Goal: Information Seeking & Learning: Learn about a topic

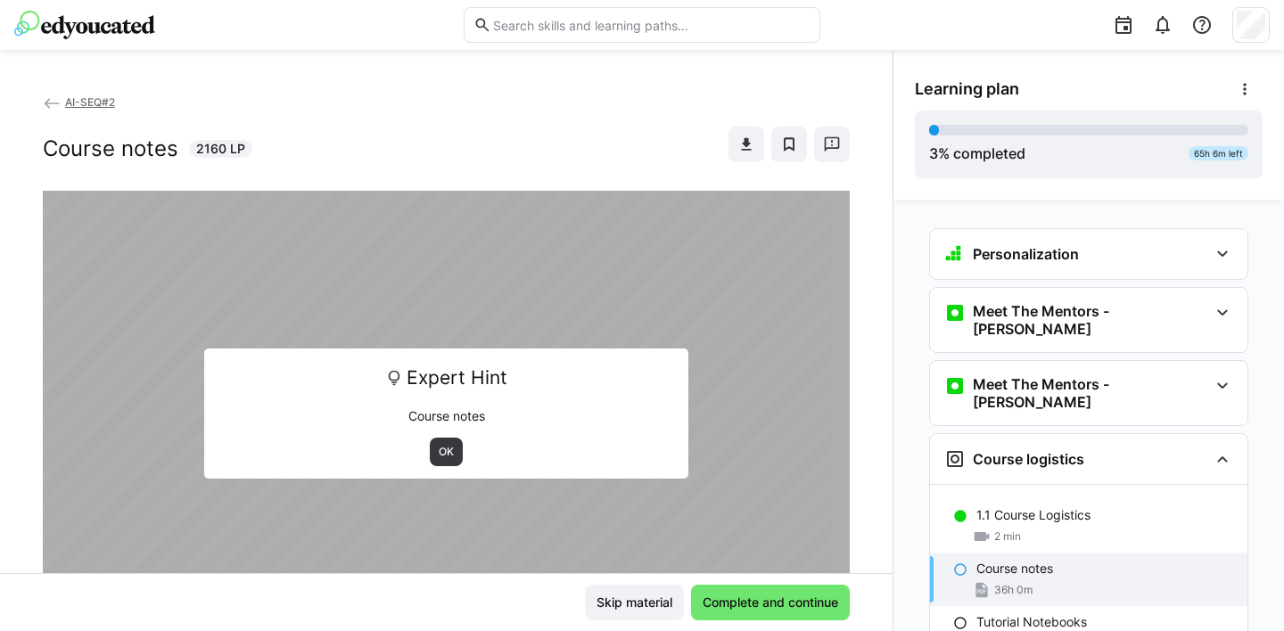
scroll to position [247, 0]
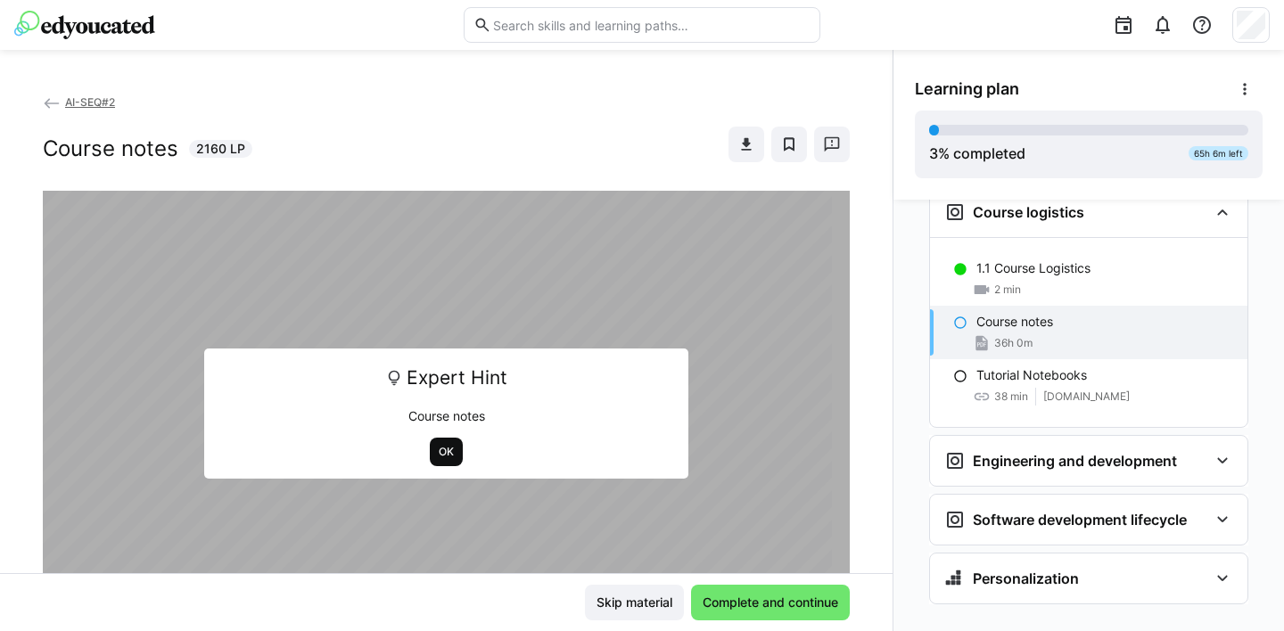
click at [437, 456] on span "OK" at bounding box center [446, 452] width 19 height 14
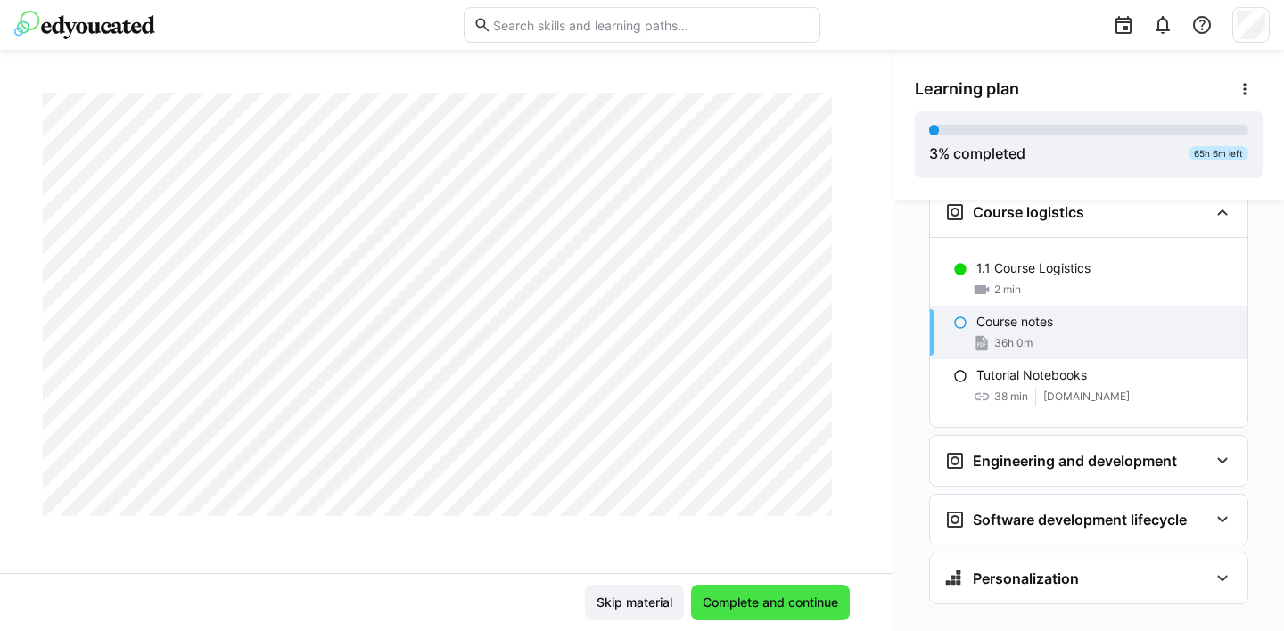
click at [779, 603] on span "Complete and continue" at bounding box center [770, 603] width 141 height 18
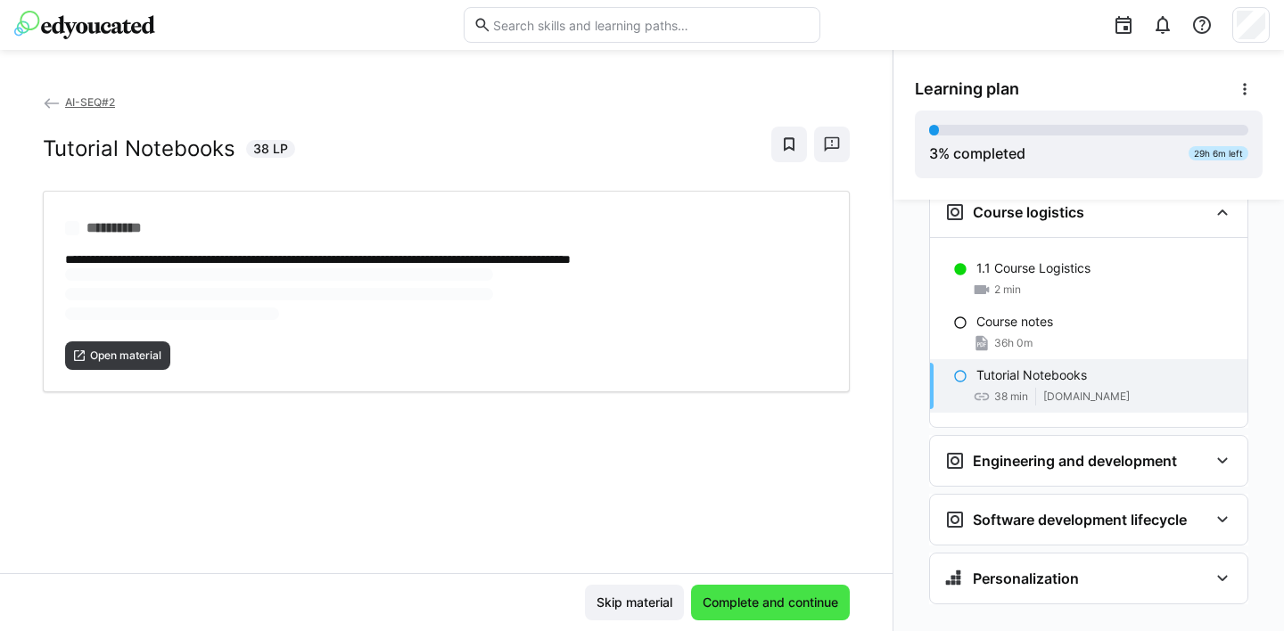
scroll to position [0, 0]
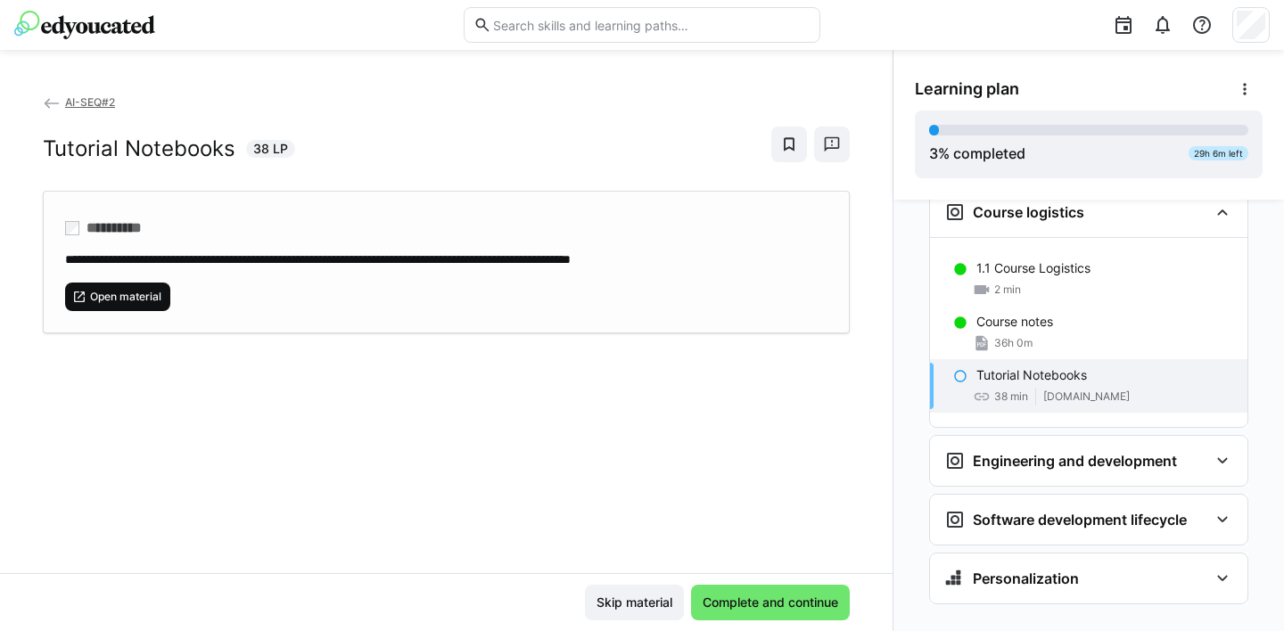
click at [118, 292] on span "Open material" at bounding box center [125, 297] width 75 height 14
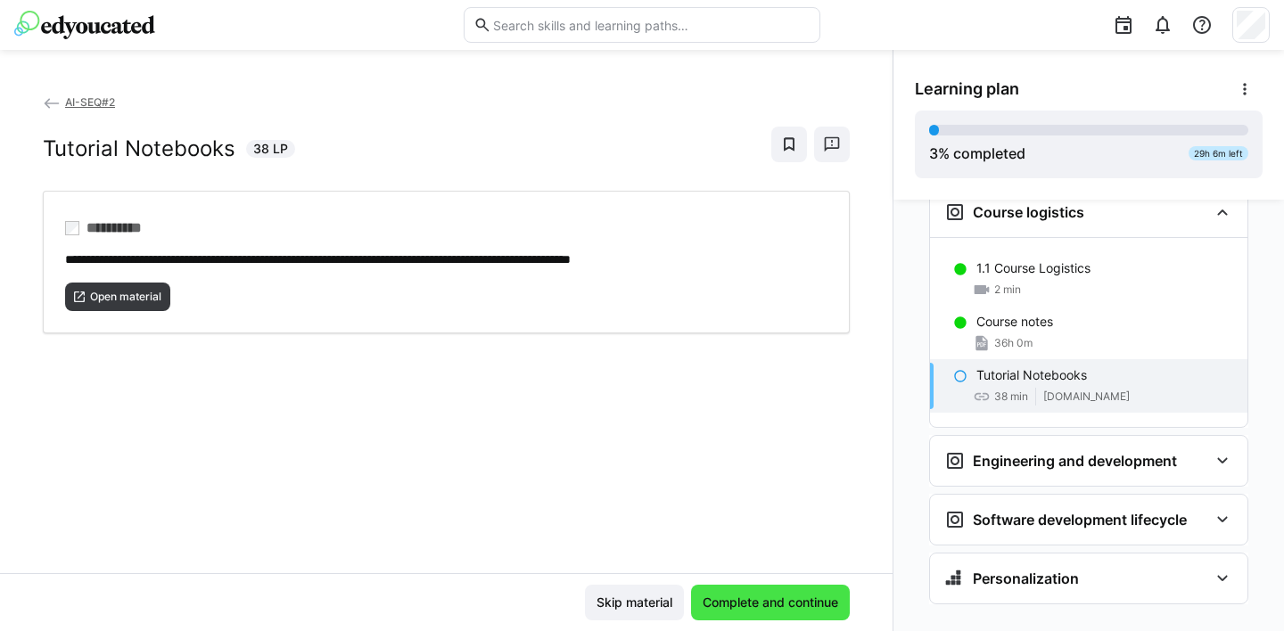
click at [766, 603] on span "Complete and continue" at bounding box center [770, 603] width 141 height 18
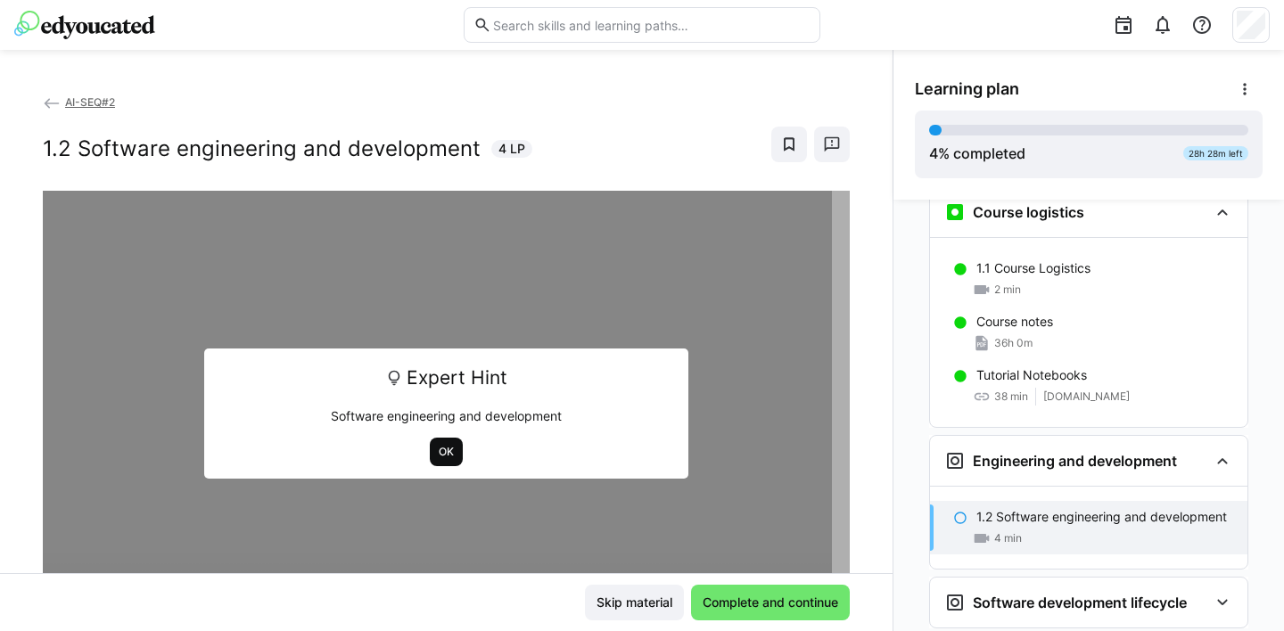
click at [442, 454] on span "OK" at bounding box center [446, 452] width 19 height 14
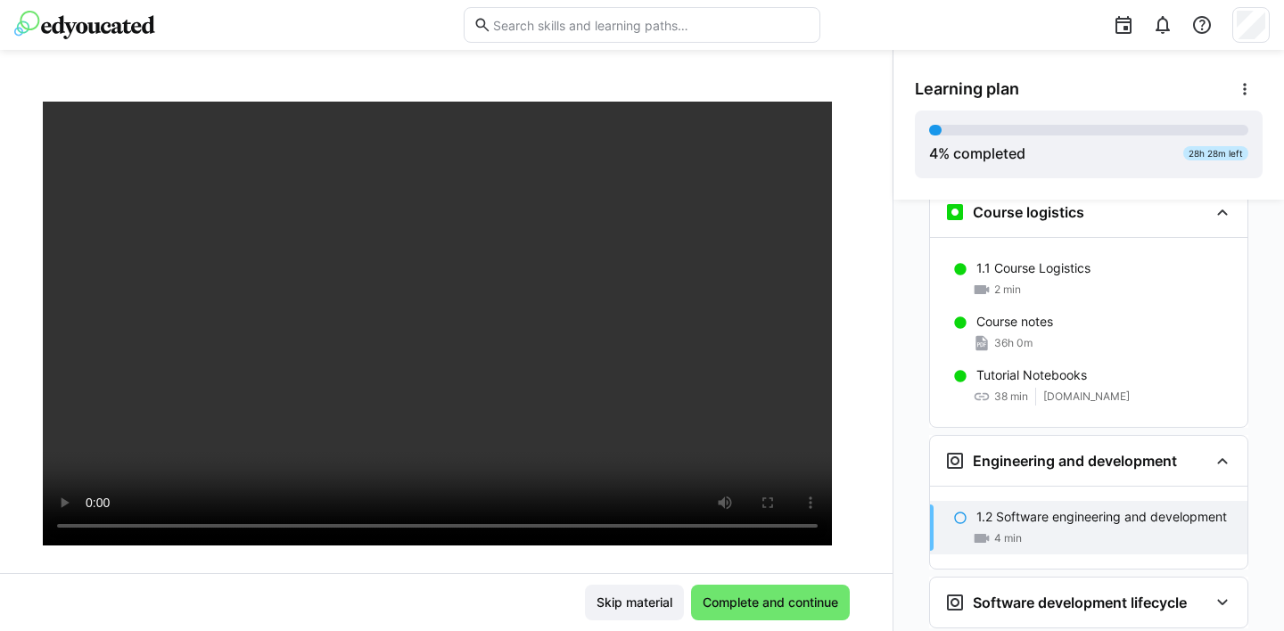
scroll to position [59, 0]
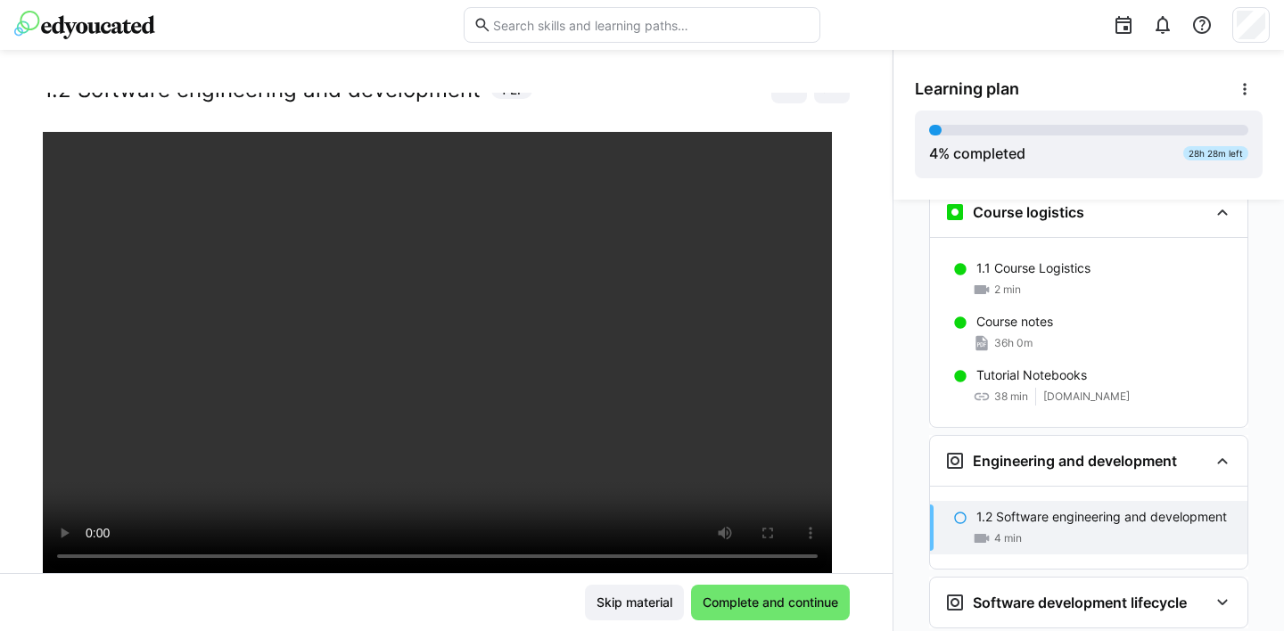
click at [504, 600] on div "Skip material Complete and continue" at bounding box center [446, 603] width 807 height 36
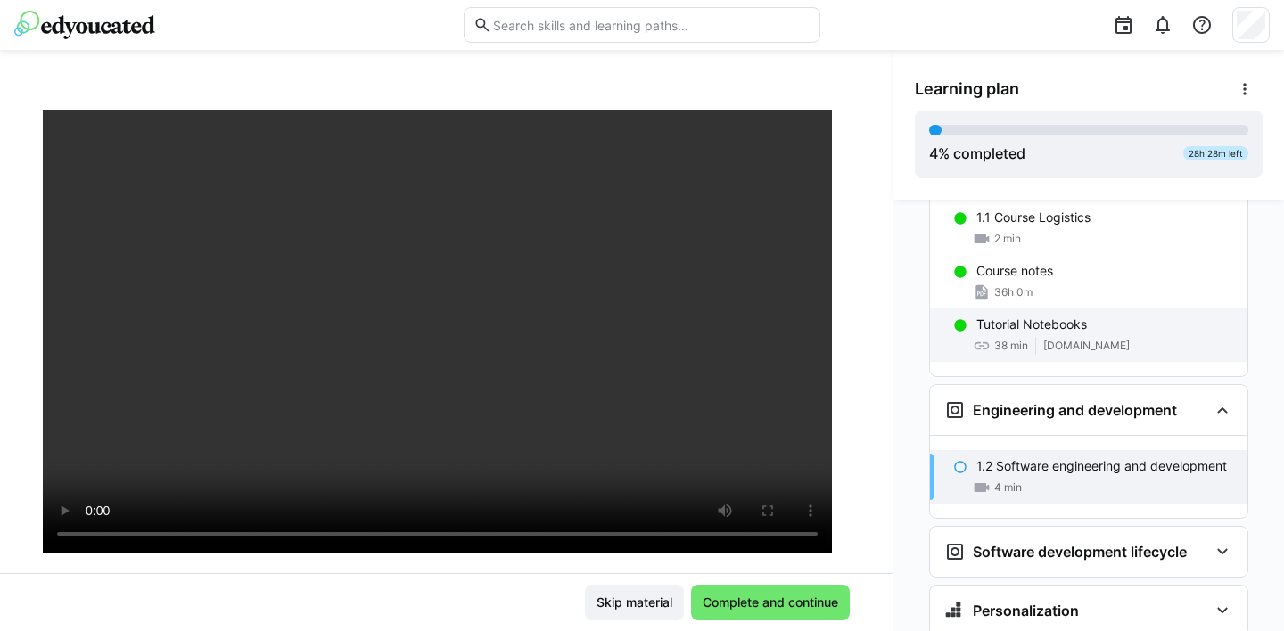
scroll to position [330, 0]
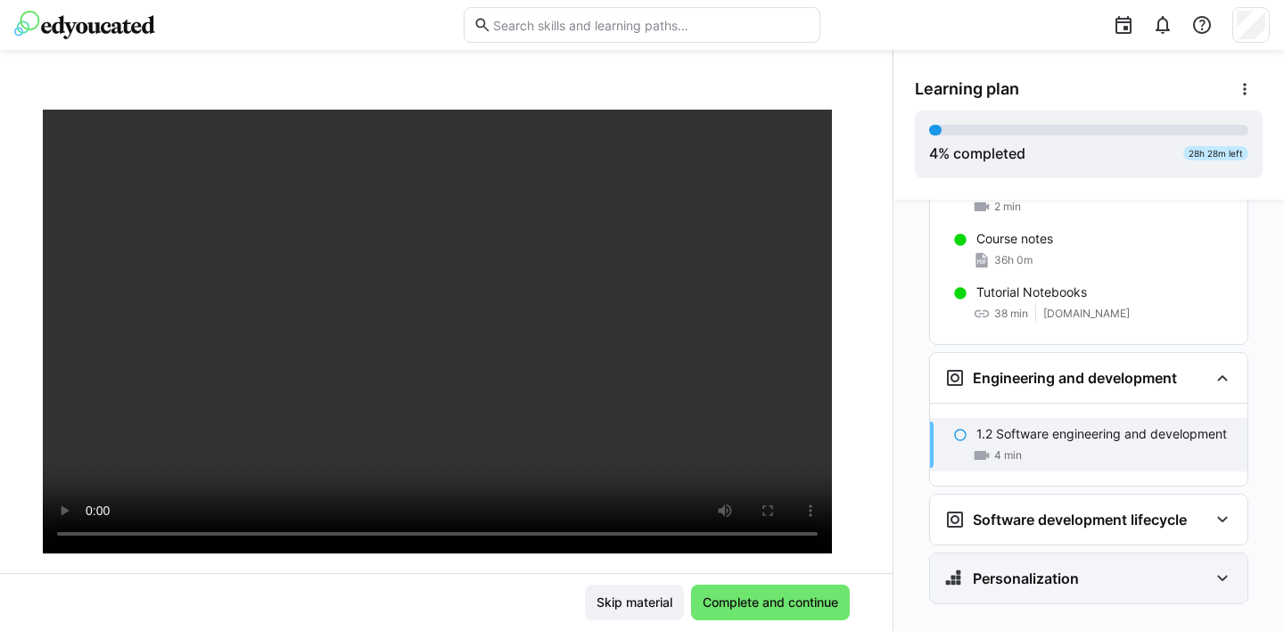
click at [1215, 568] on eds-icon at bounding box center [1222, 578] width 21 height 21
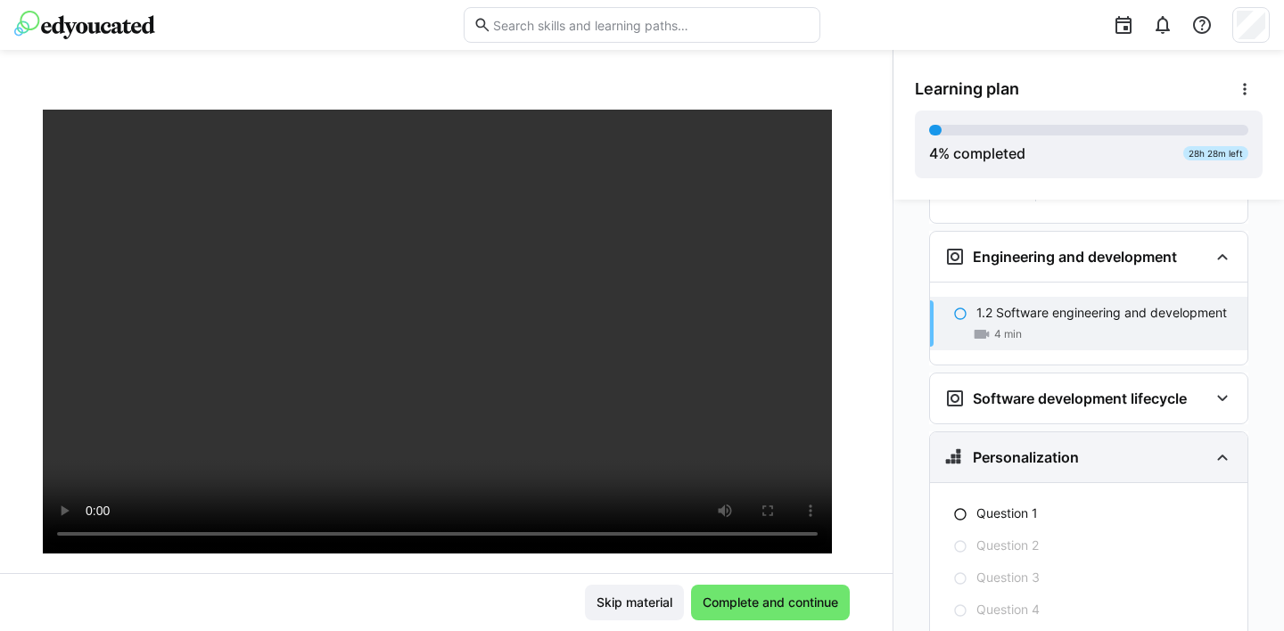
scroll to position [441, 0]
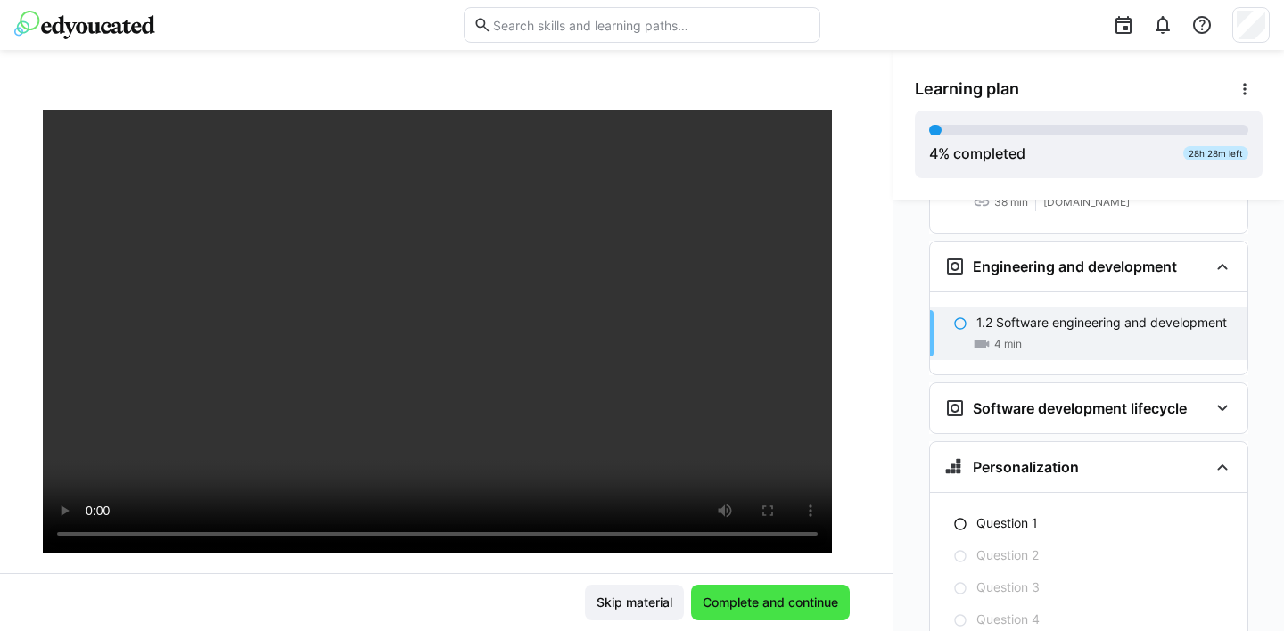
click at [783, 598] on span "Complete and continue" at bounding box center [770, 603] width 141 height 18
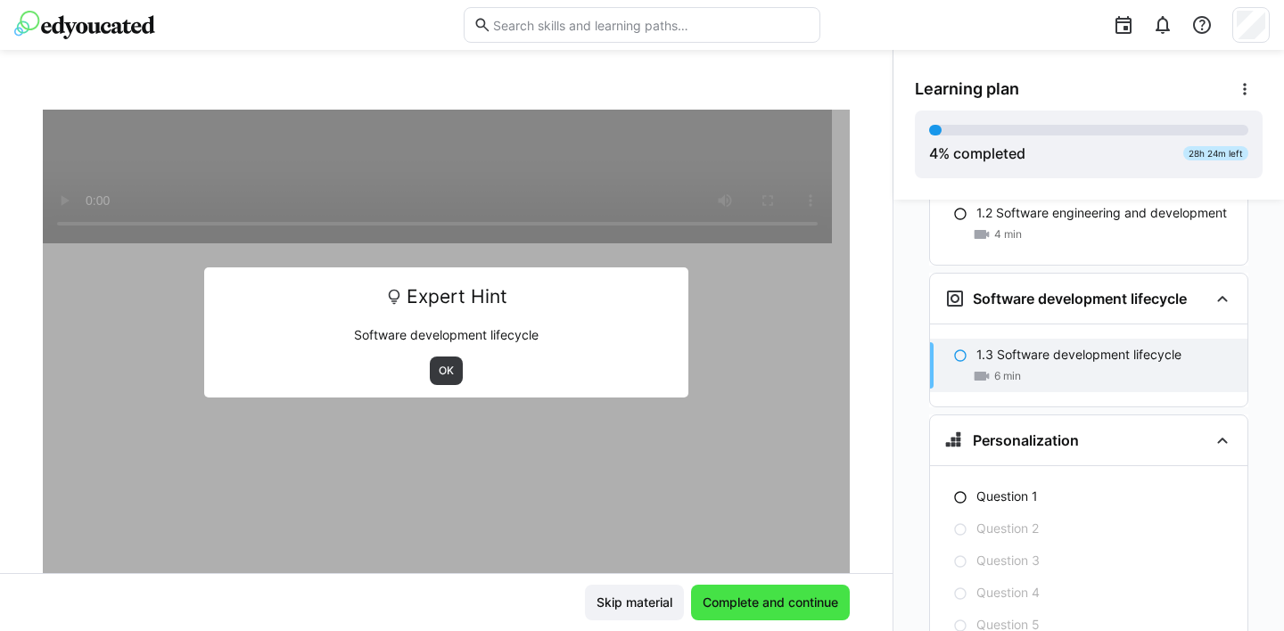
scroll to position [552, 0]
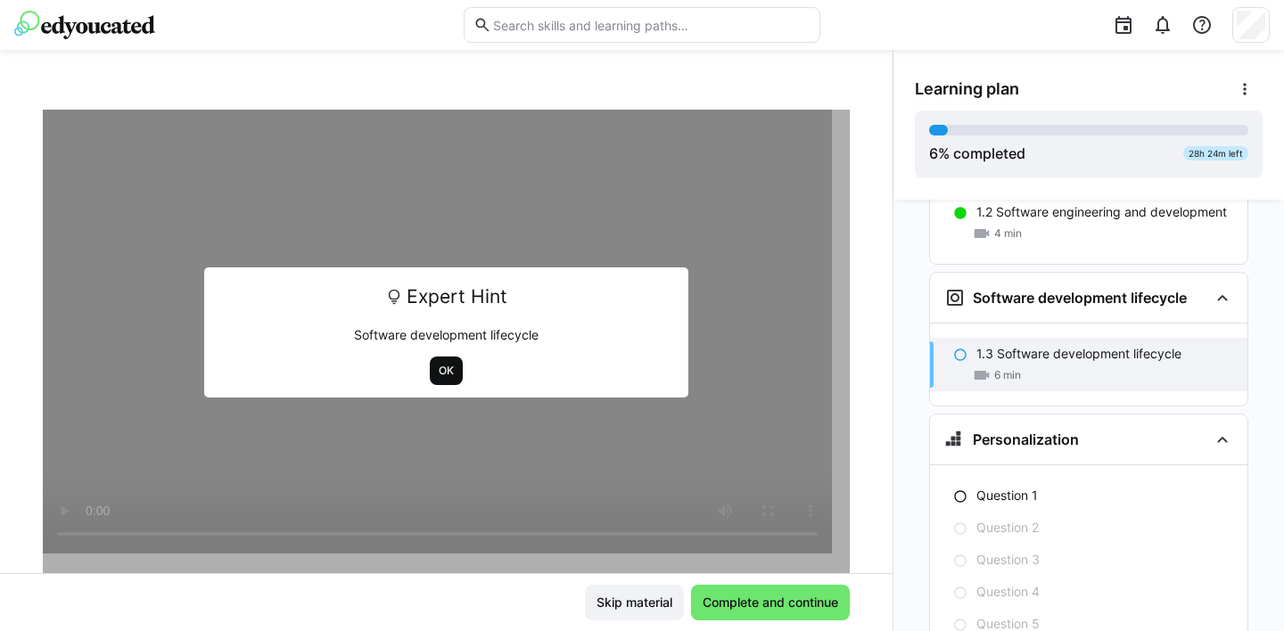
click at [437, 372] on span "OK" at bounding box center [446, 371] width 19 height 14
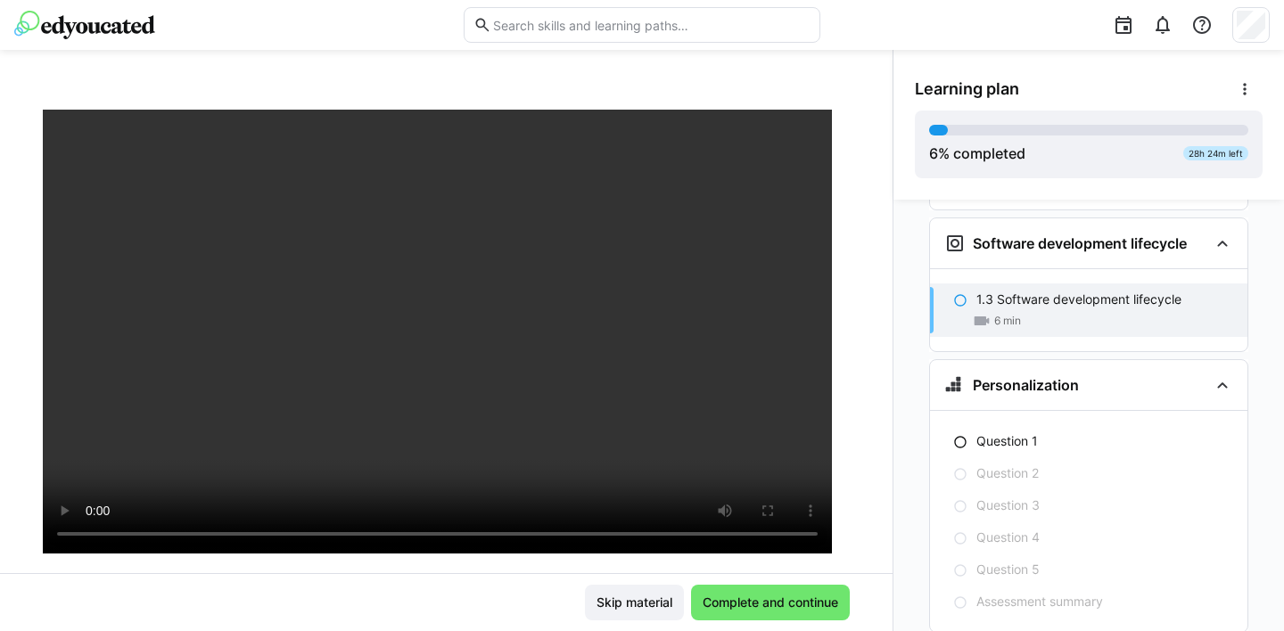
scroll to position [635, 0]
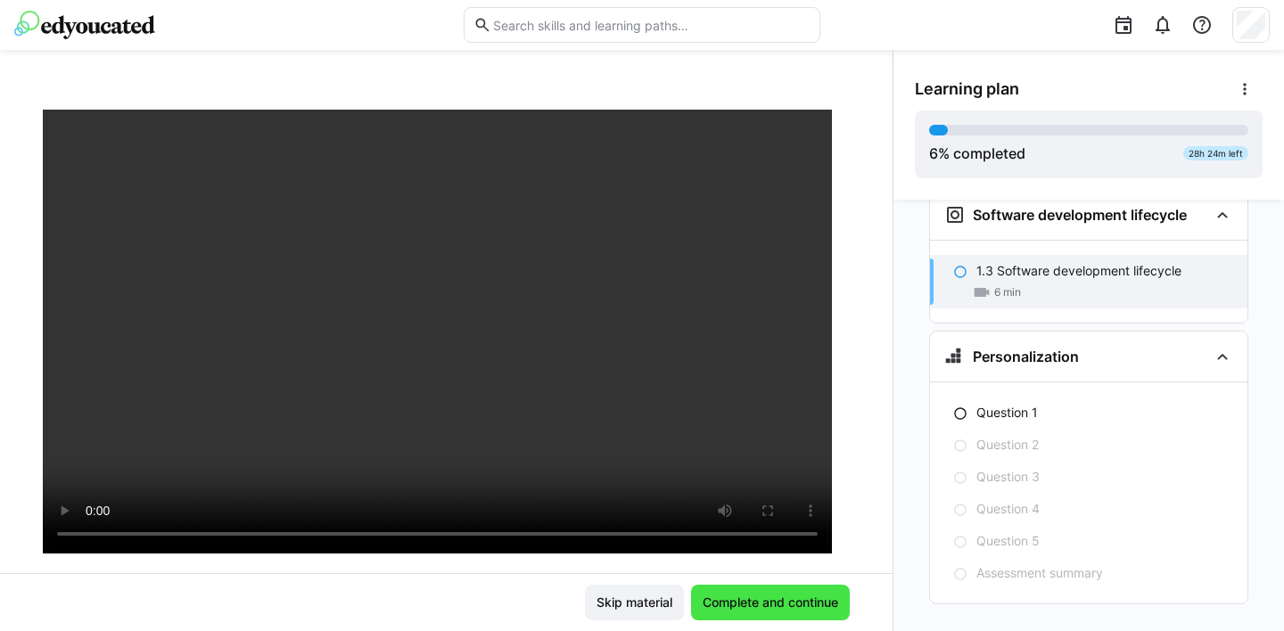
click at [789, 601] on span "Complete and continue" at bounding box center [770, 603] width 141 height 18
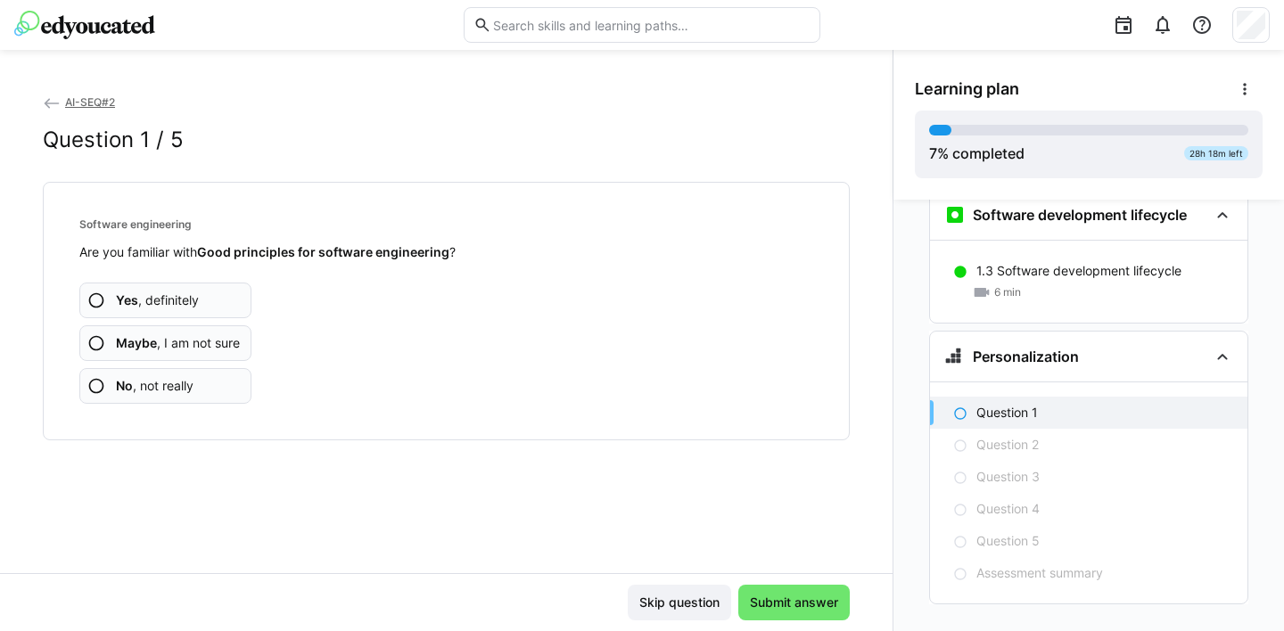
click at [94, 340] on eds-icon at bounding box center [96, 343] width 18 height 18
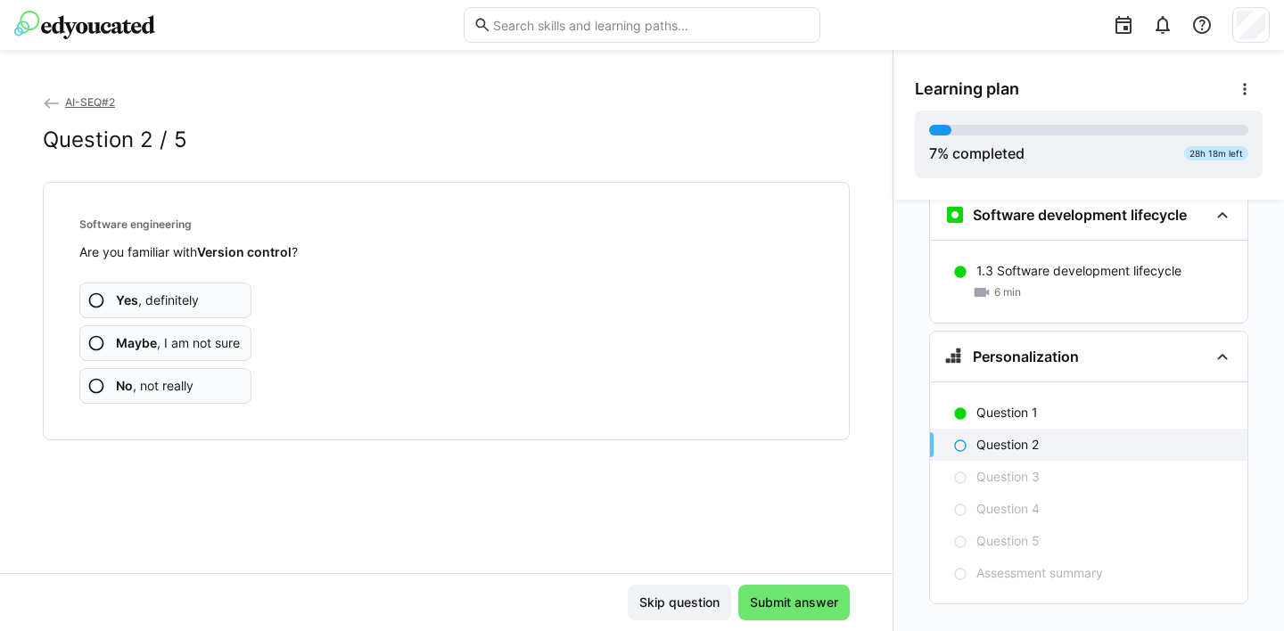
click at [97, 340] on eds-icon at bounding box center [96, 343] width 18 height 18
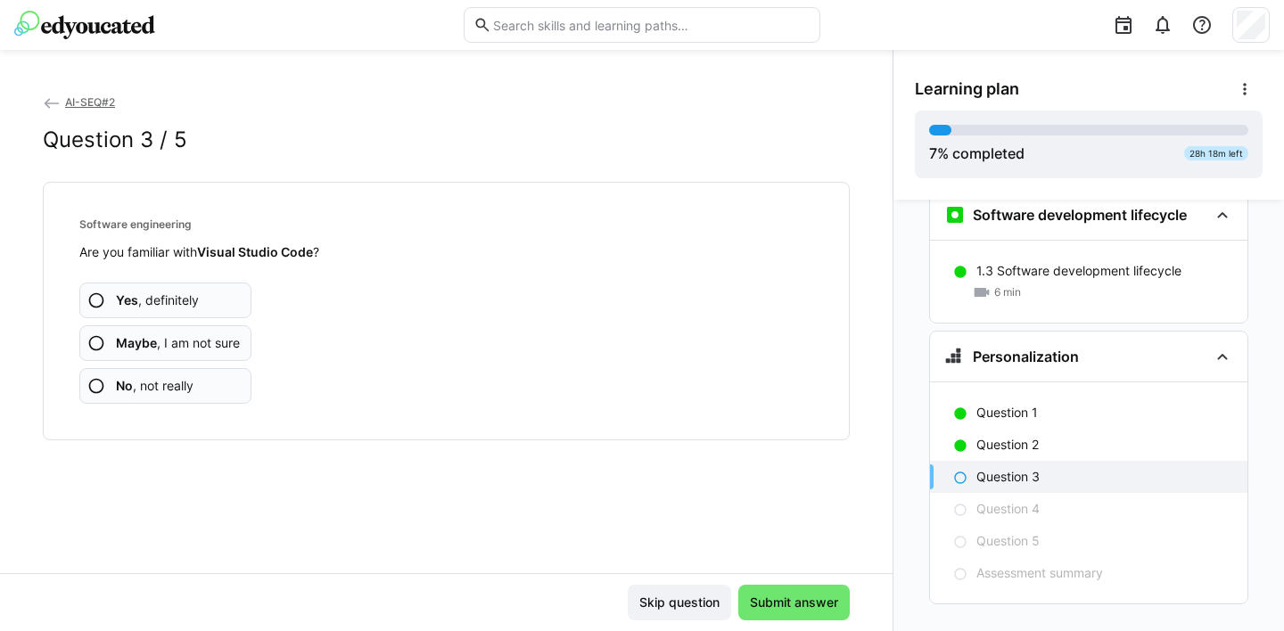
click at [96, 342] on eds-icon at bounding box center [96, 343] width 18 height 18
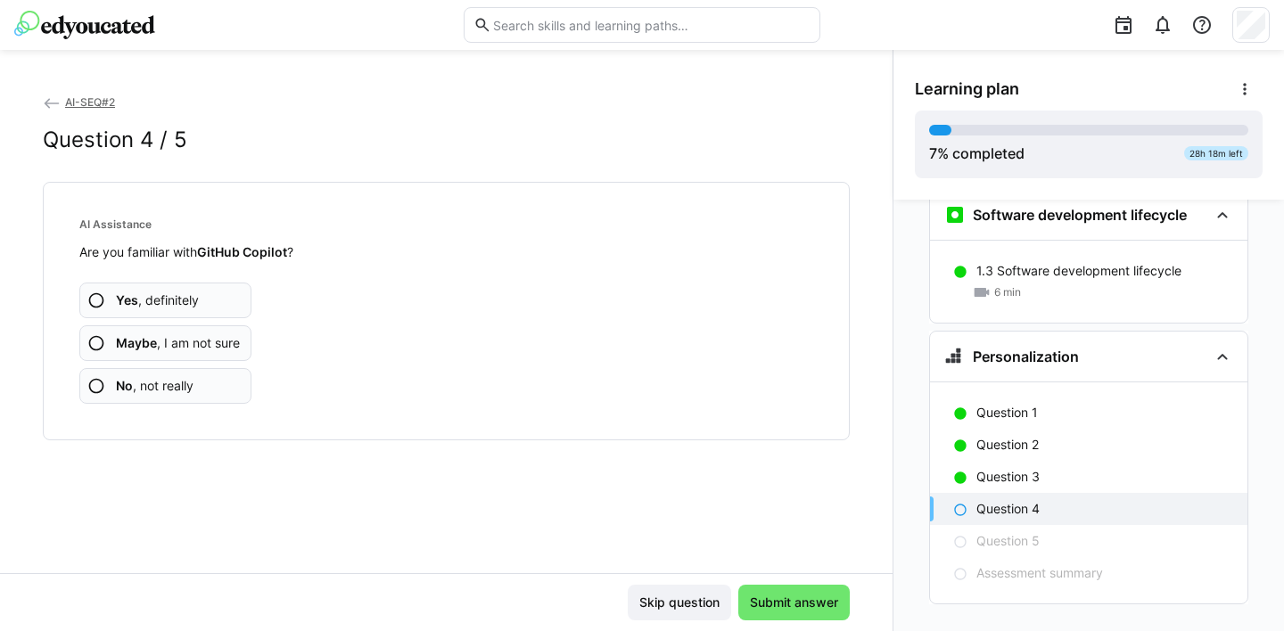
click at [94, 387] on eds-icon at bounding box center [96, 386] width 18 height 18
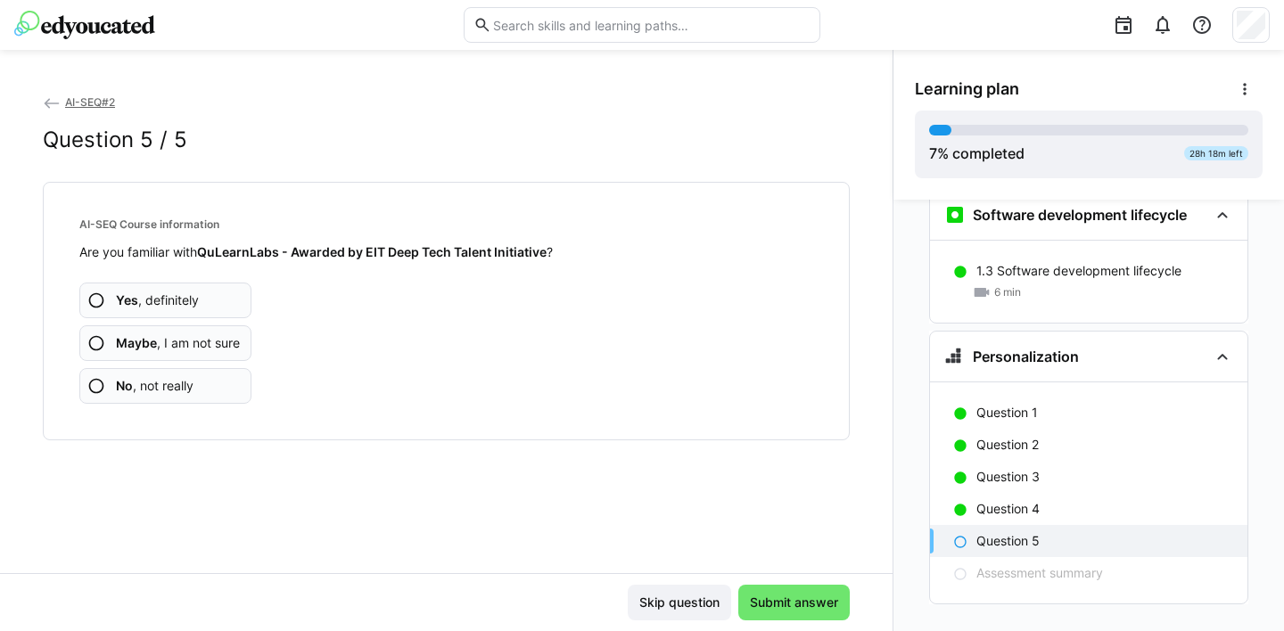
click at [96, 383] on eds-icon at bounding box center [96, 386] width 18 height 18
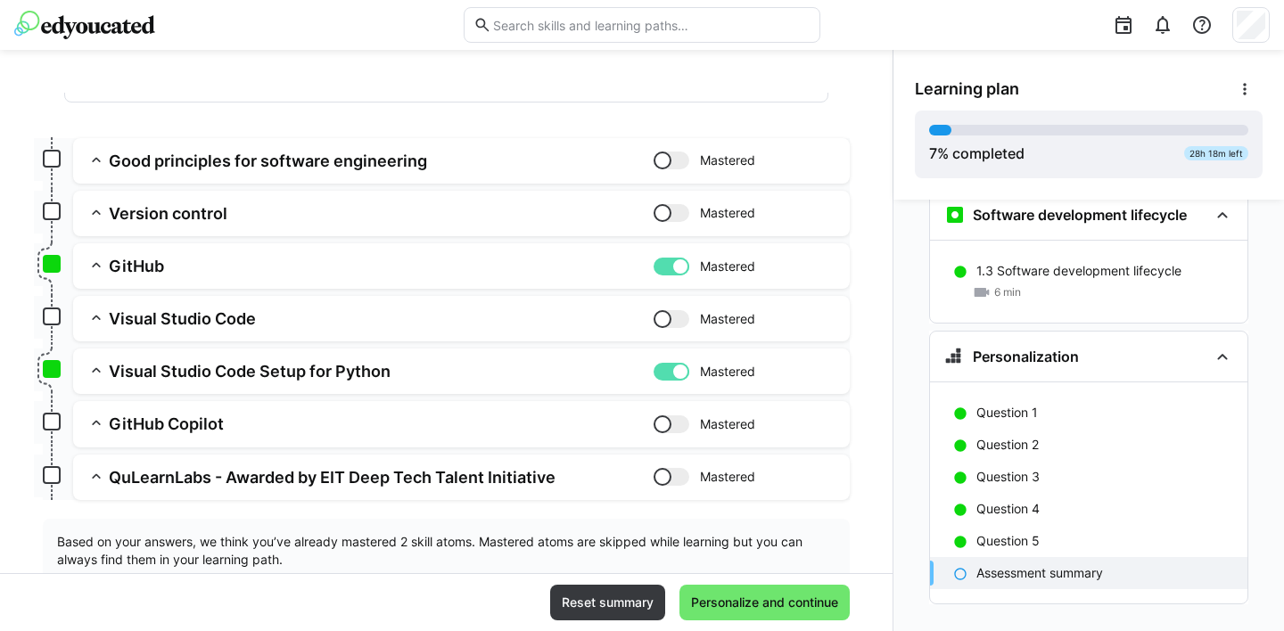
scroll to position [196, 0]
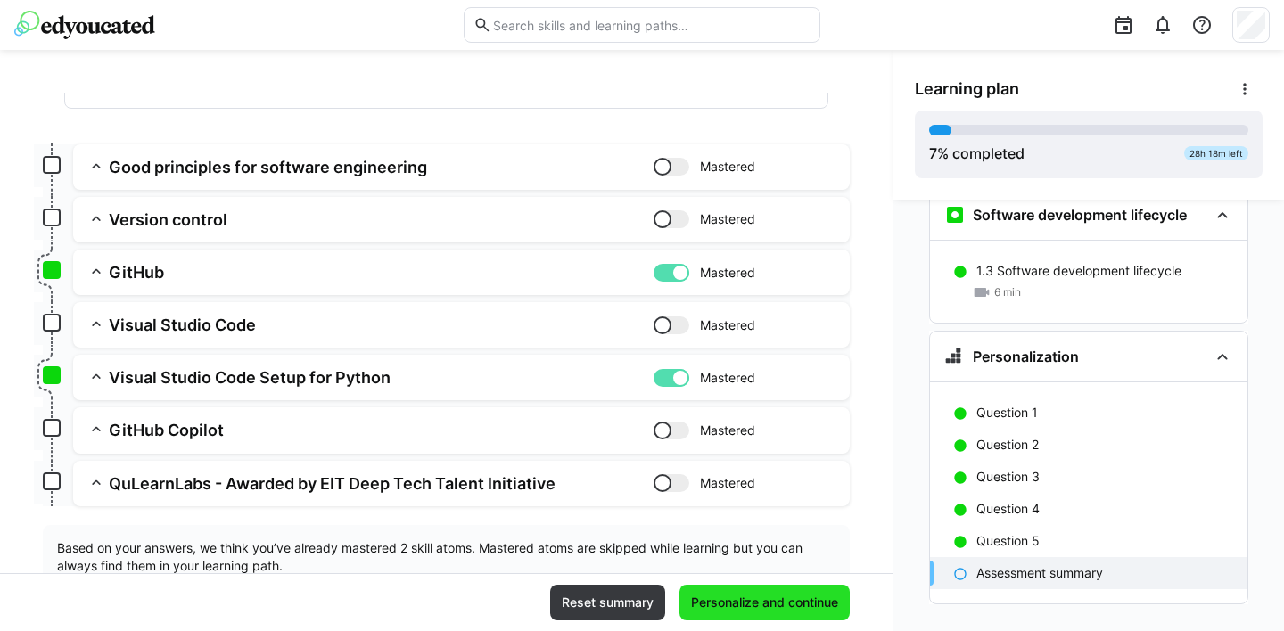
click at [782, 597] on span "Personalize and continue" at bounding box center [764, 603] width 152 height 18
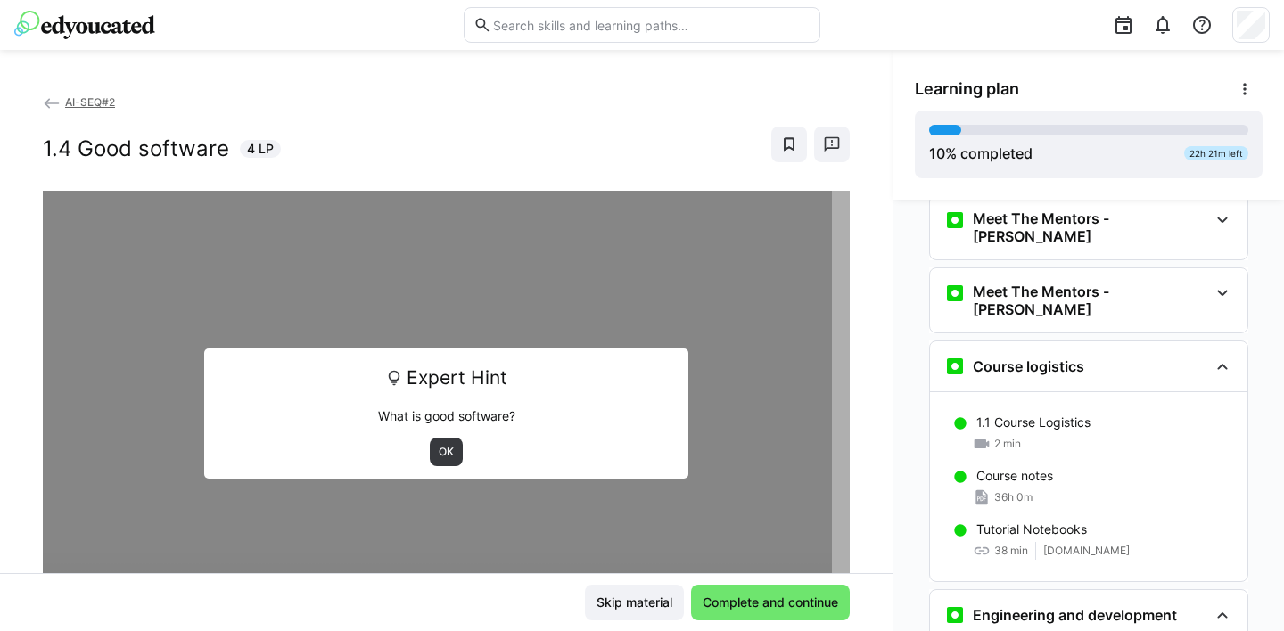
scroll to position [0, 0]
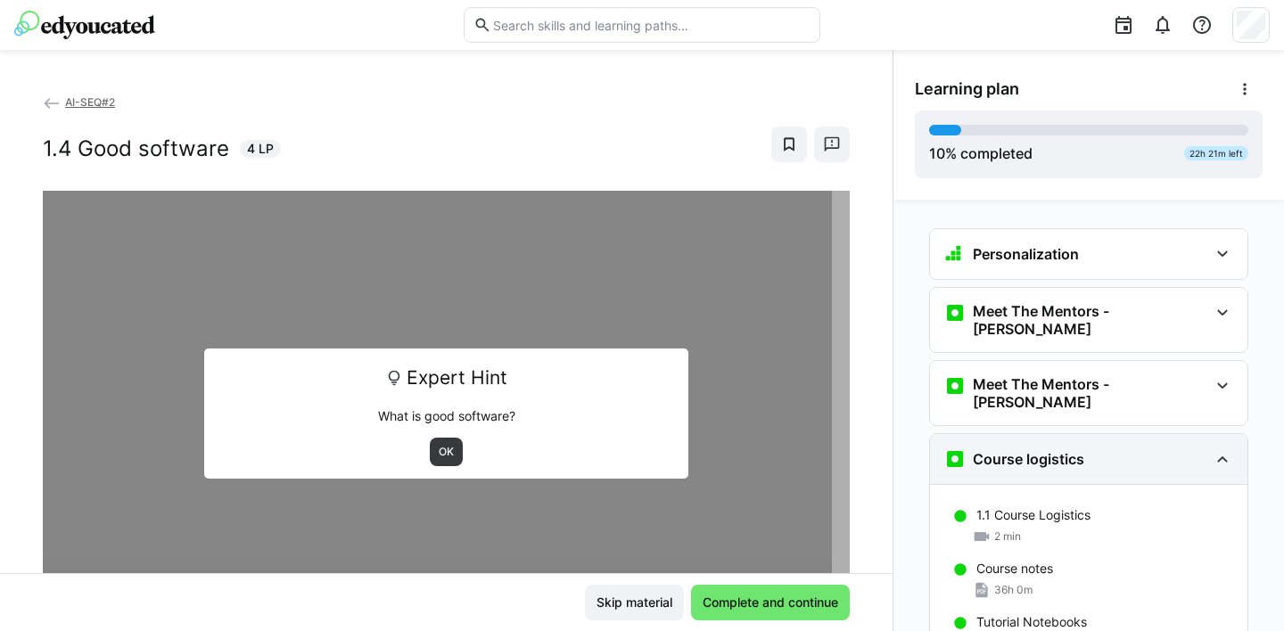
click at [1212, 449] on eds-icon at bounding box center [1222, 459] width 21 height 21
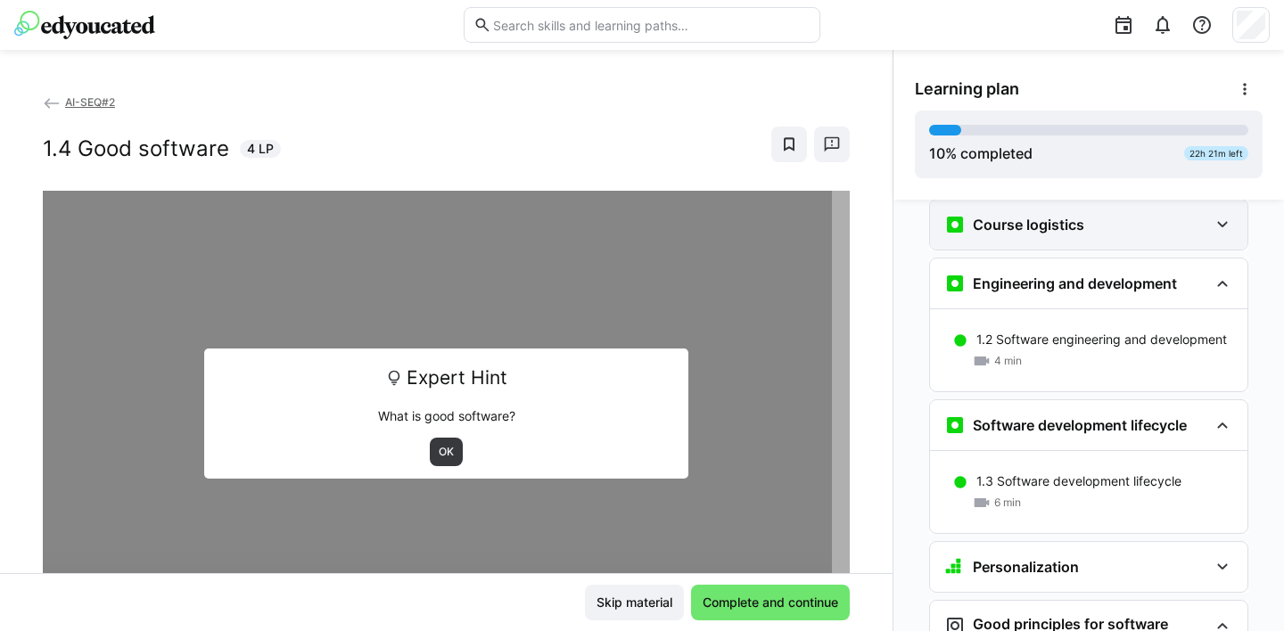
scroll to position [240, 0]
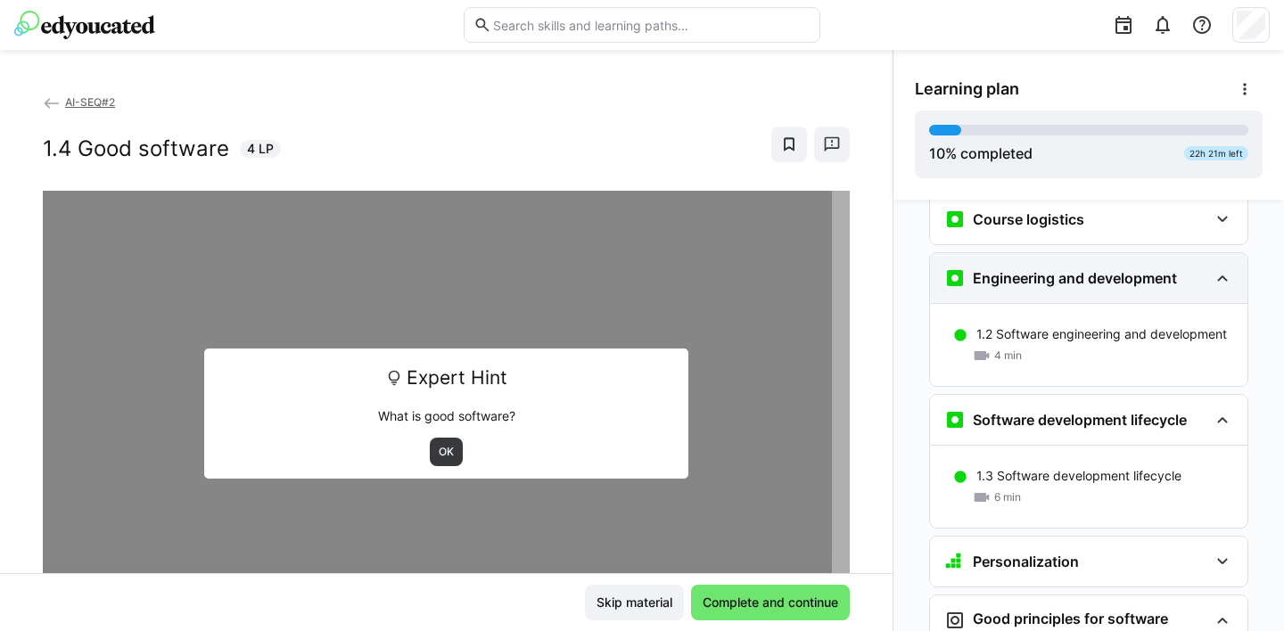
click at [1212, 268] on eds-icon at bounding box center [1222, 278] width 21 height 21
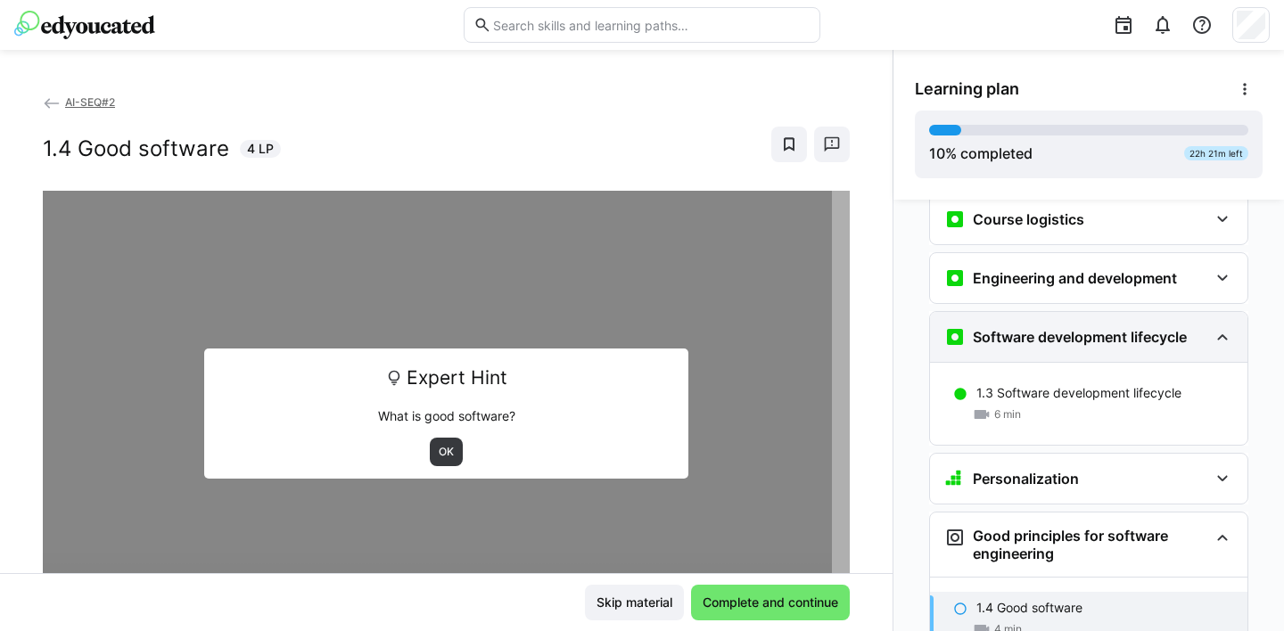
click at [1215, 326] on eds-icon at bounding box center [1222, 336] width 21 height 21
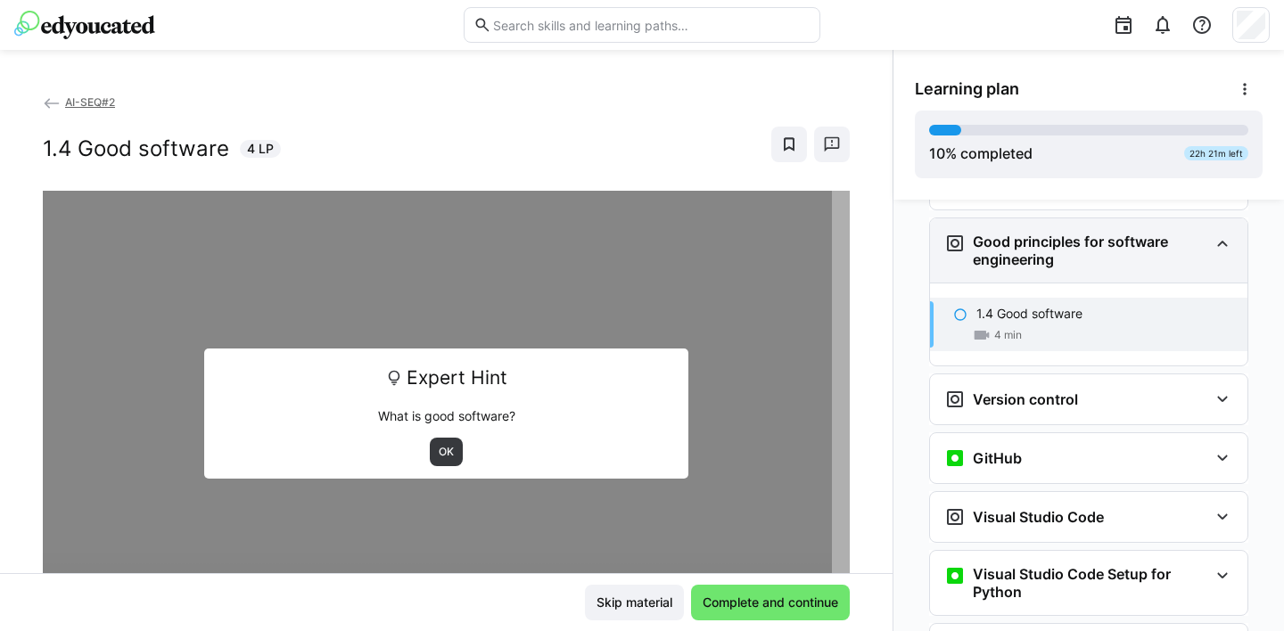
scroll to position [441, 0]
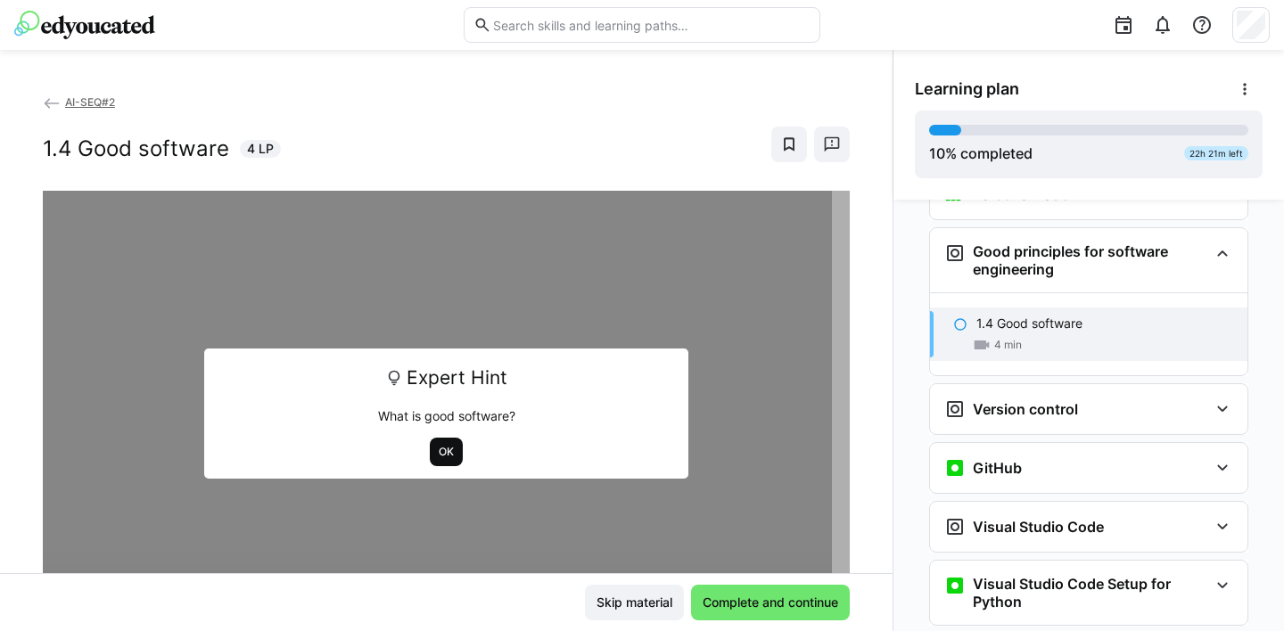
click at [437, 448] on span "OK" at bounding box center [446, 452] width 19 height 14
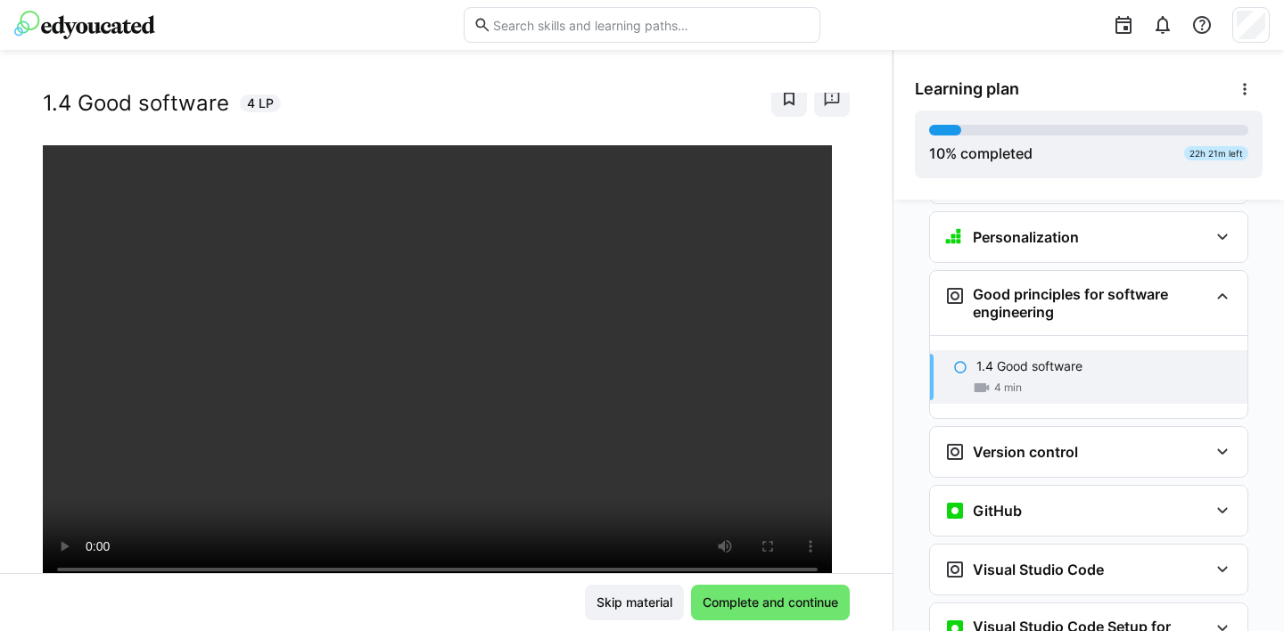
scroll to position [396, 0]
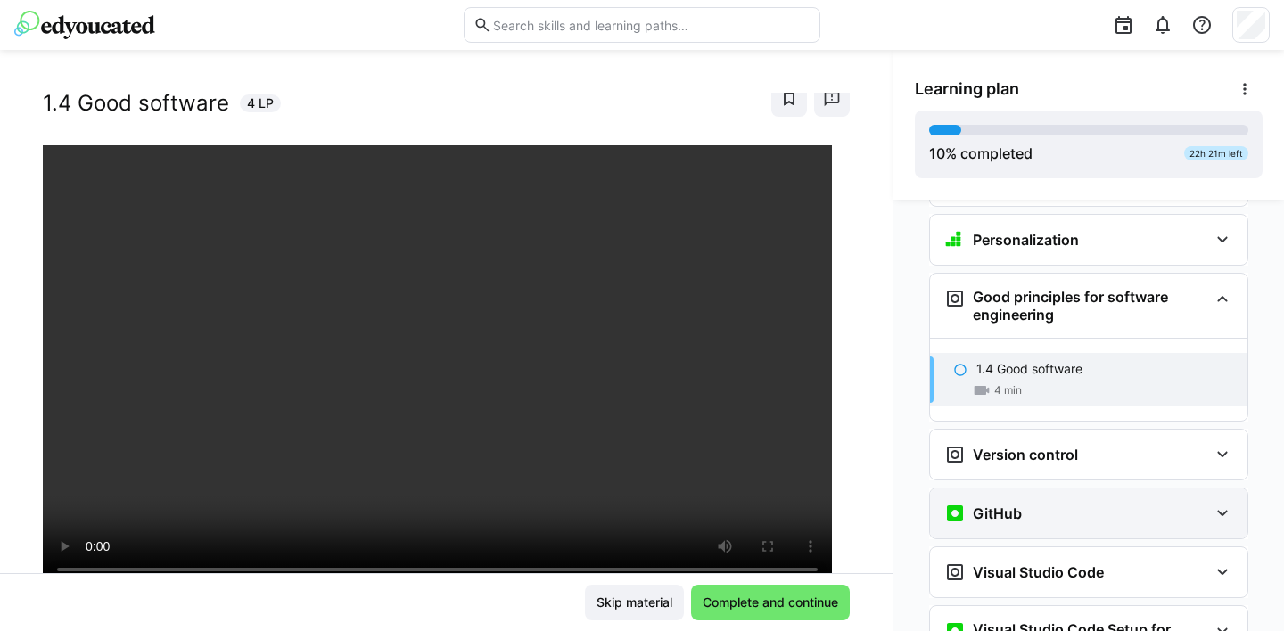
click at [1217, 503] on eds-icon at bounding box center [1222, 513] width 21 height 21
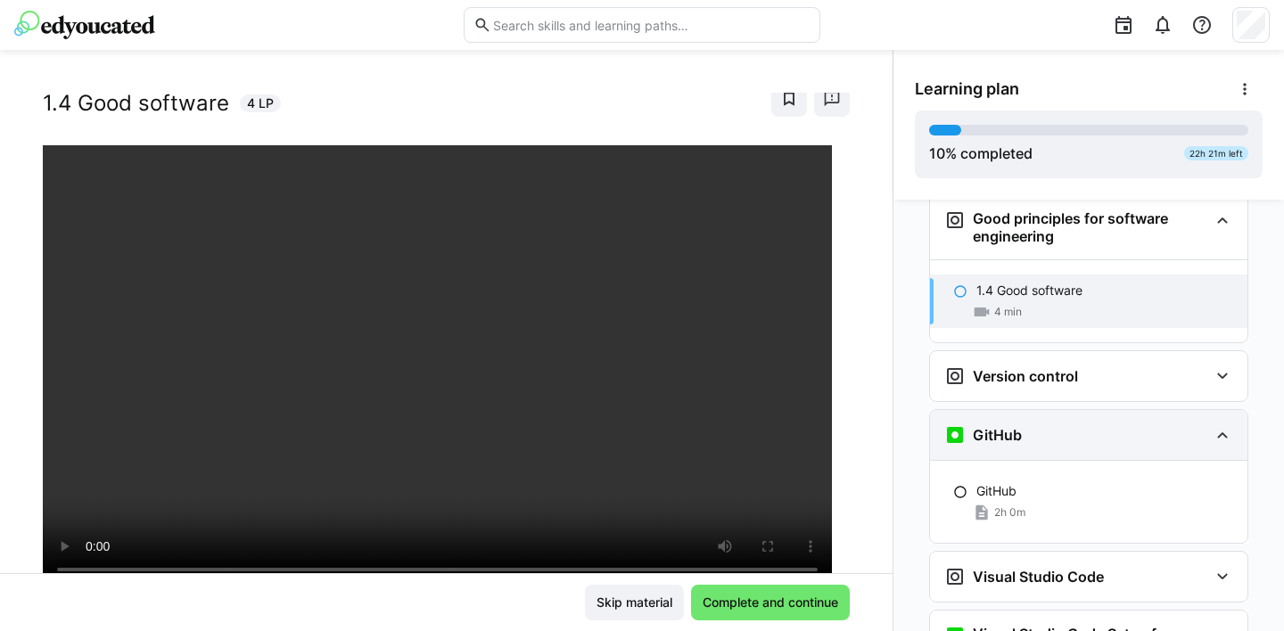
scroll to position [476, 0]
click at [1217, 423] on eds-icon at bounding box center [1222, 433] width 21 height 21
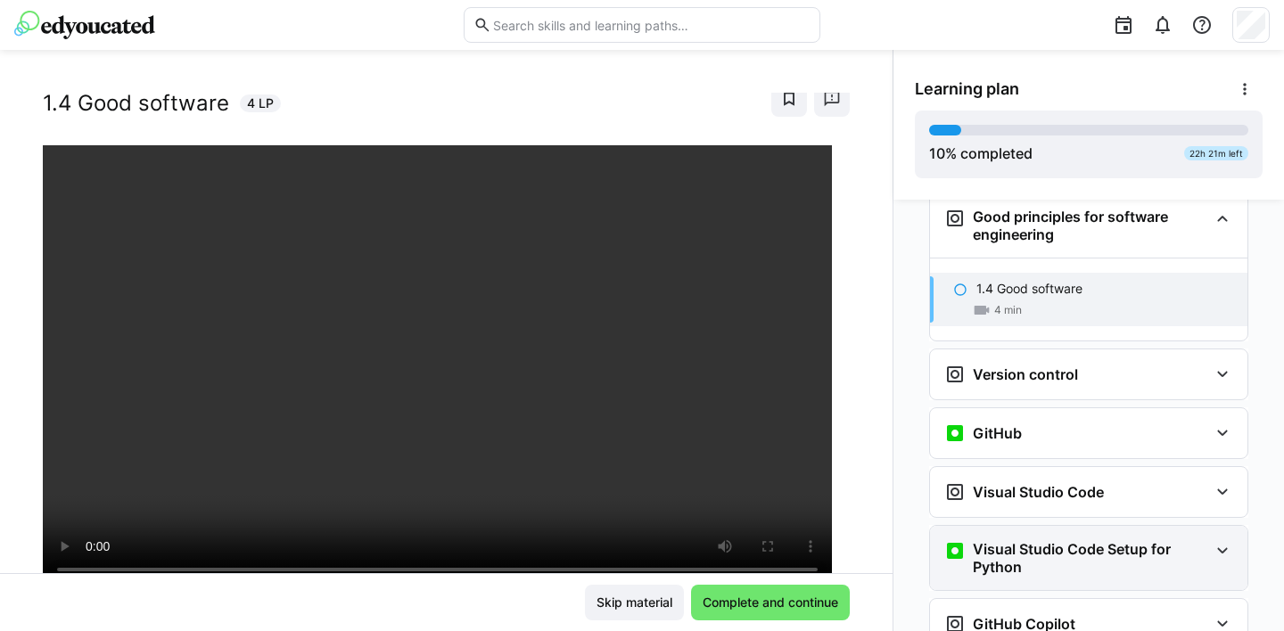
click at [1214, 540] on eds-icon at bounding box center [1222, 550] width 21 height 21
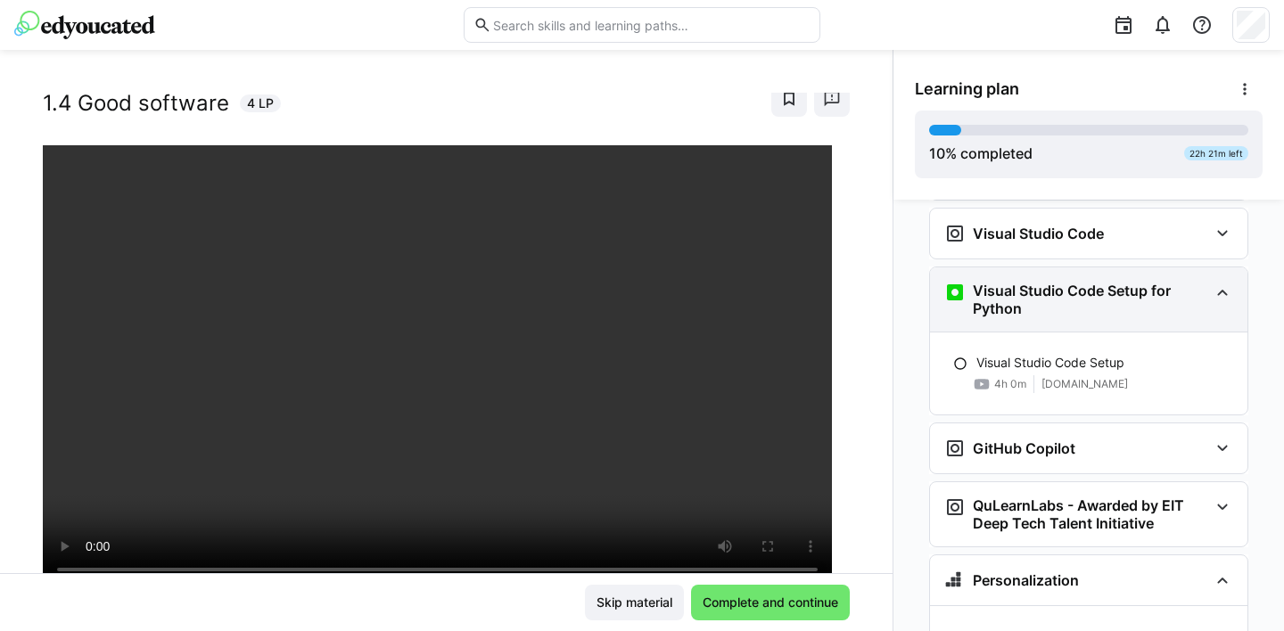
scroll to position [737, 0]
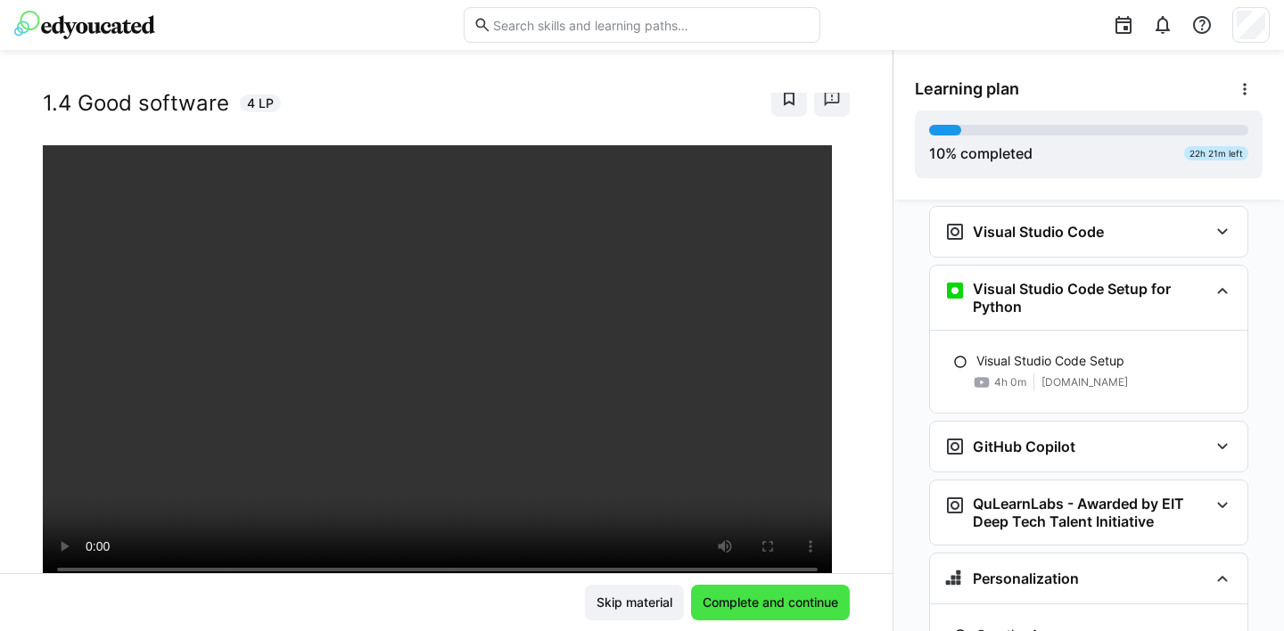
click at [787, 600] on span "Complete and continue" at bounding box center [770, 603] width 141 height 18
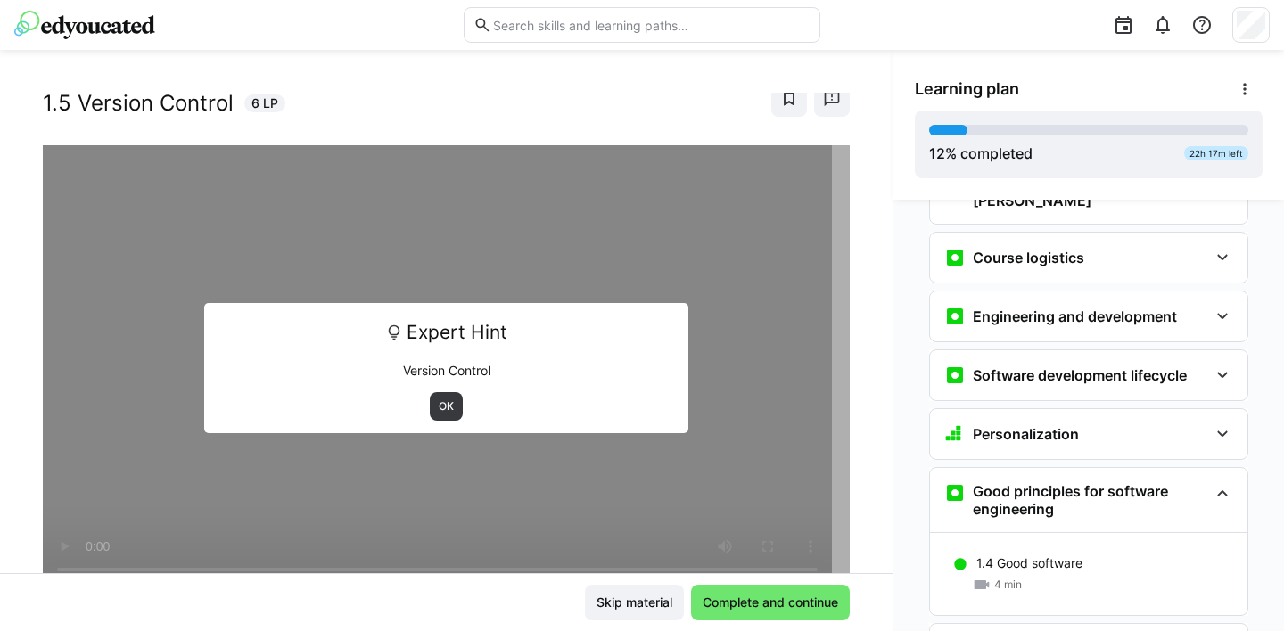
scroll to position [292, 0]
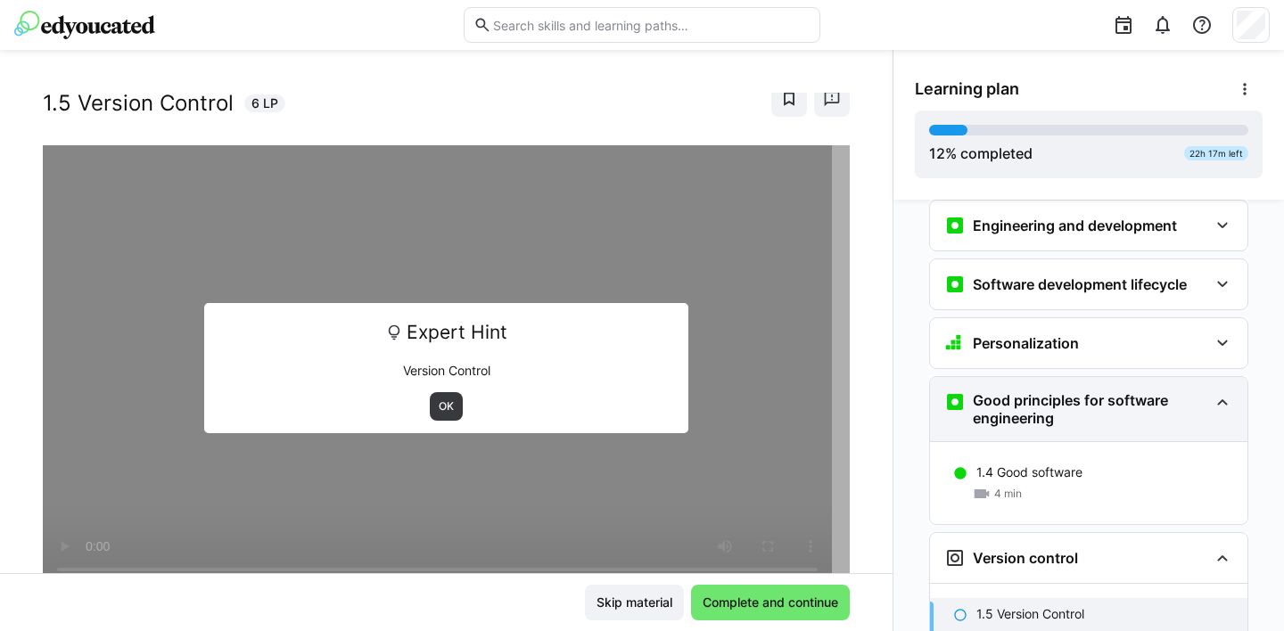
click at [1212, 391] on eds-icon at bounding box center [1222, 401] width 21 height 21
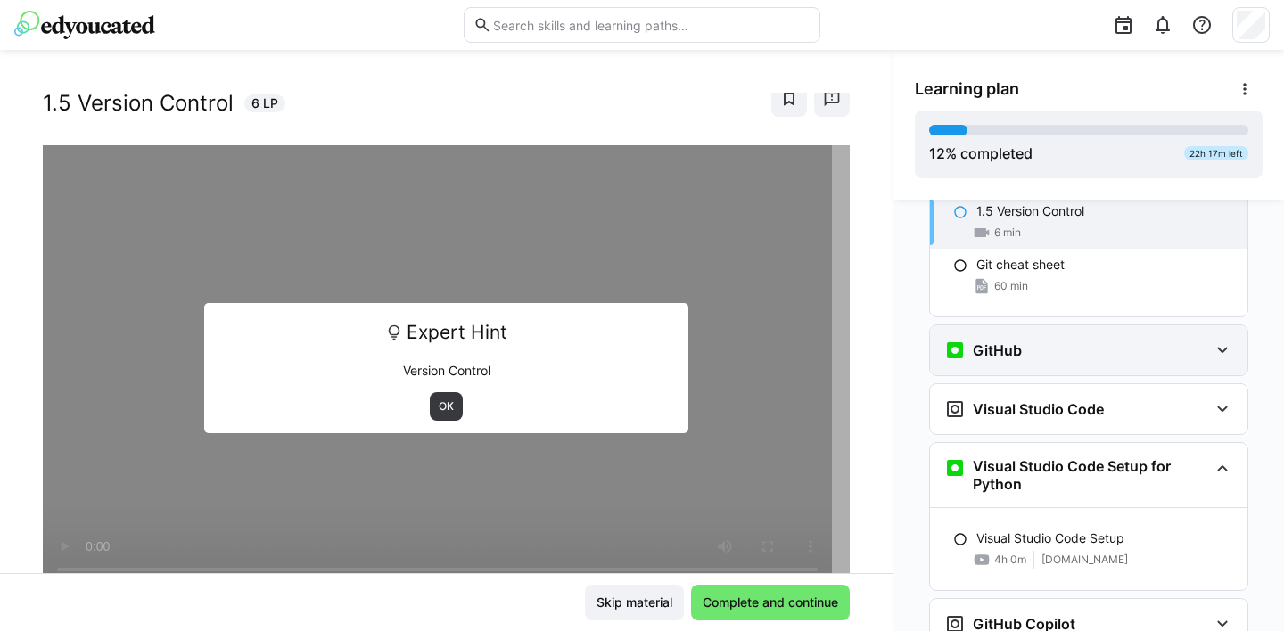
scroll to position [619, 0]
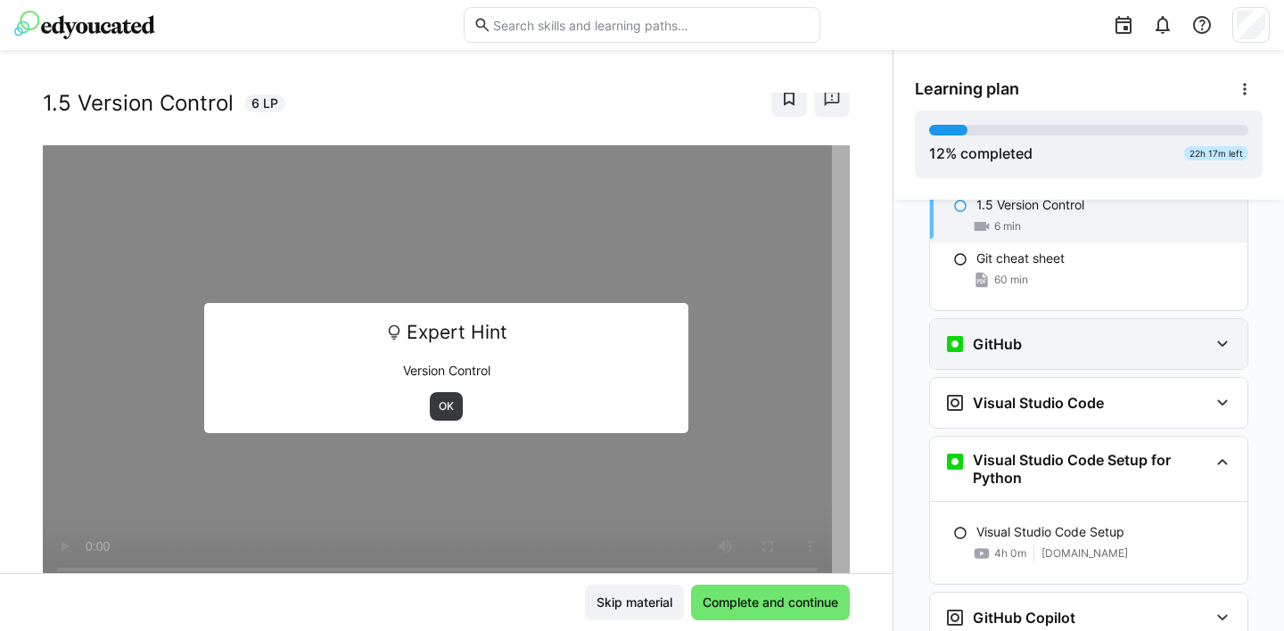
click at [1220, 334] on eds-icon at bounding box center [1222, 344] width 21 height 21
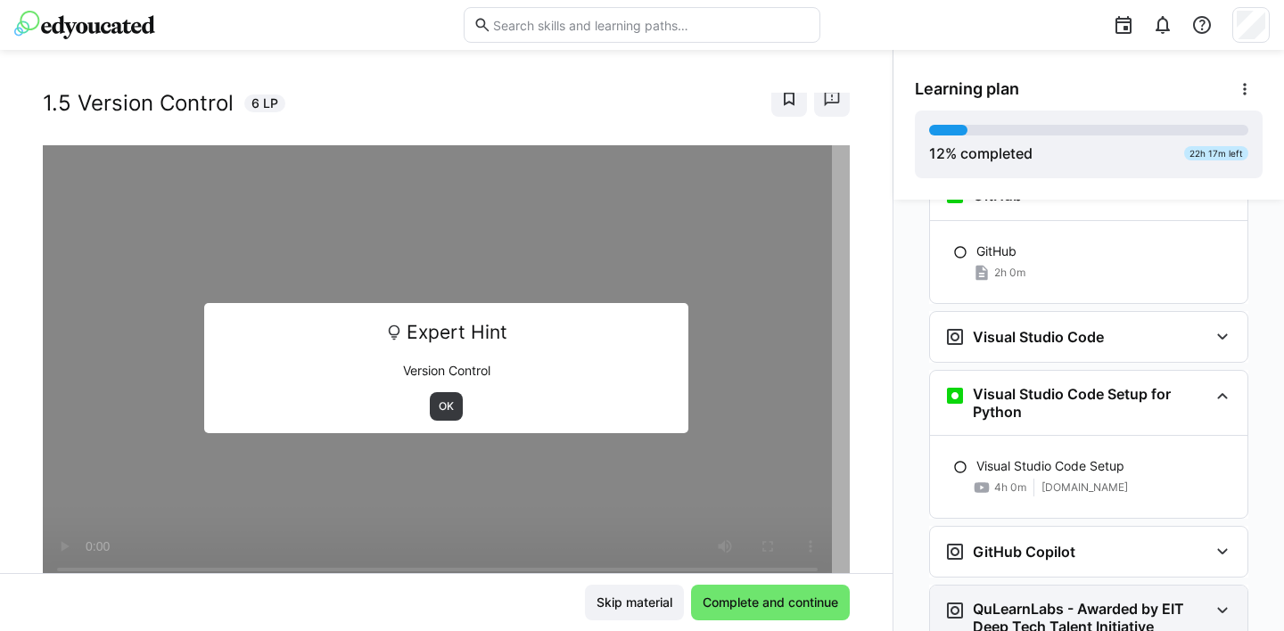
scroll to position [767, 0]
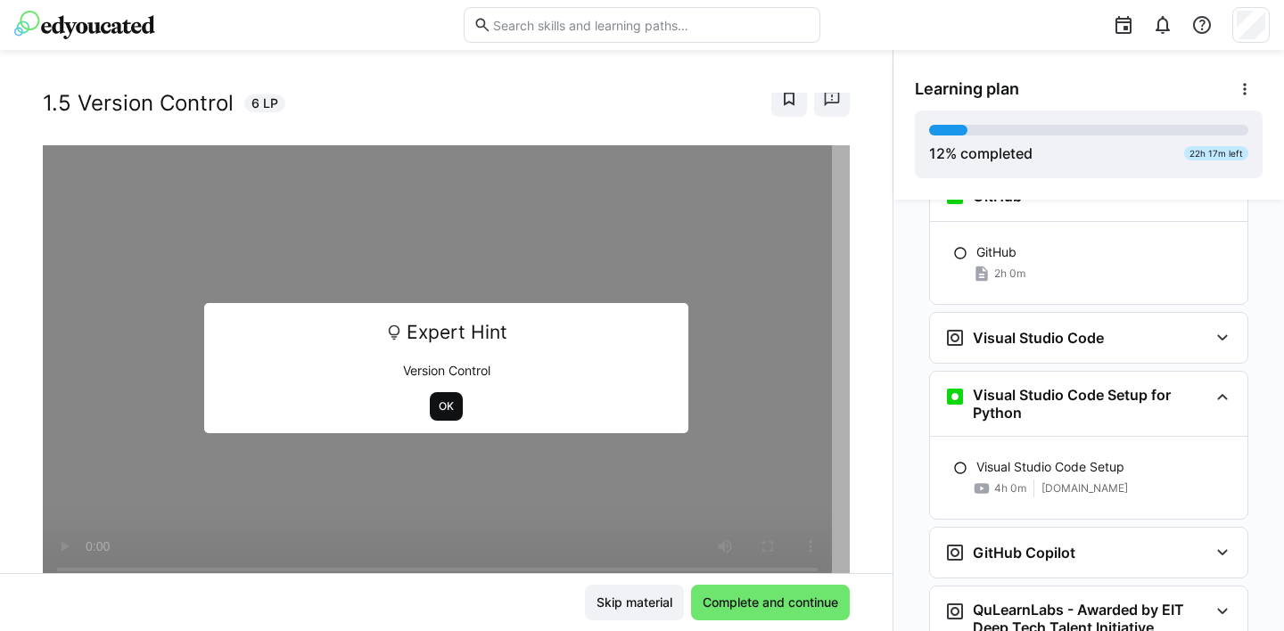
click at [437, 400] on span "OK" at bounding box center [446, 407] width 19 height 14
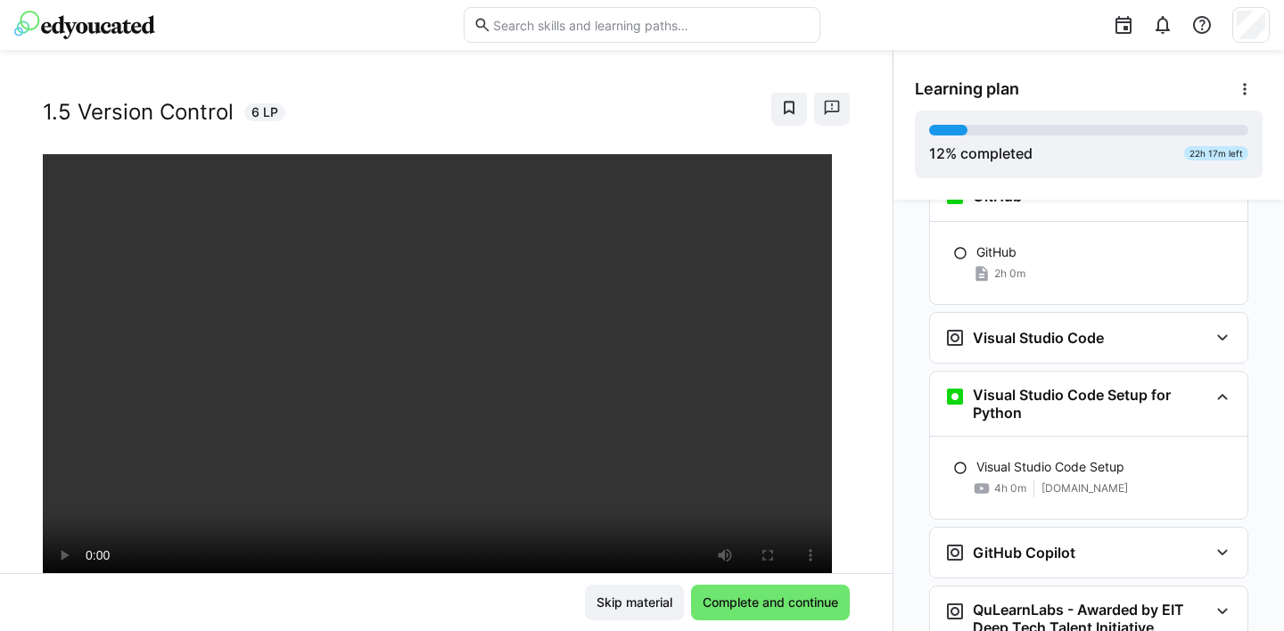
scroll to position [41, 0]
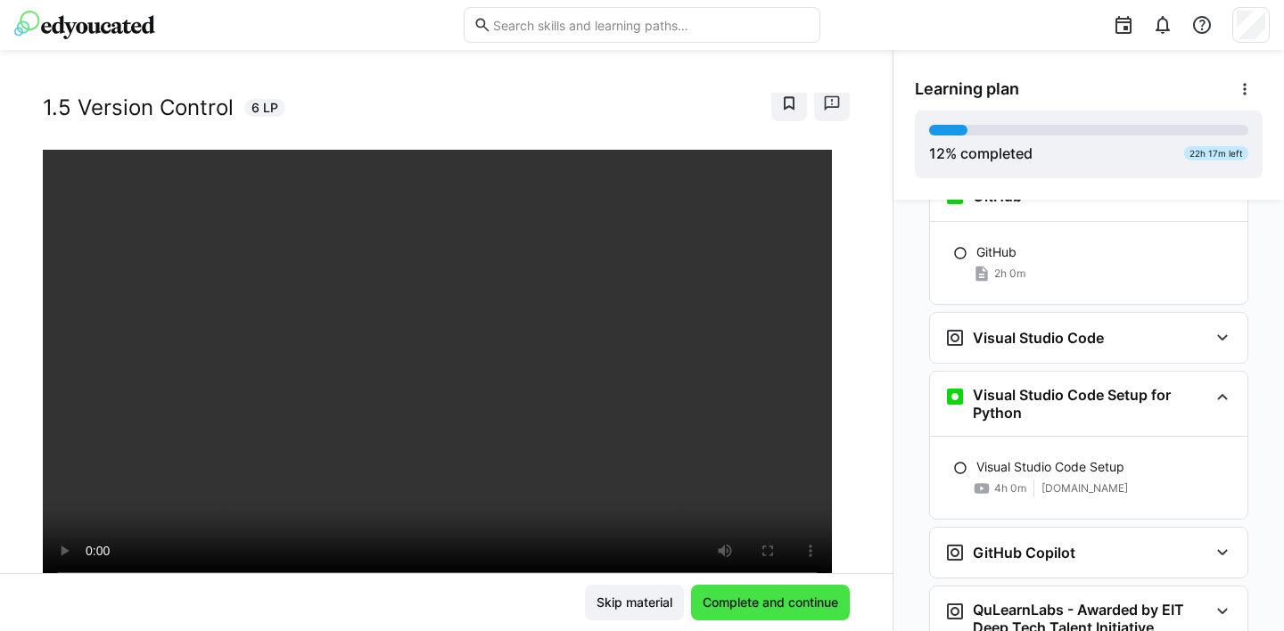
click at [765, 606] on span "Complete and continue" at bounding box center [770, 603] width 141 height 18
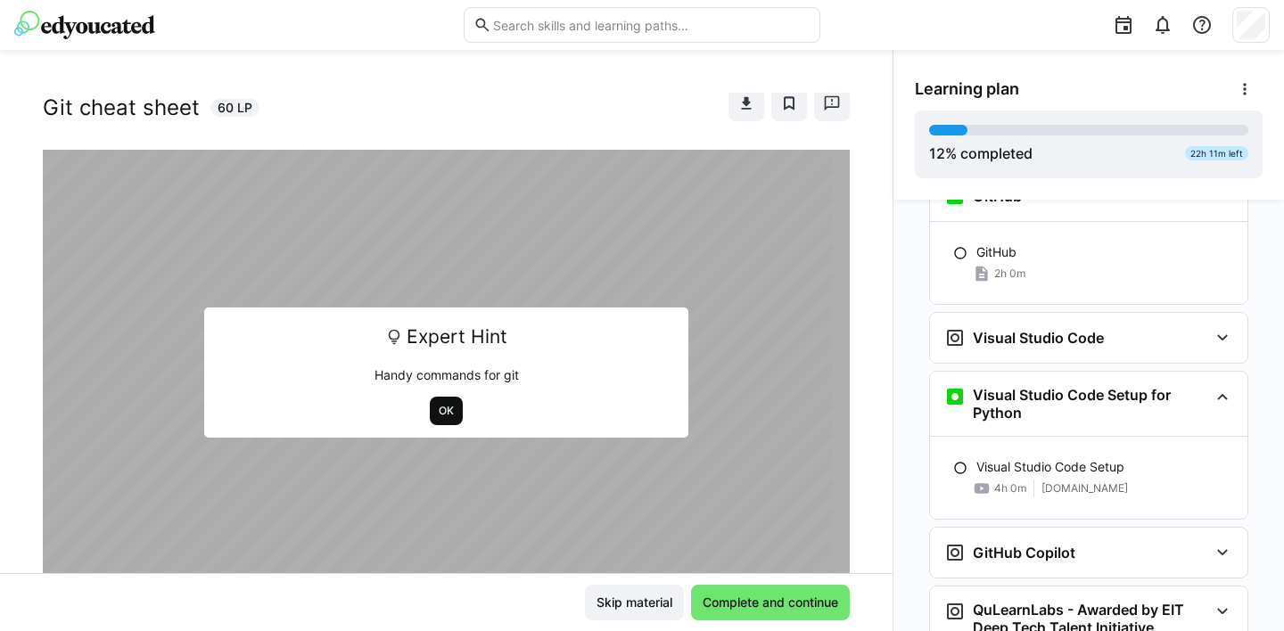
click at [437, 408] on span "OK" at bounding box center [446, 411] width 19 height 14
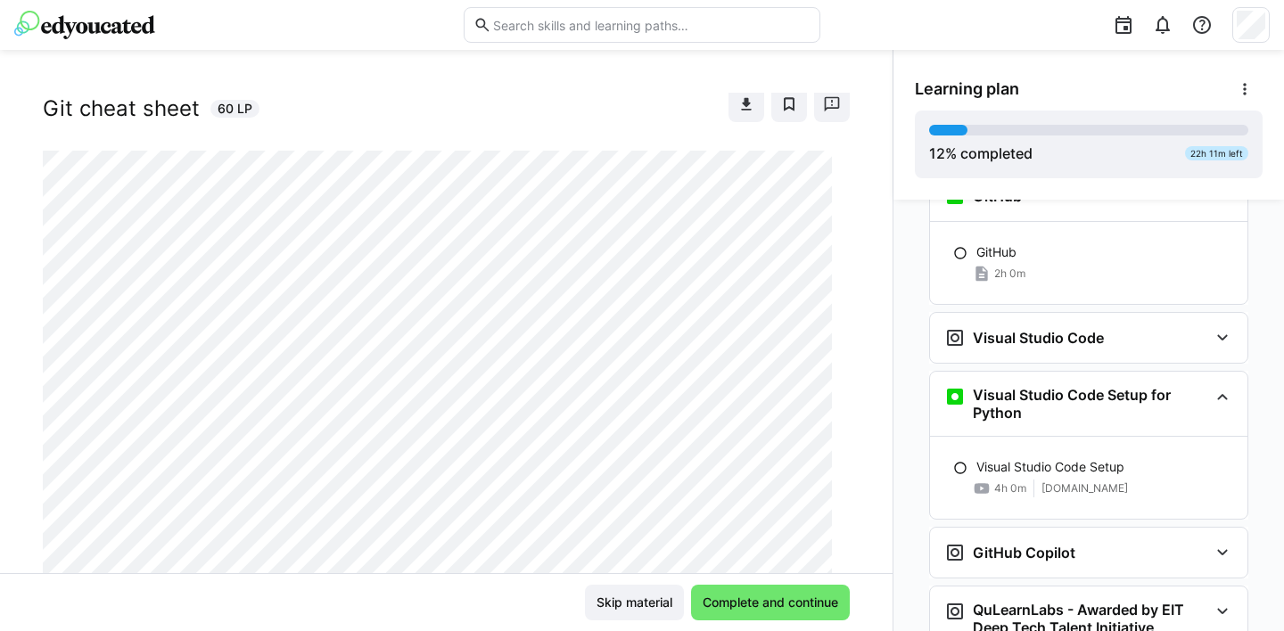
scroll to position [0, 0]
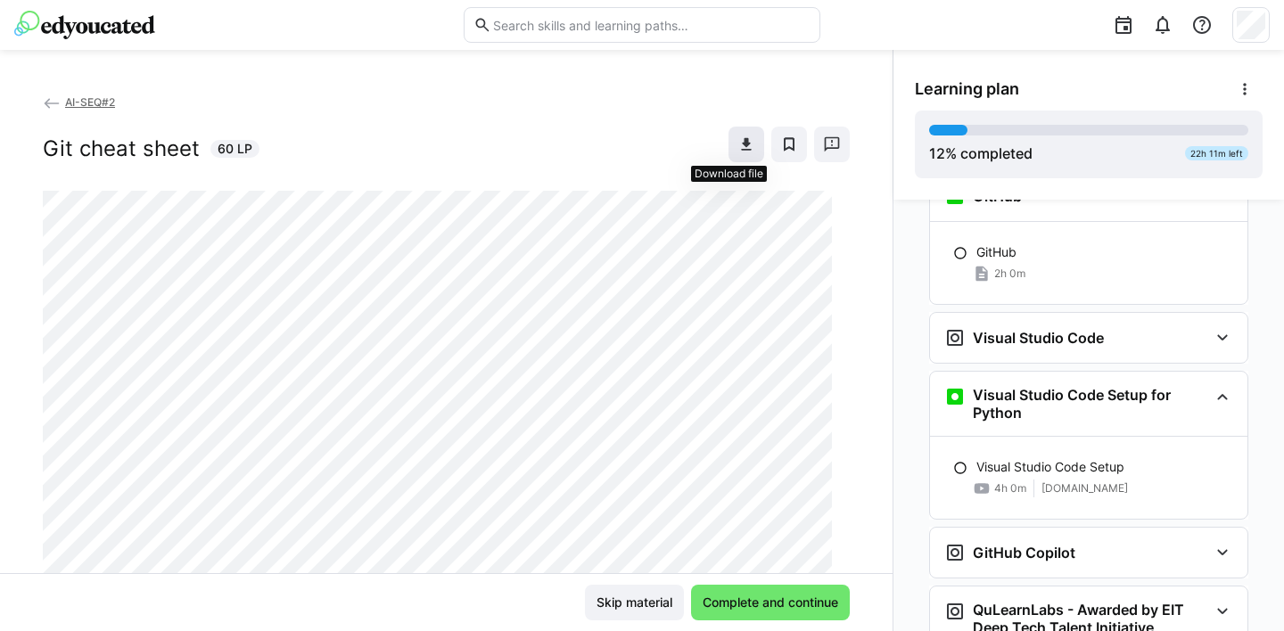
click at [737, 143] on eds-icon at bounding box center [746, 145] width 18 height 18
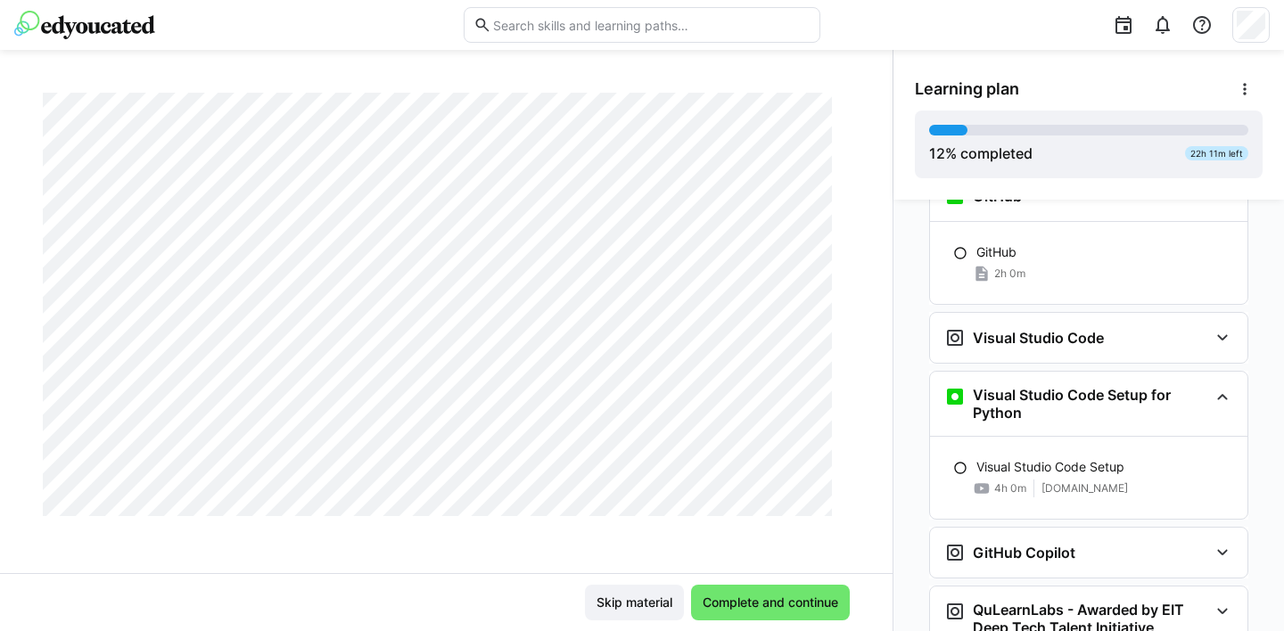
scroll to position [1677, 0]
click at [764, 601] on span "Complete and continue" at bounding box center [770, 603] width 141 height 18
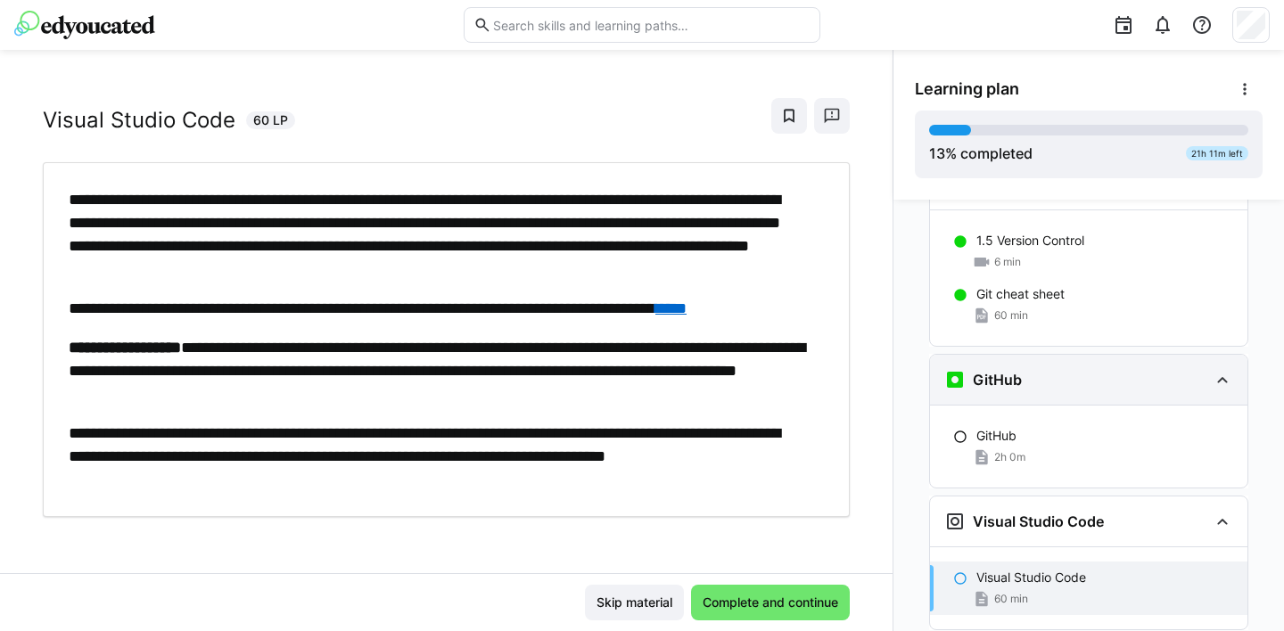
scroll to position [588, 0]
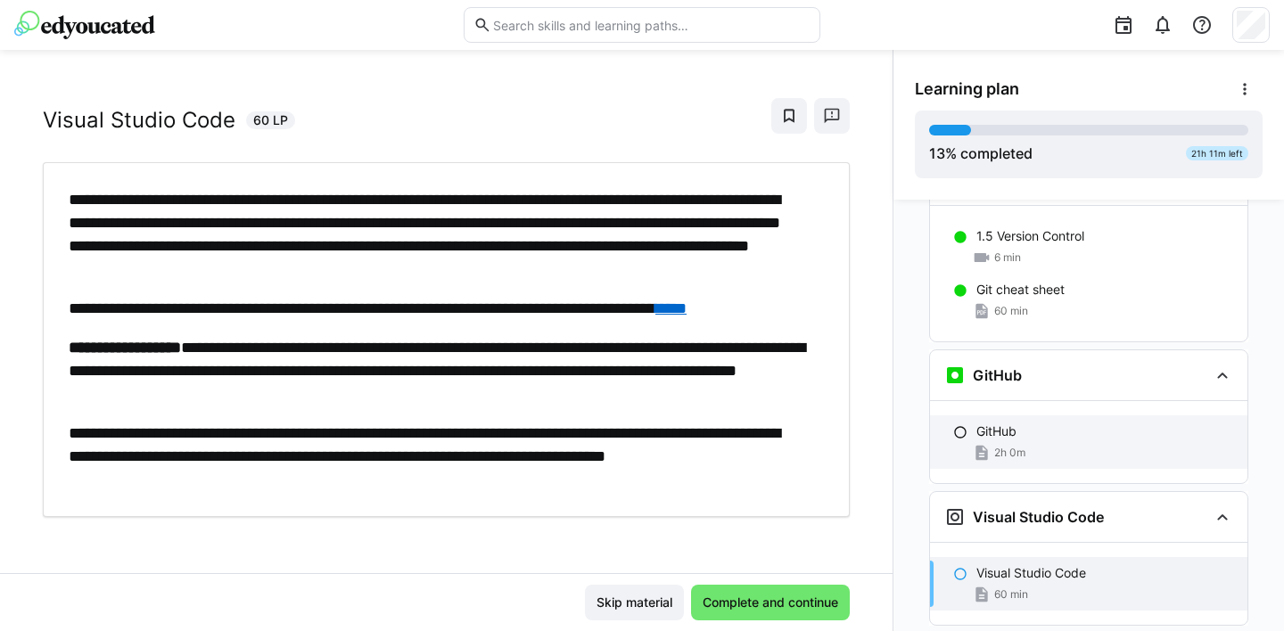
click at [953, 425] on eds-icon at bounding box center [960, 432] width 14 height 14
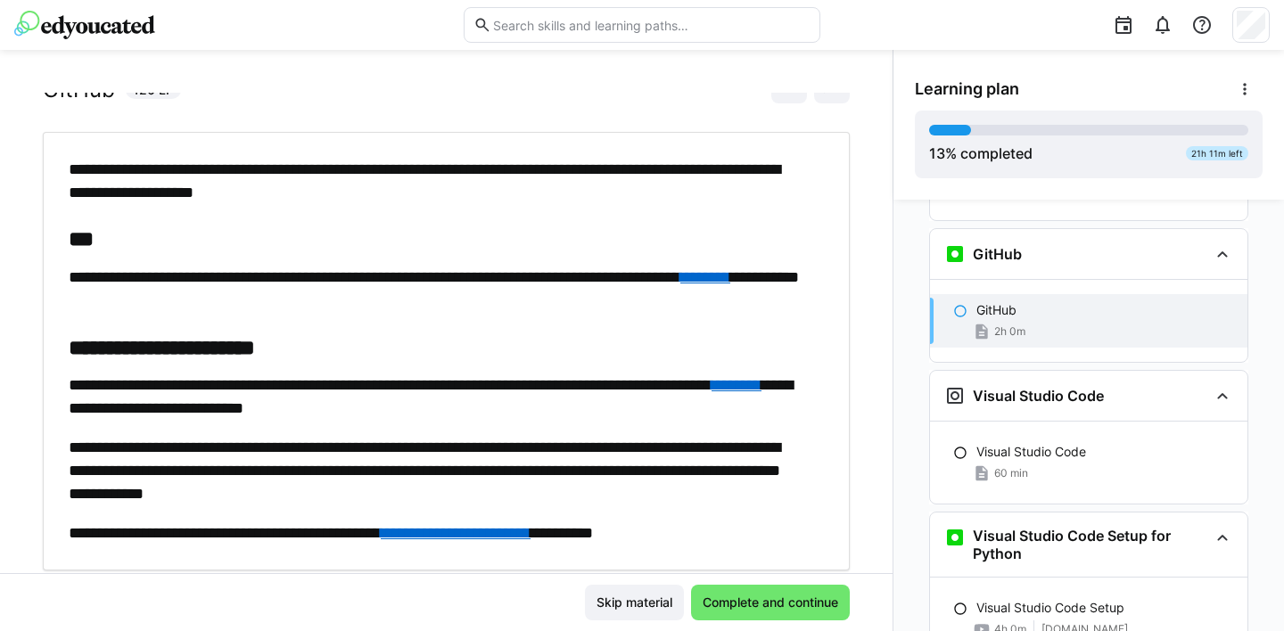
scroll to position [113, 0]
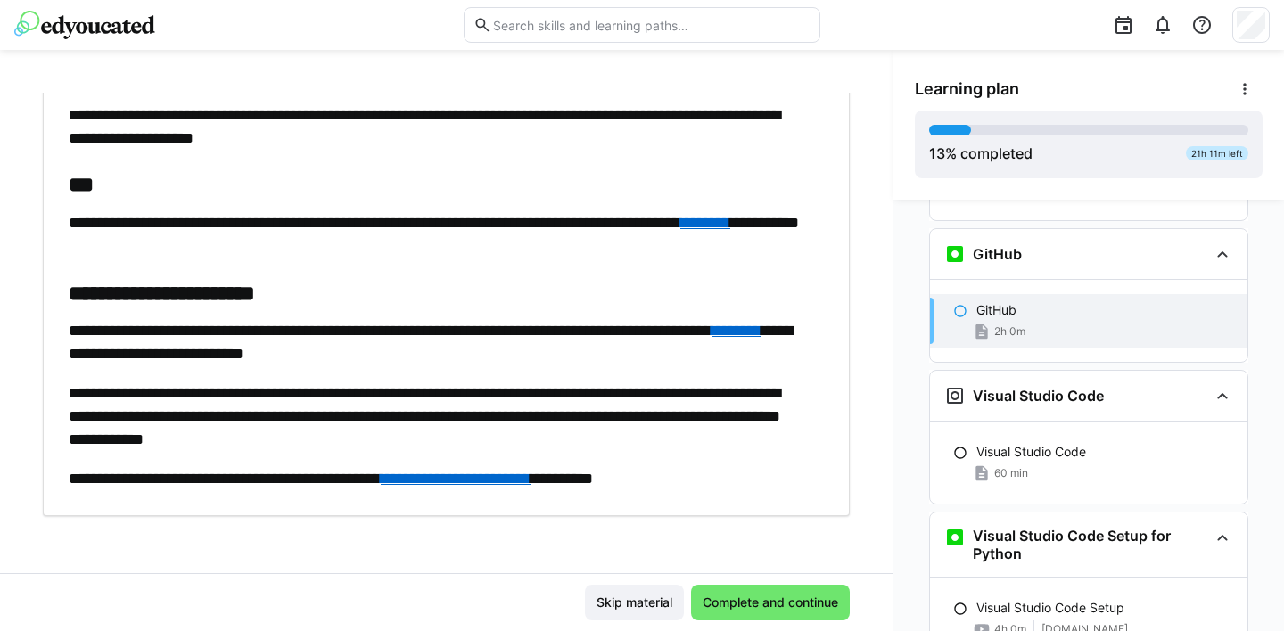
click at [680, 231] on link "********" at bounding box center [705, 223] width 50 height 16
click at [531, 474] on link "**********" at bounding box center [456, 479] width 150 height 16
click at [775, 606] on span "Complete and continue" at bounding box center [770, 603] width 141 height 18
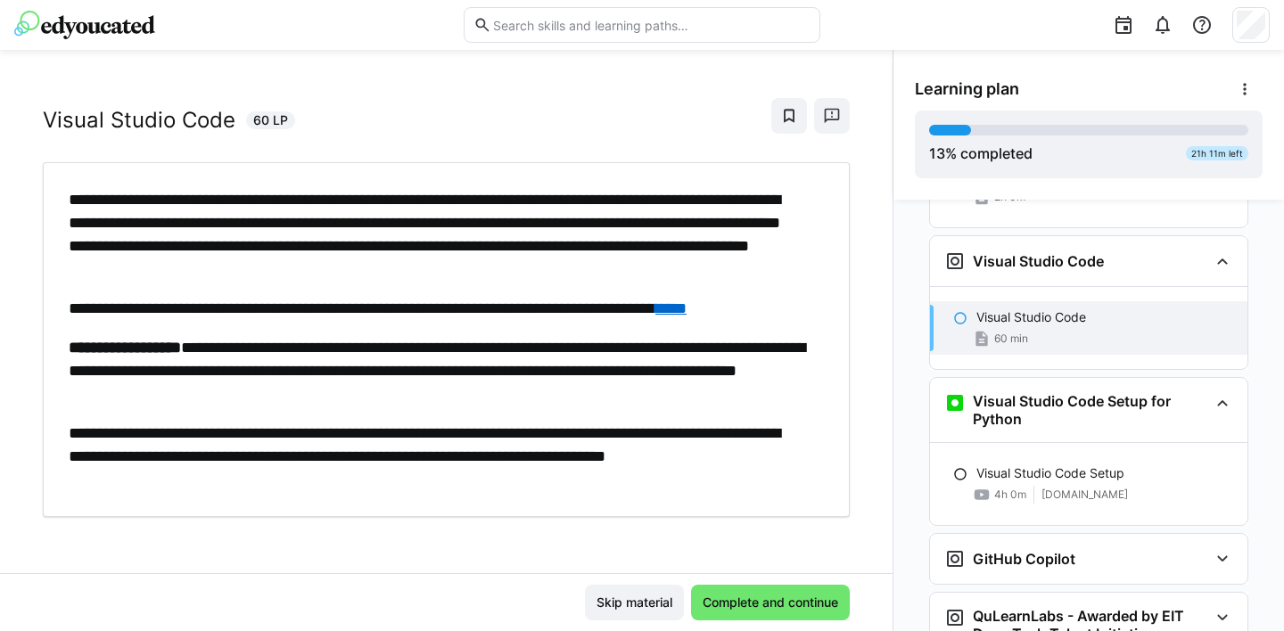
scroll to position [851, 0]
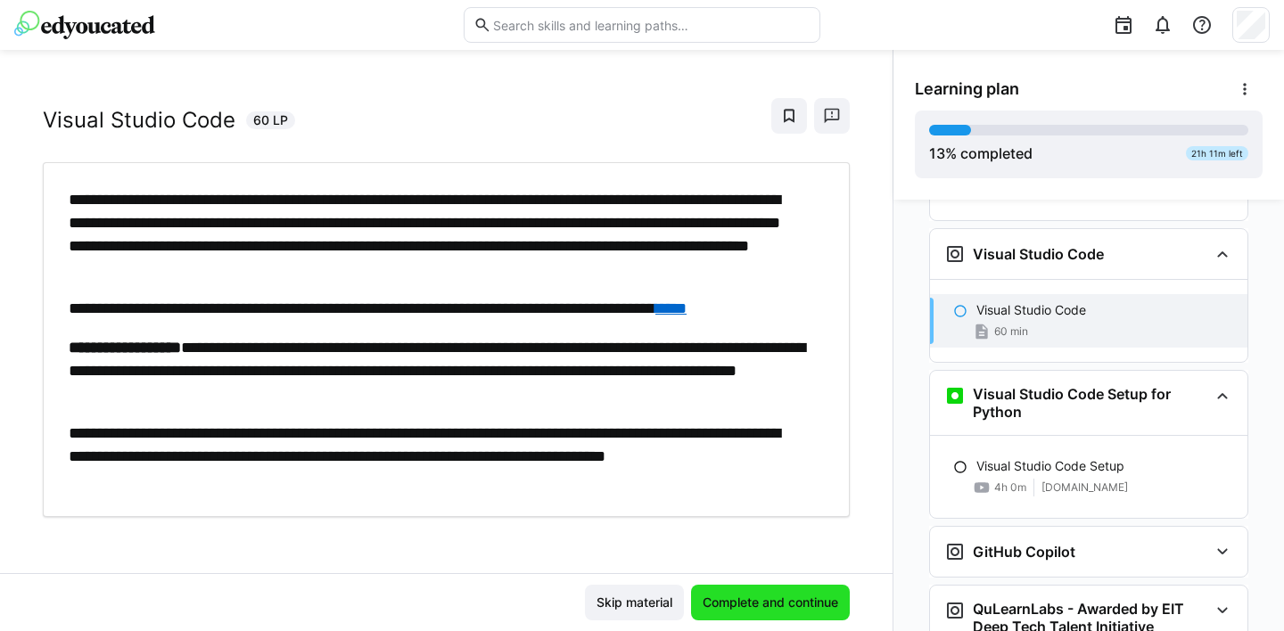
click at [774, 607] on span "Complete and continue" at bounding box center [770, 603] width 141 height 18
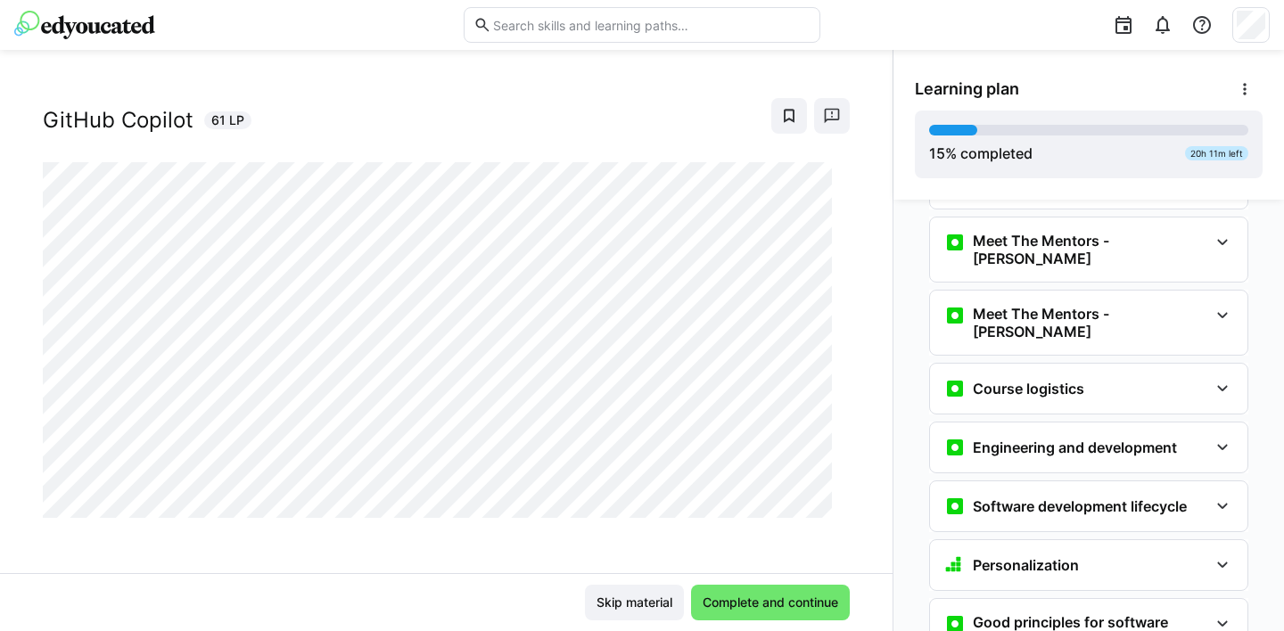
scroll to position [0, 0]
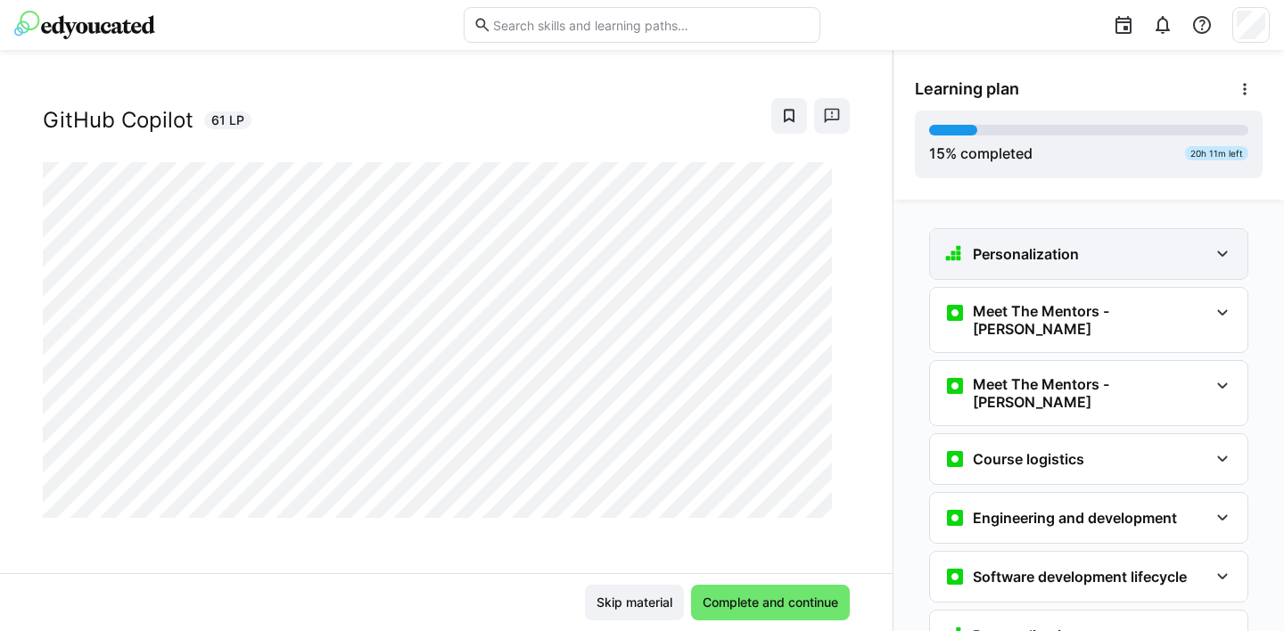
click at [1215, 254] on eds-icon at bounding box center [1222, 253] width 21 height 21
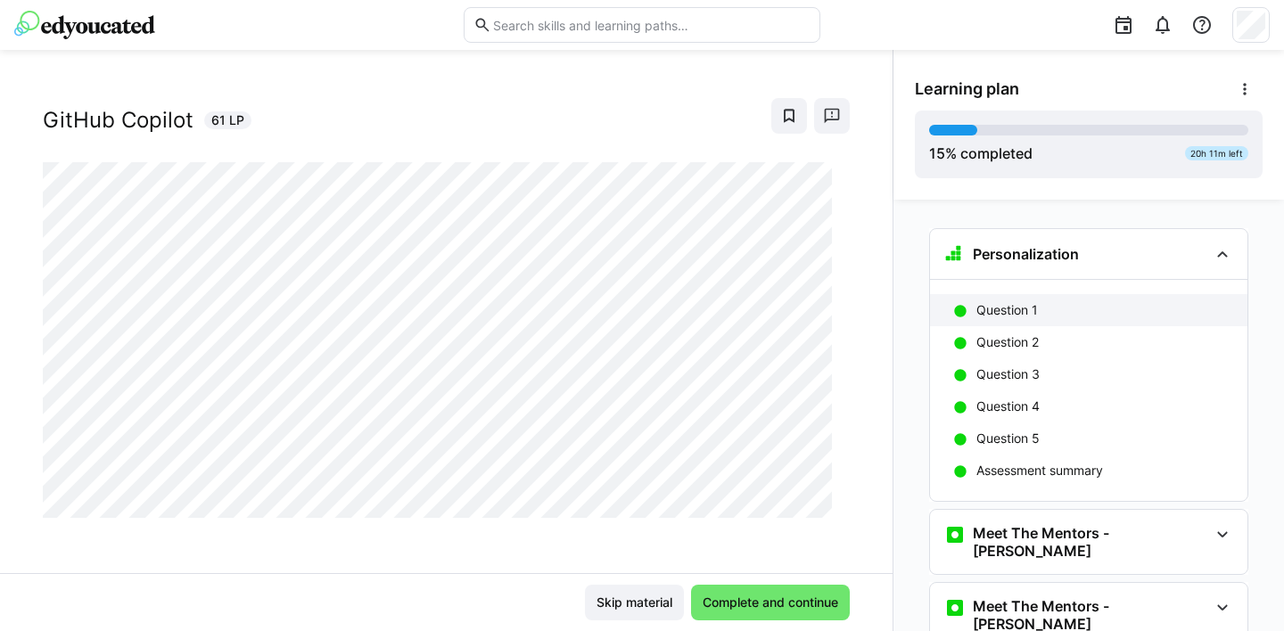
click at [1012, 309] on p "Question 1" at bounding box center [1007, 310] width 62 height 18
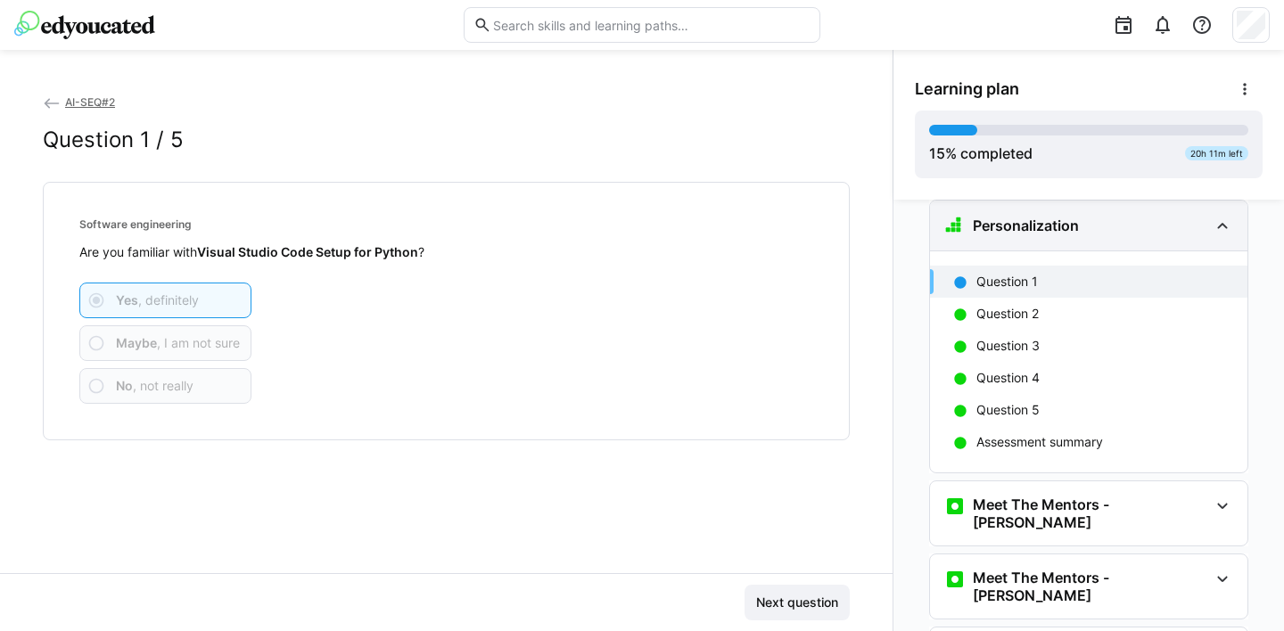
click at [1212, 226] on eds-icon at bounding box center [1222, 225] width 21 height 21
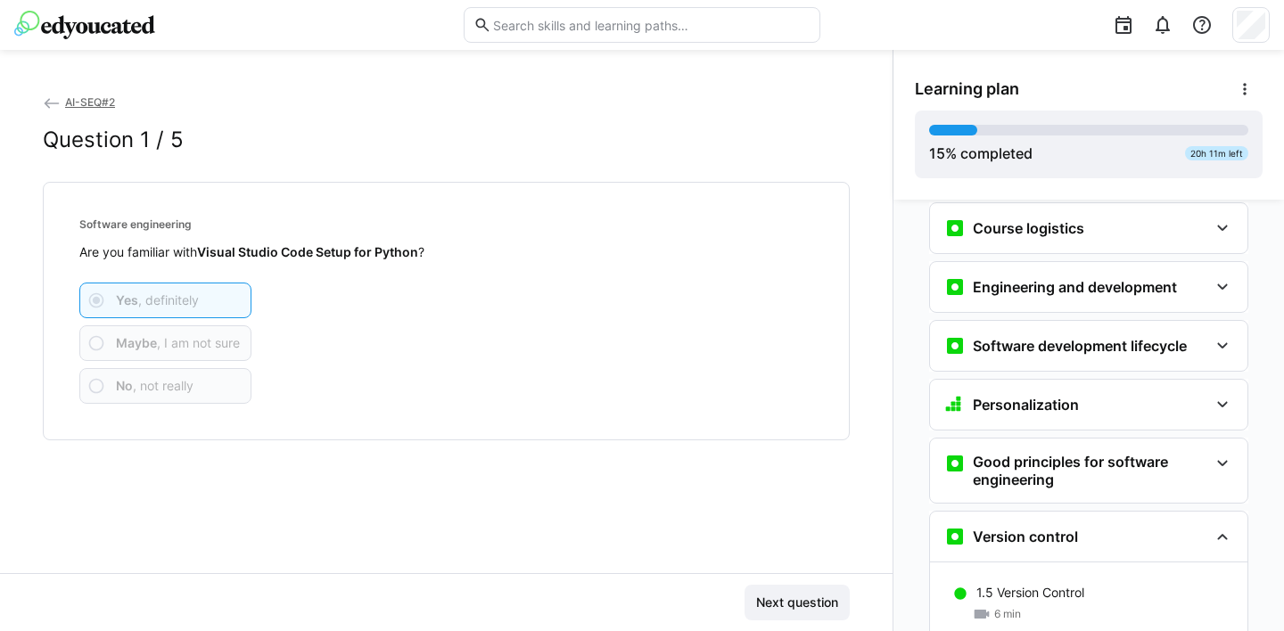
scroll to position [235, 0]
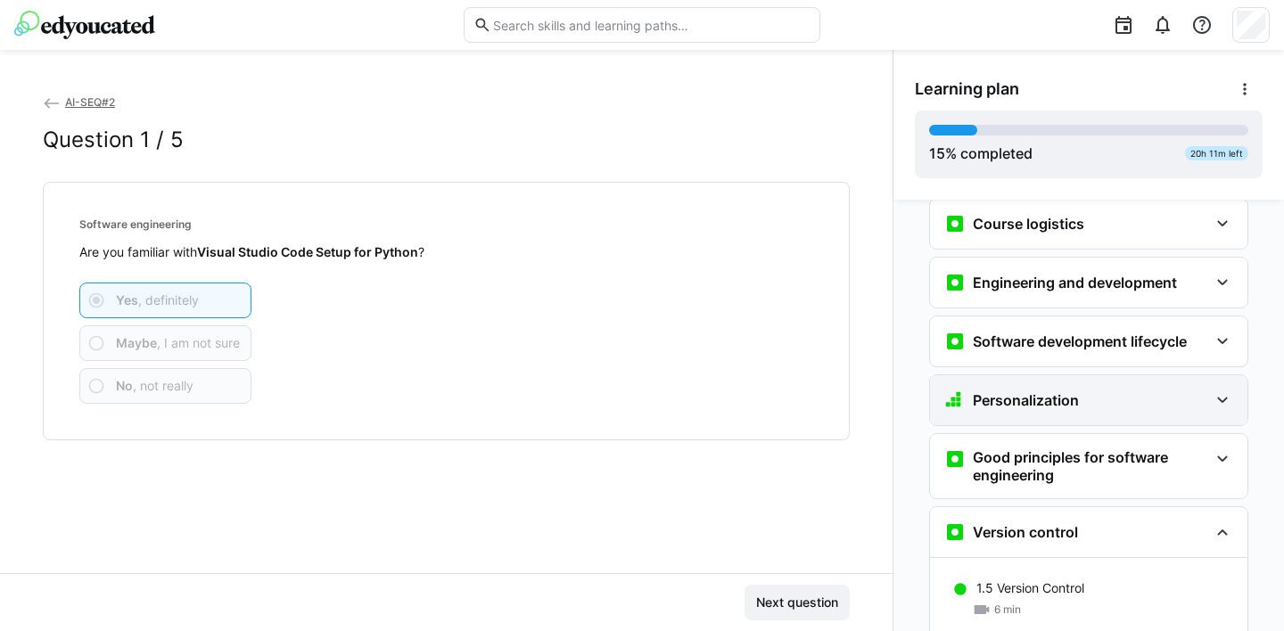
click at [1199, 375] on div "Personalization" at bounding box center [1088, 400] width 317 height 50
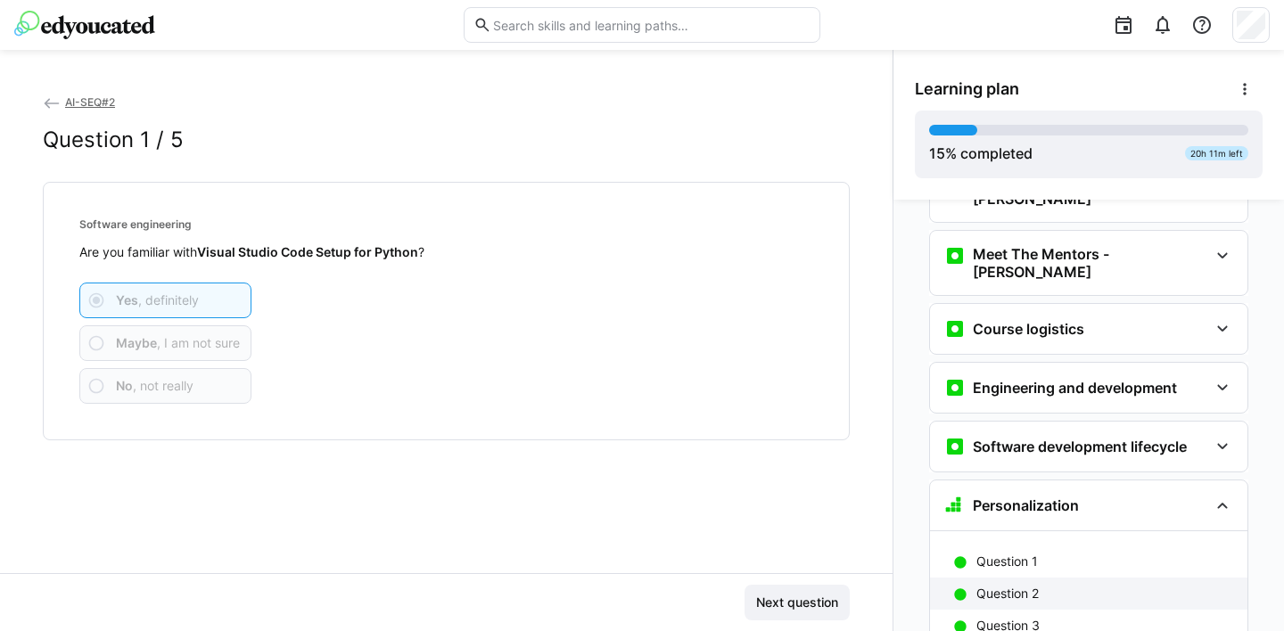
scroll to position [0, 0]
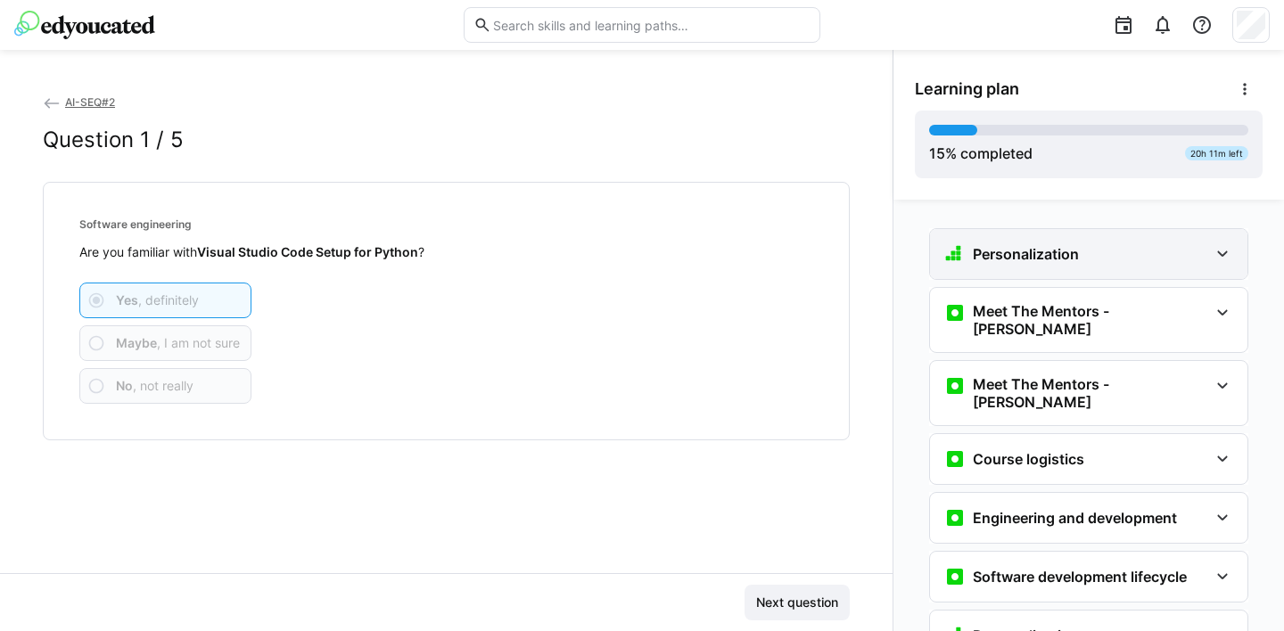
click at [1056, 255] on h3 "Personalization" at bounding box center [1026, 254] width 106 height 18
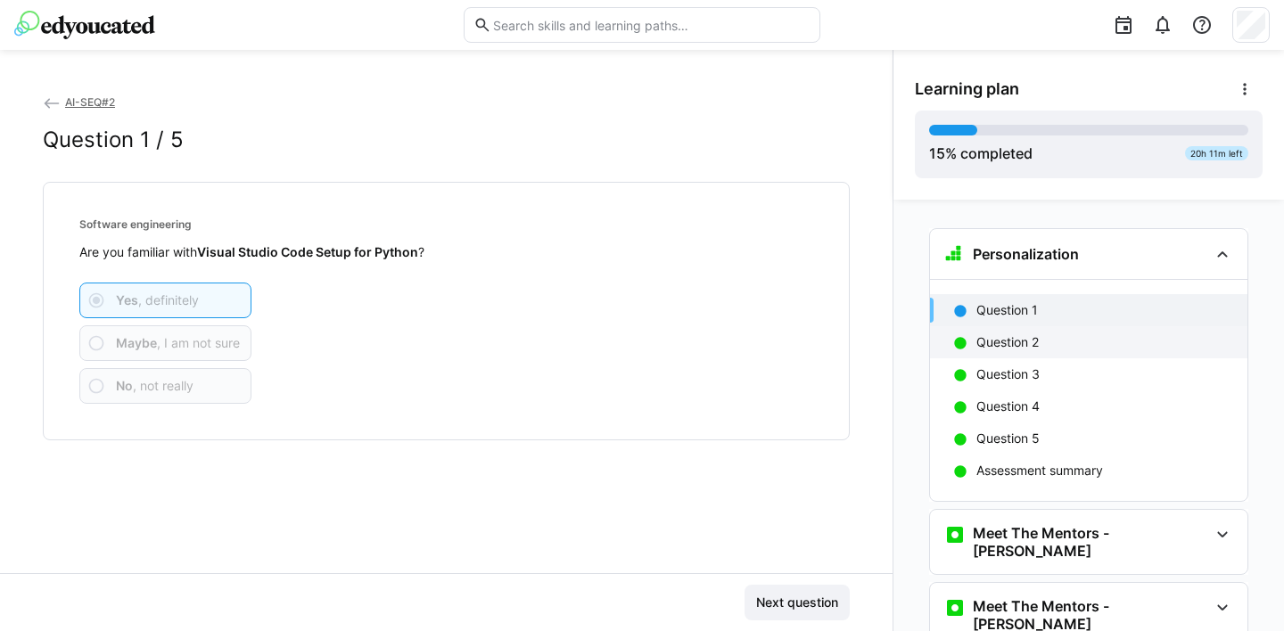
click at [1016, 339] on p "Question 2" at bounding box center [1007, 343] width 62 height 18
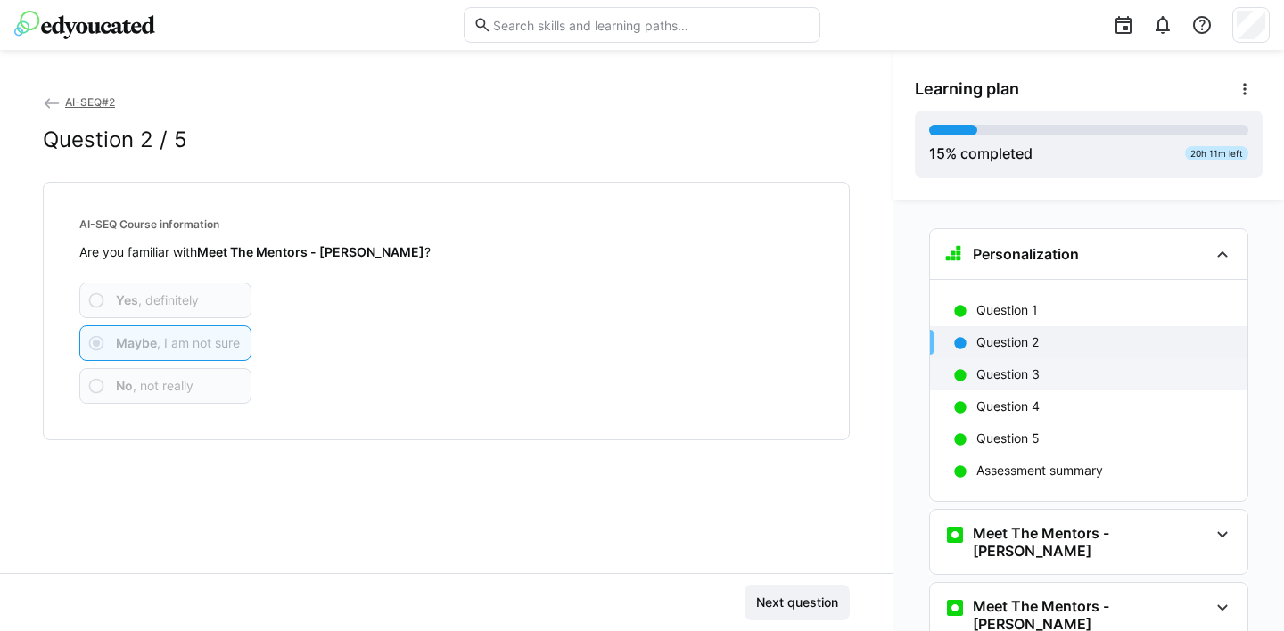
click at [1007, 371] on p "Question 3" at bounding box center [1007, 375] width 63 height 18
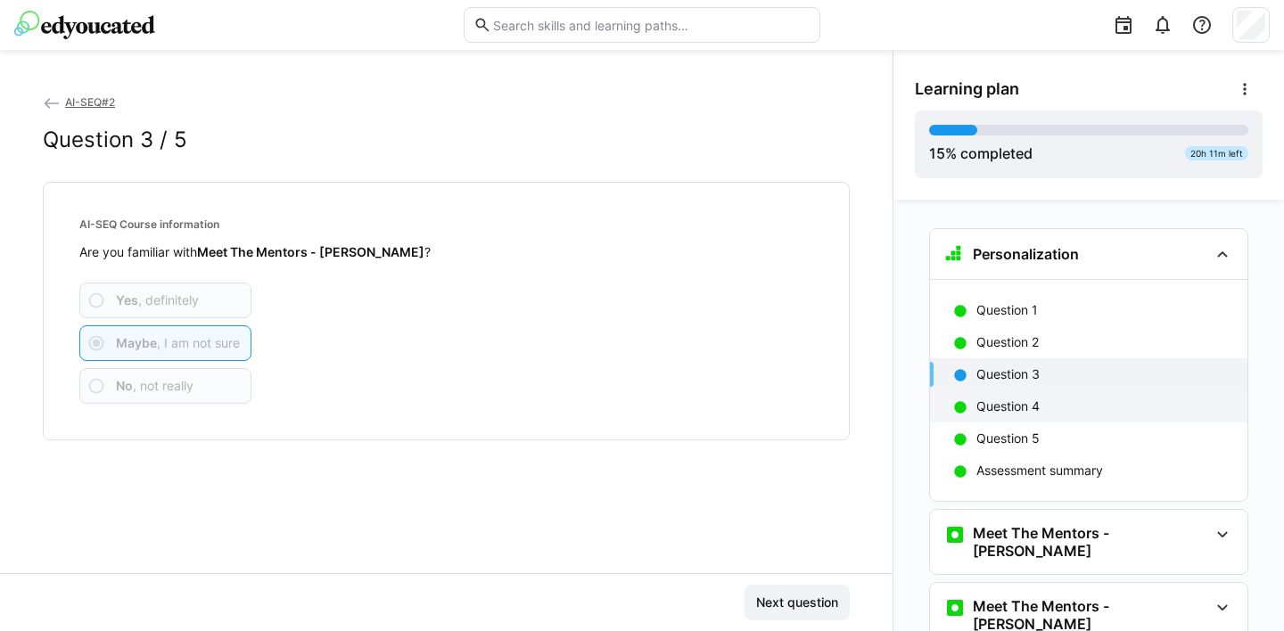
click at [1009, 400] on p "Question 4" at bounding box center [1007, 407] width 63 height 18
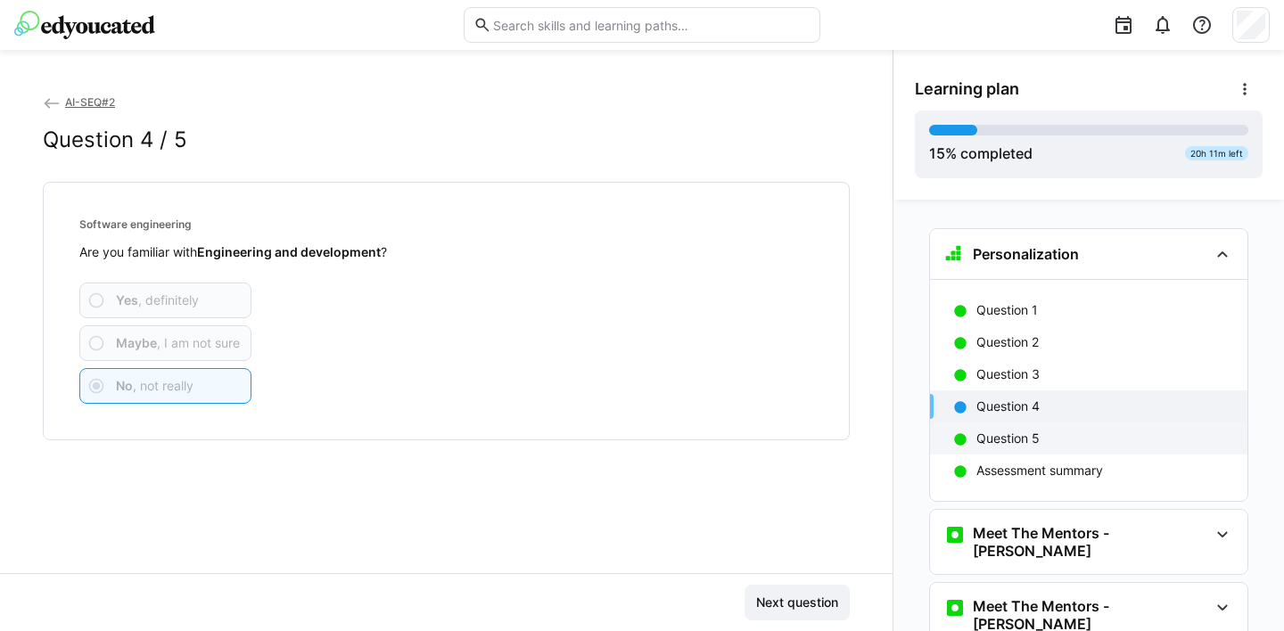
click at [1009, 436] on p "Question 5" at bounding box center [1007, 439] width 63 height 18
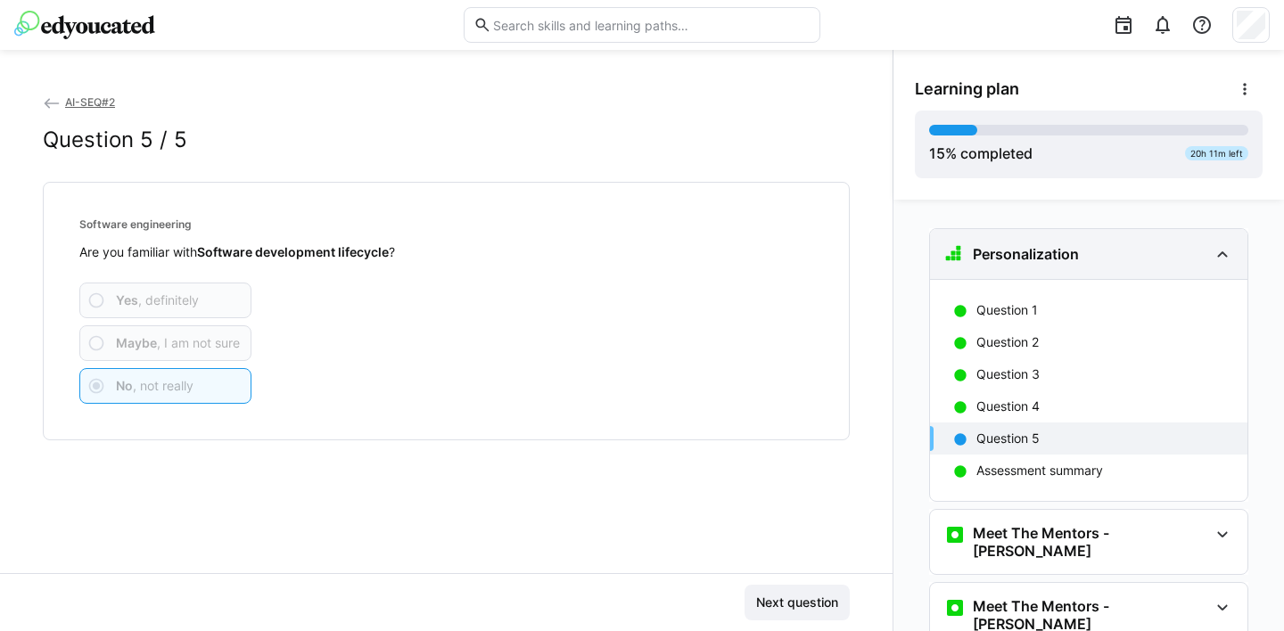
click at [1212, 255] on eds-icon at bounding box center [1222, 253] width 21 height 21
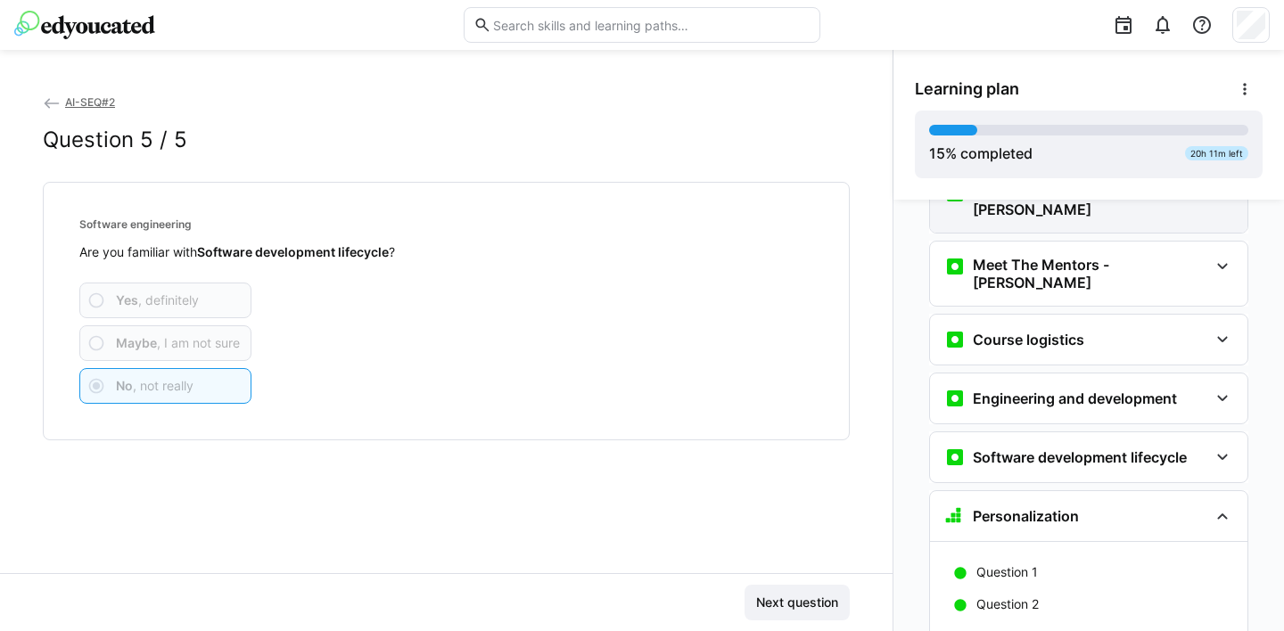
scroll to position [126, 0]
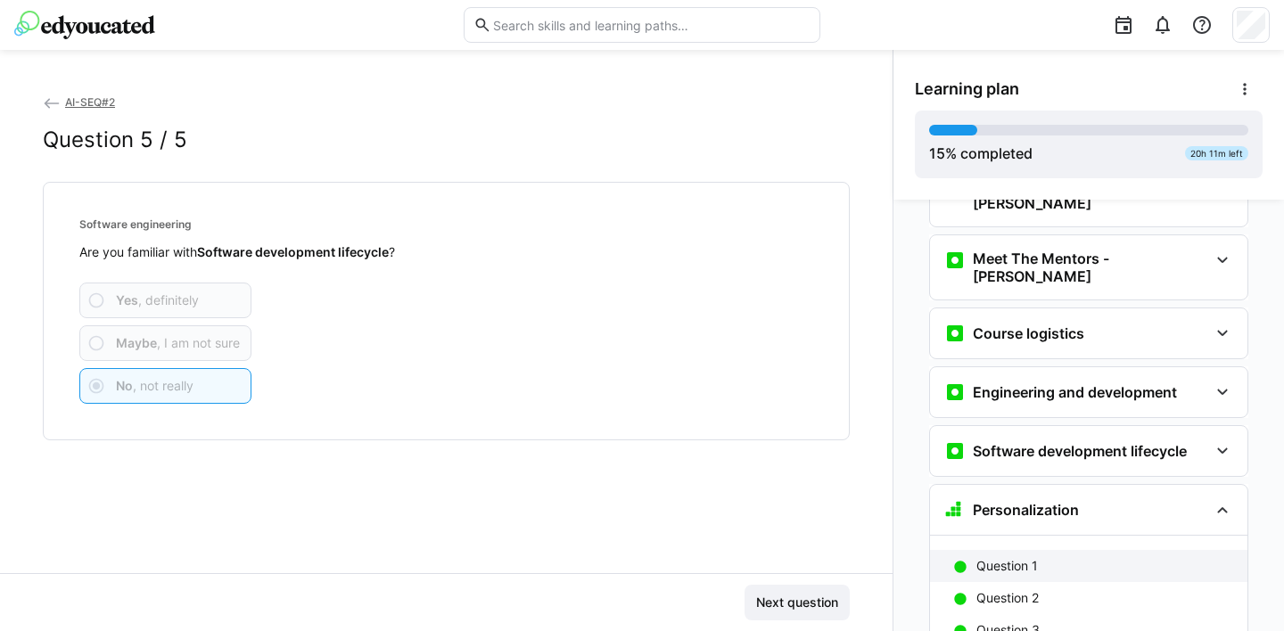
click at [1018, 557] on p "Question 1" at bounding box center [1007, 566] width 62 height 18
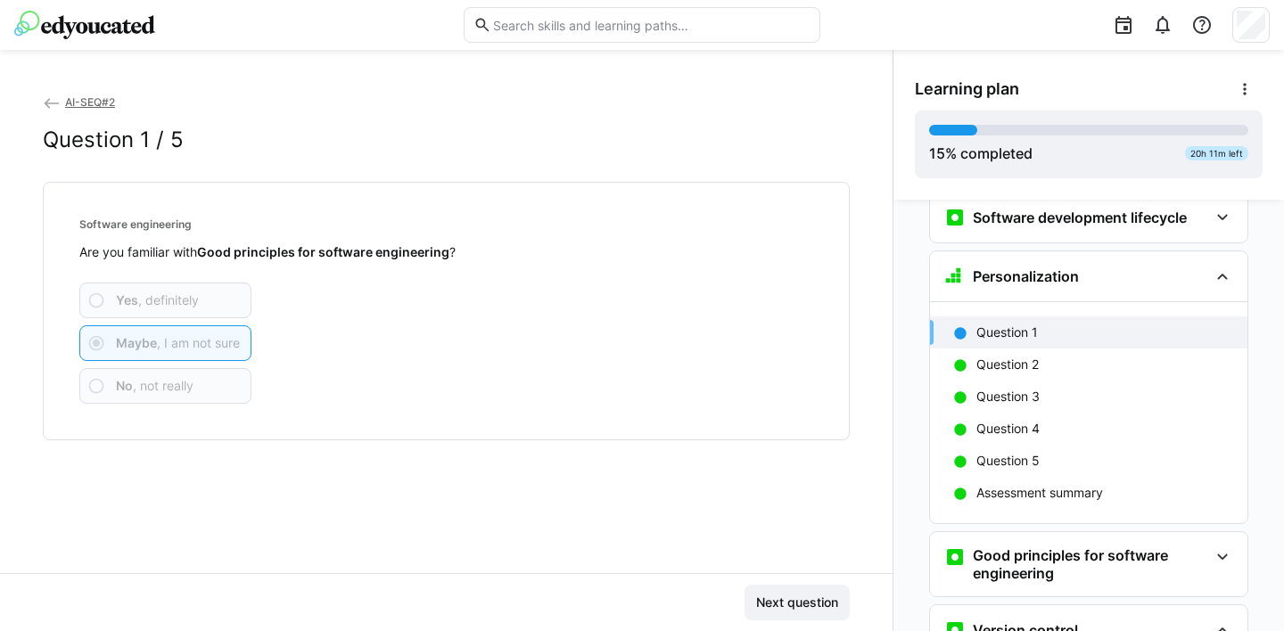
scroll to position [382, 0]
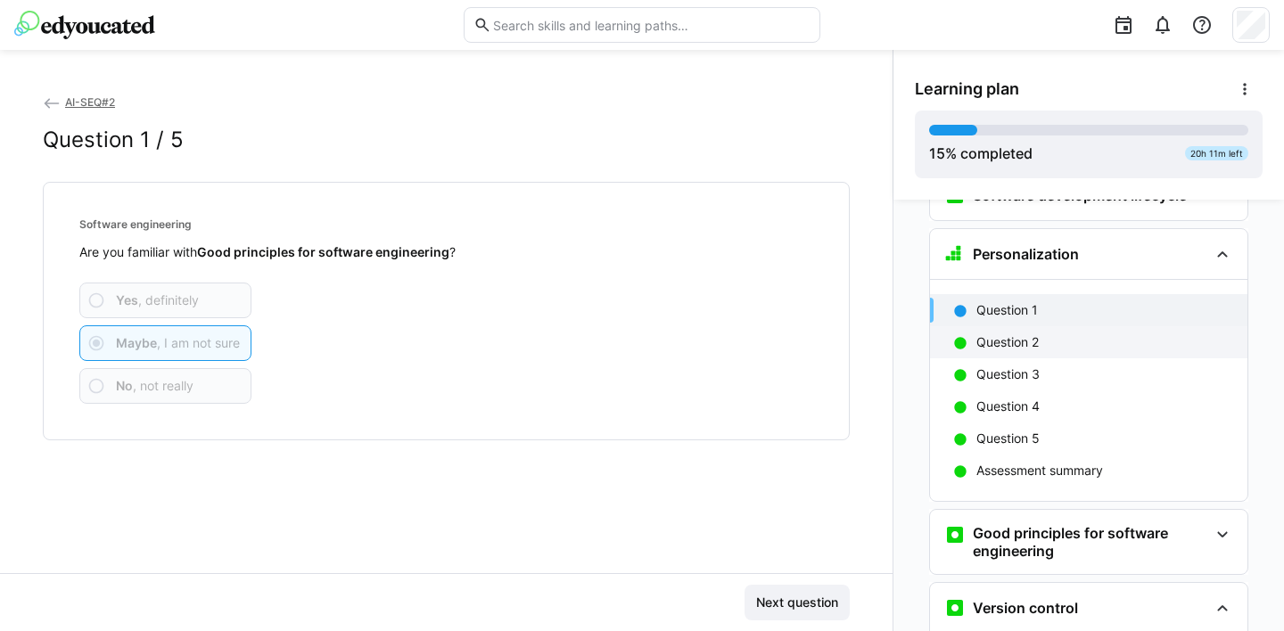
click at [1026, 334] on p "Question 2" at bounding box center [1007, 343] width 62 height 18
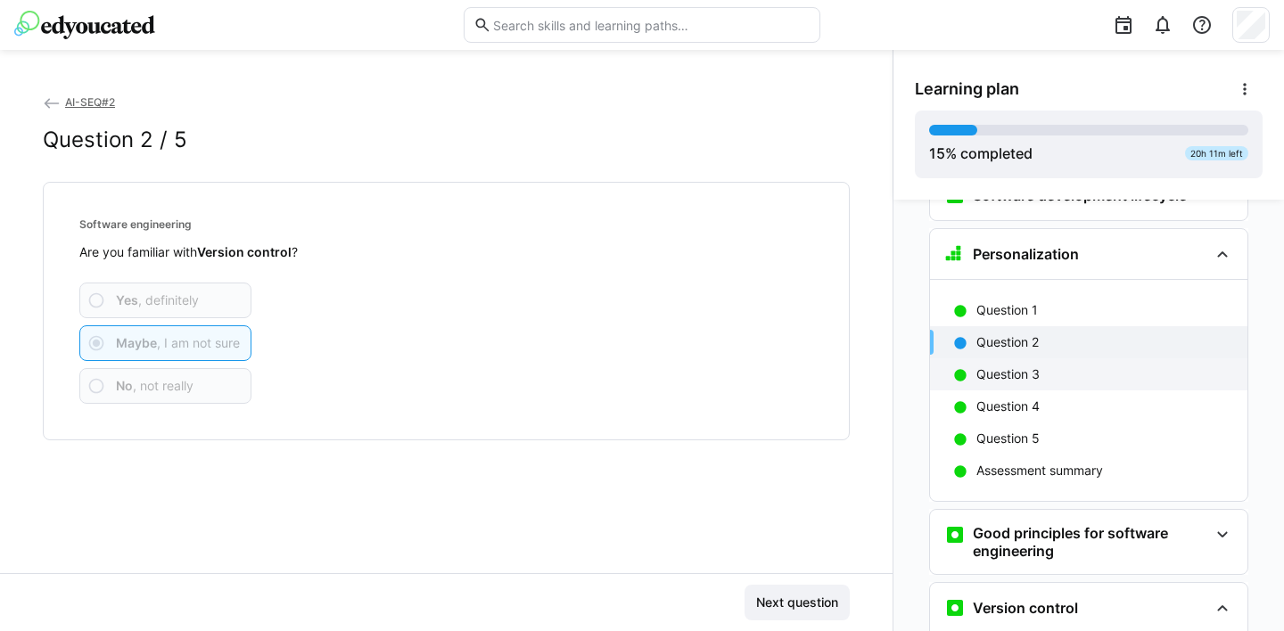
click at [1009, 366] on p "Question 3" at bounding box center [1007, 375] width 63 height 18
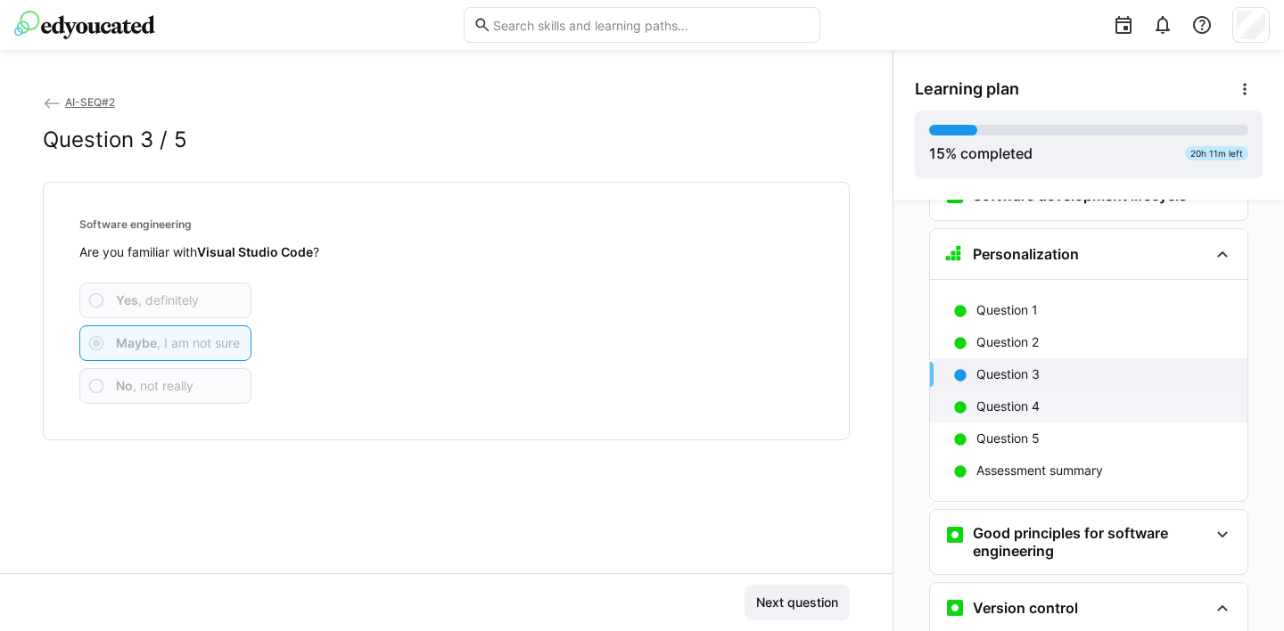
click at [1007, 398] on p "Question 4" at bounding box center [1007, 407] width 63 height 18
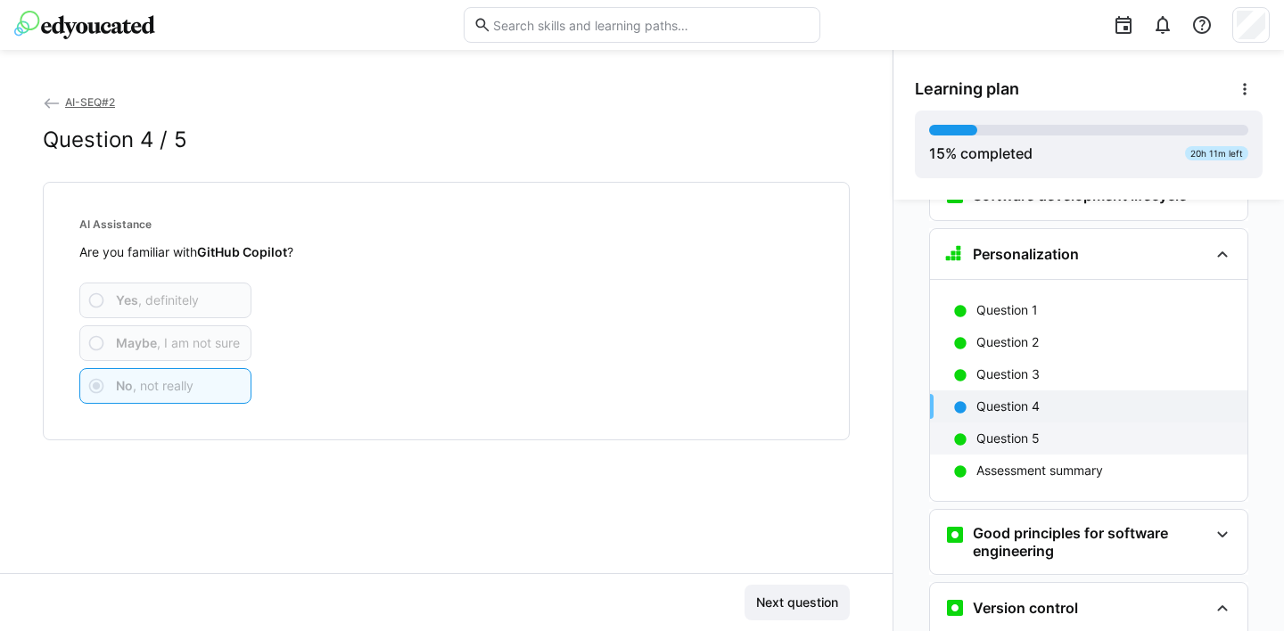
click at [1007, 430] on p "Question 5" at bounding box center [1007, 439] width 63 height 18
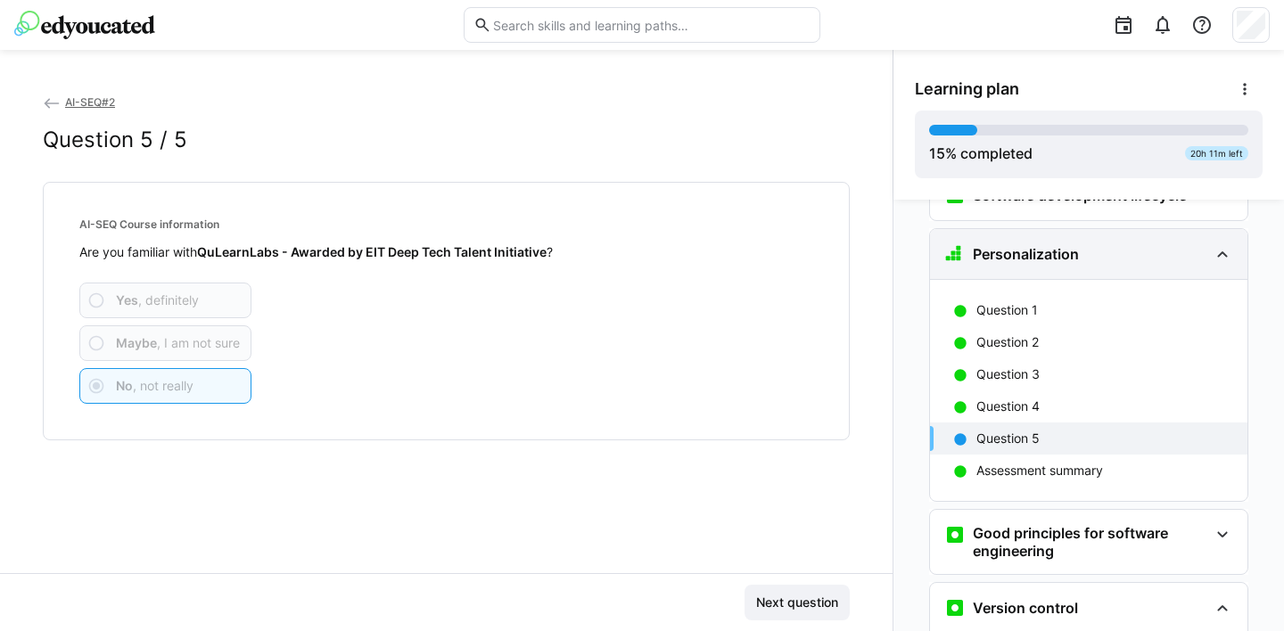
click at [1216, 243] on eds-icon at bounding box center [1222, 253] width 21 height 21
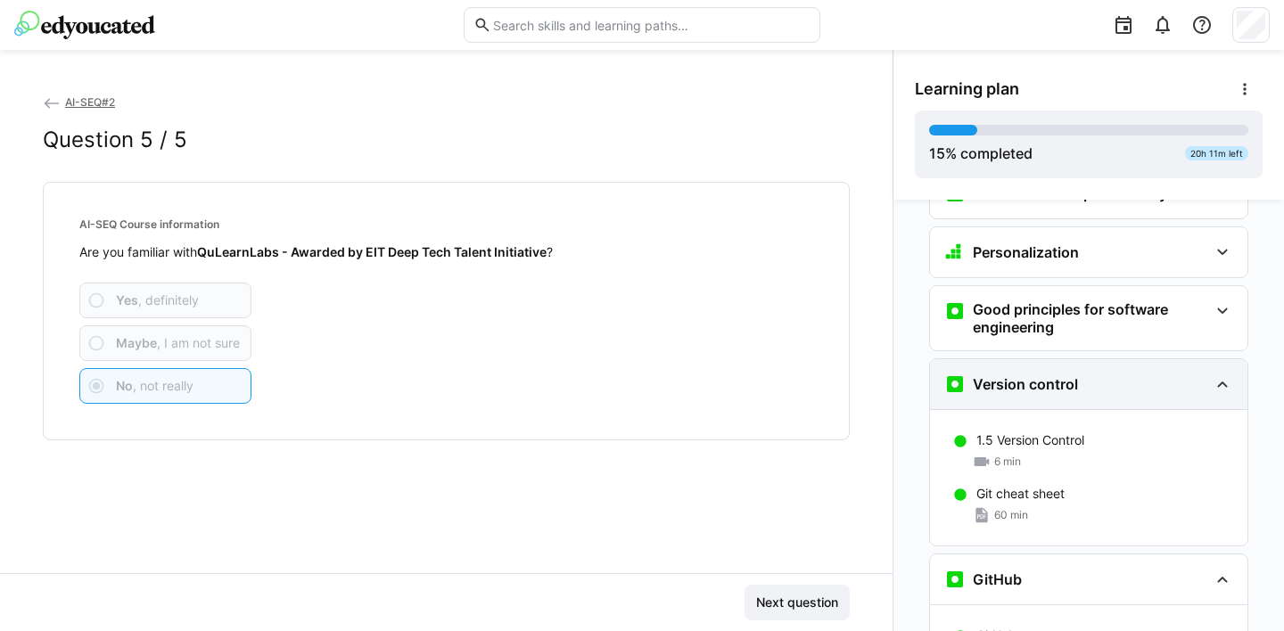
scroll to position [384, 0]
click at [1215, 373] on eds-icon at bounding box center [1222, 383] width 21 height 21
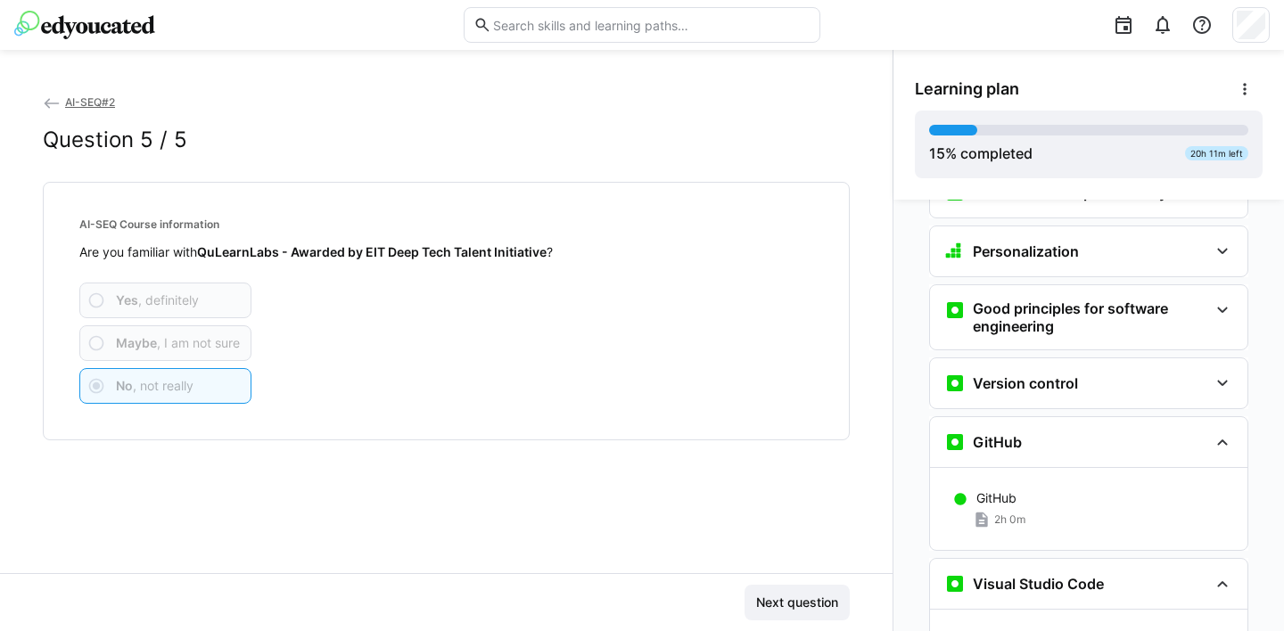
scroll to position [489, 0]
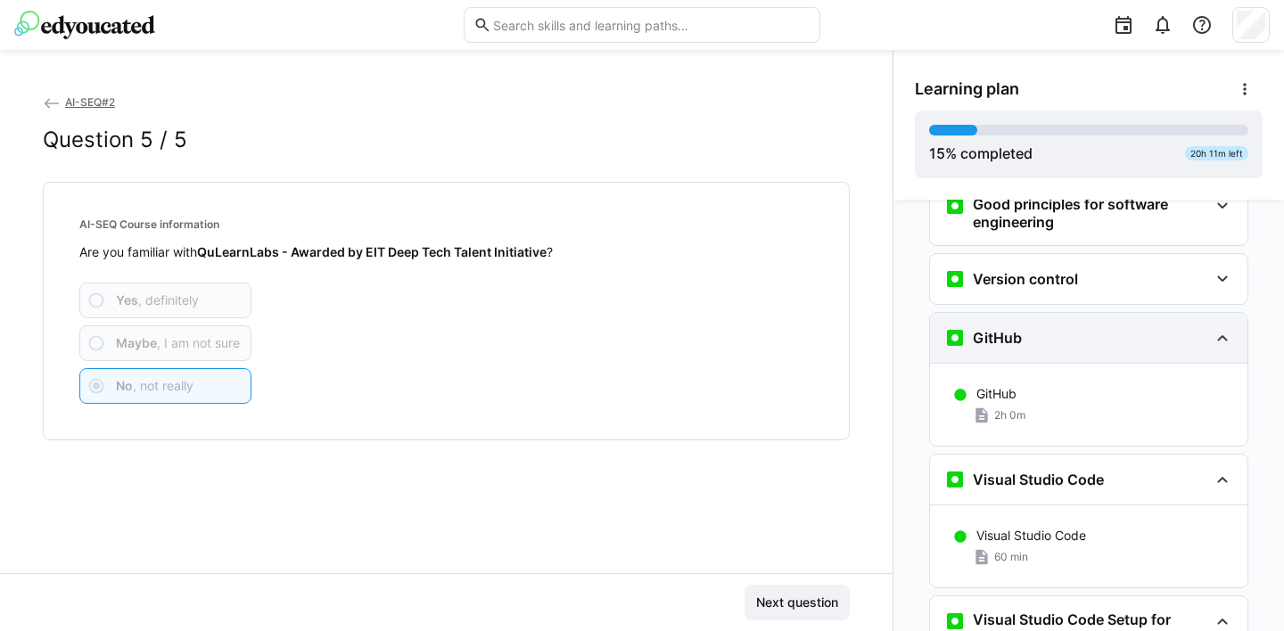
click at [1213, 327] on eds-icon at bounding box center [1222, 337] width 21 height 21
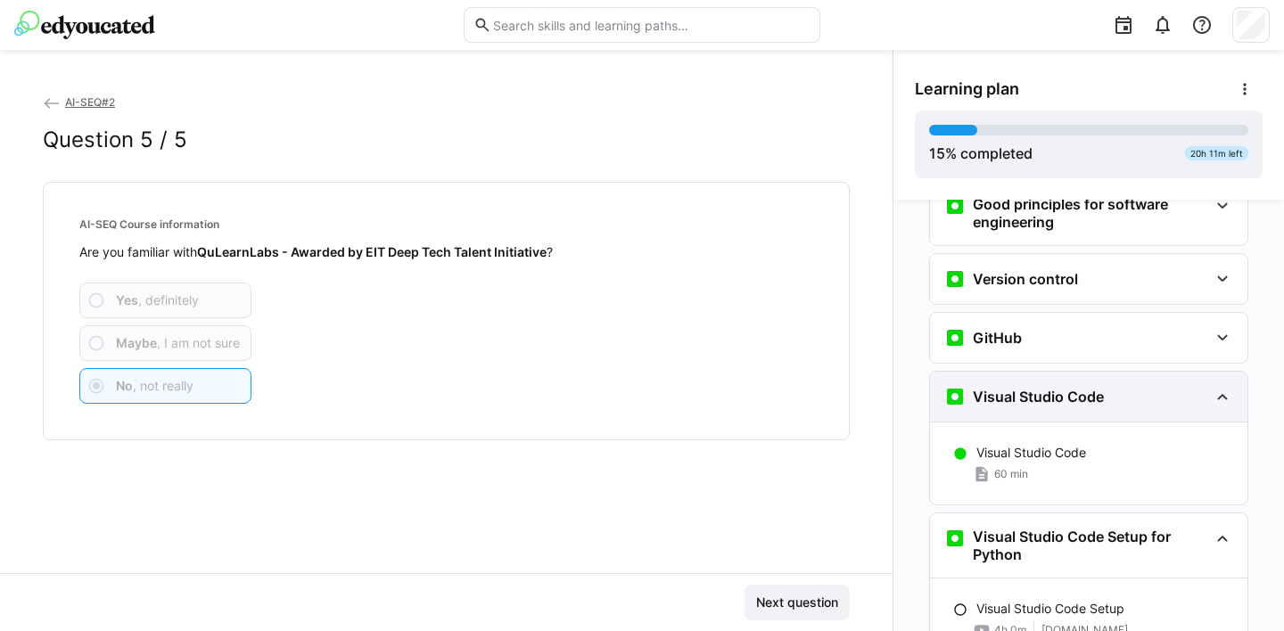
click at [1214, 386] on eds-icon at bounding box center [1222, 396] width 21 height 21
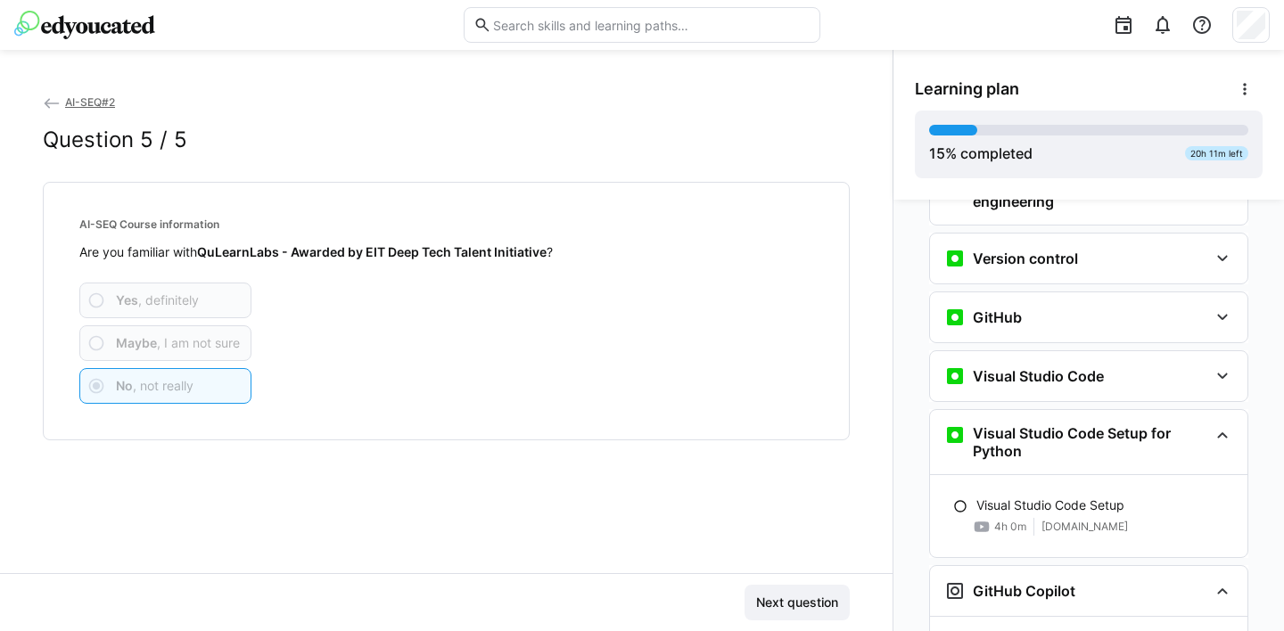
scroll to position [506, 0]
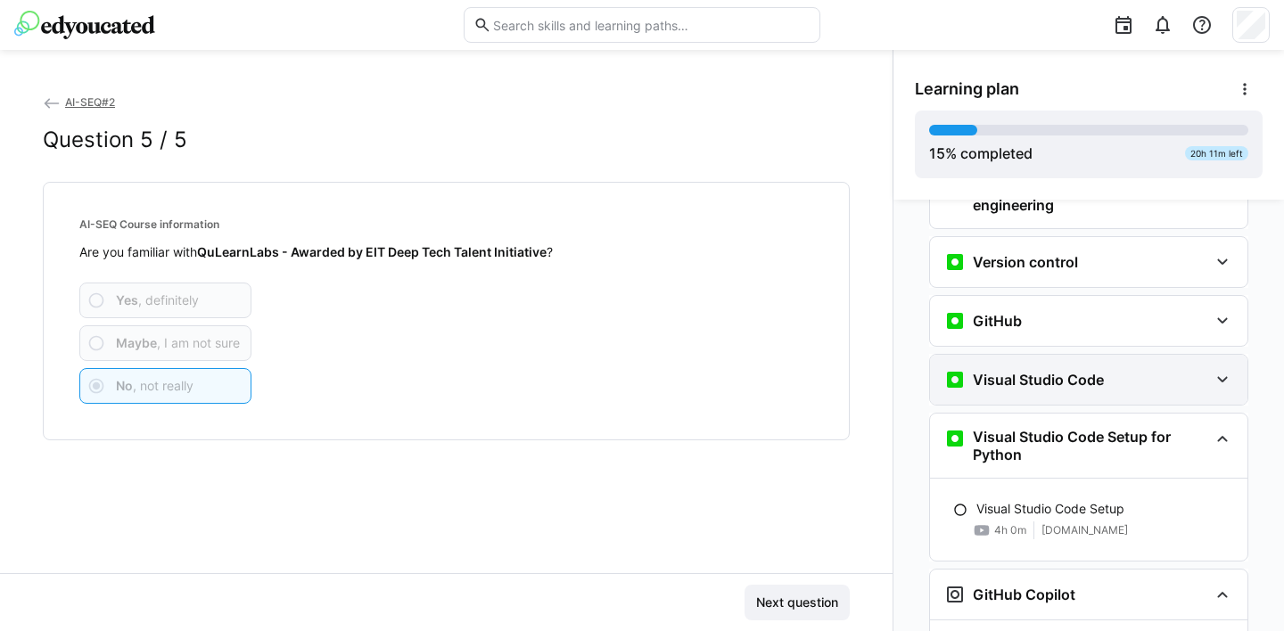
click at [1151, 369] on div "Visual Studio Code" at bounding box center [1076, 379] width 264 height 21
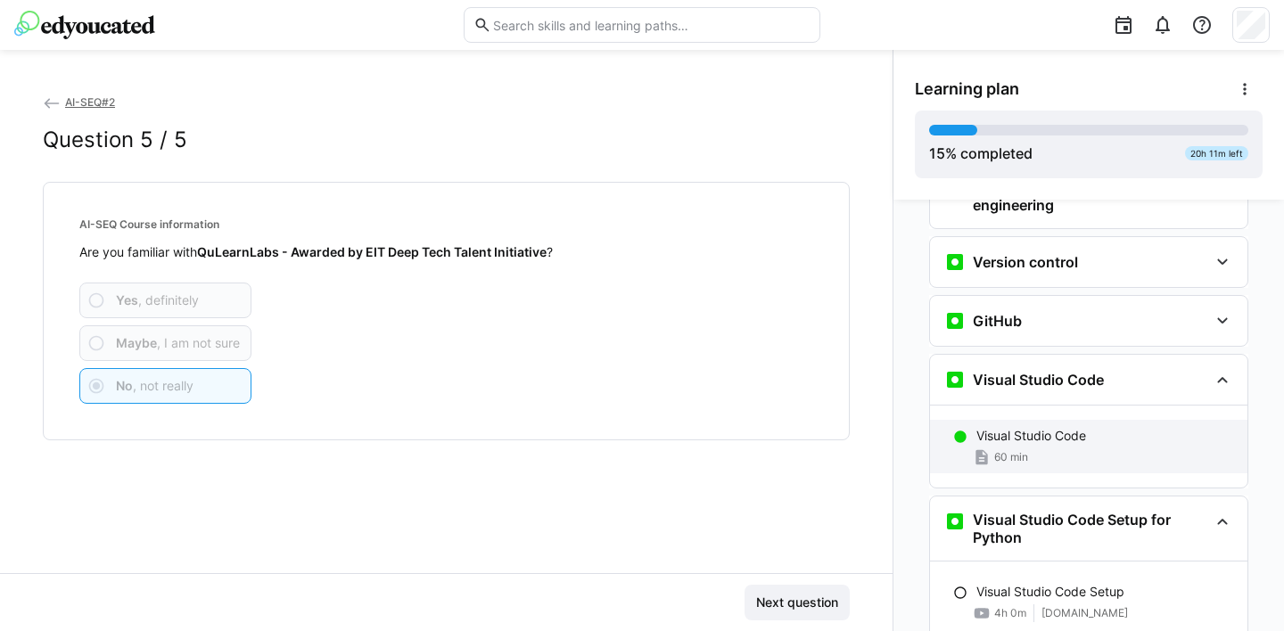
click at [1051, 427] on p "Visual Studio Code" at bounding box center [1031, 436] width 110 height 18
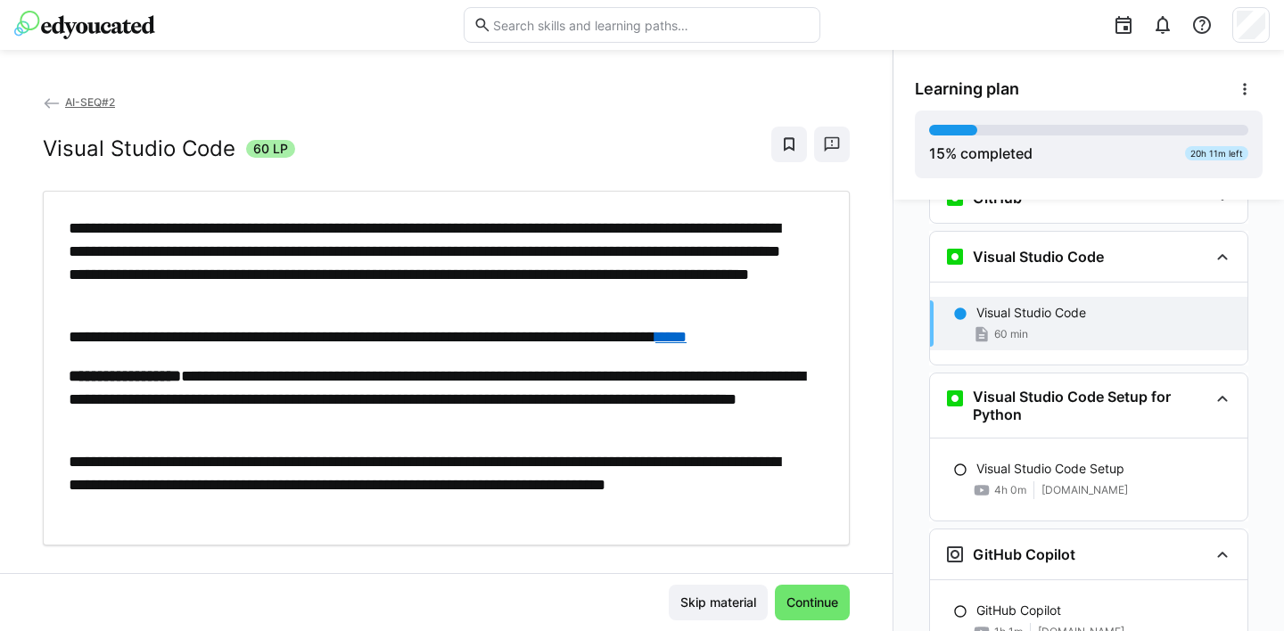
scroll to position [631, 0]
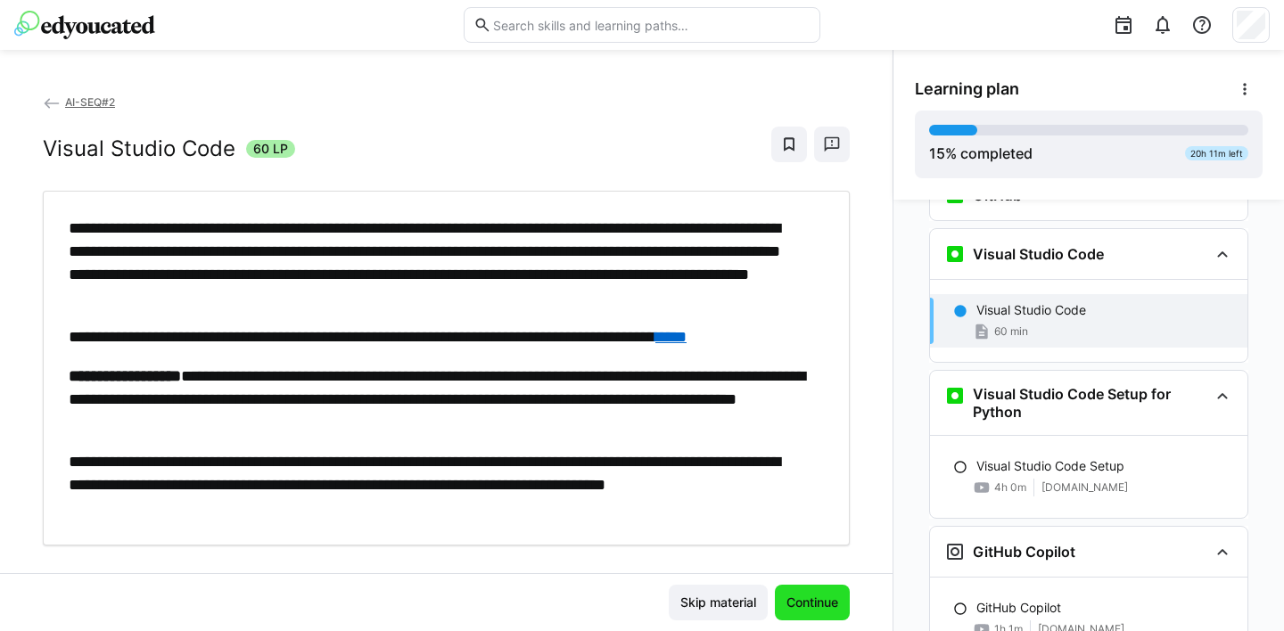
click at [808, 597] on span "Continue" at bounding box center [812, 603] width 57 height 18
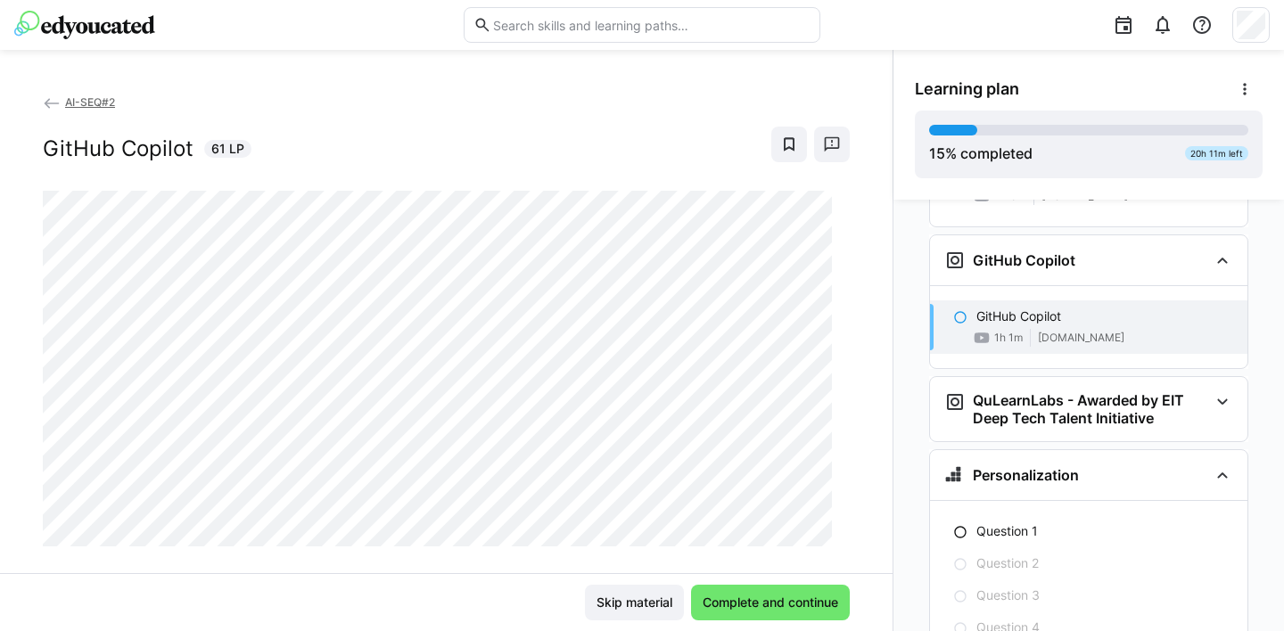
scroll to position [929, 0]
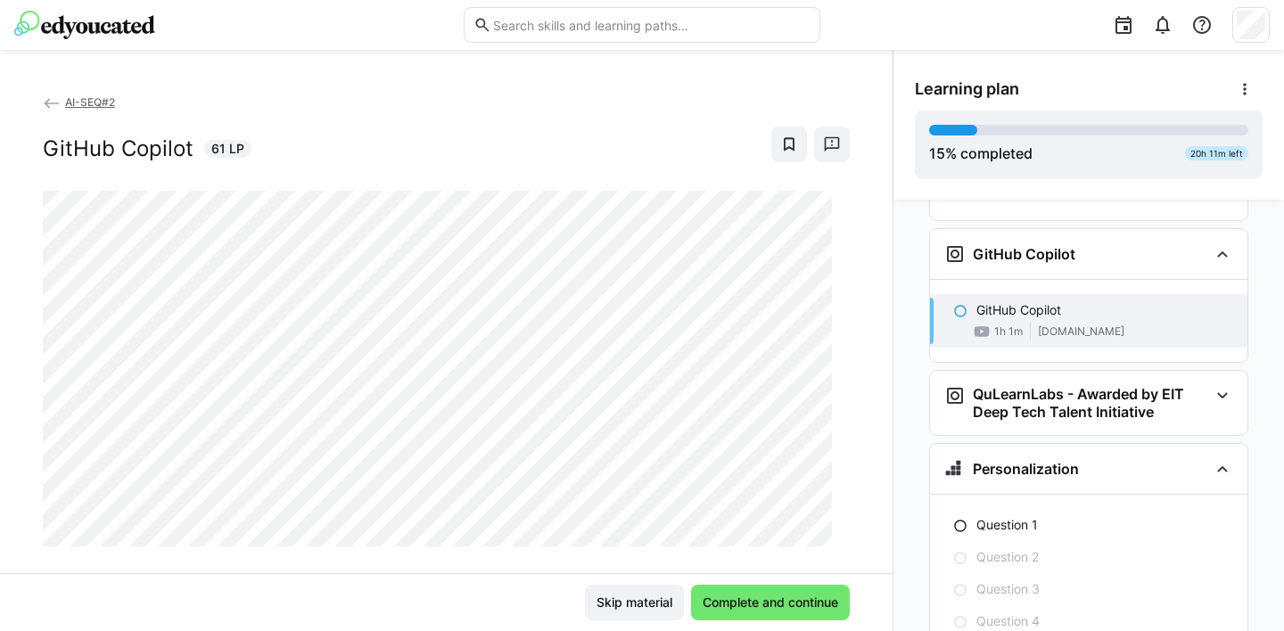
click at [498, 603] on div "Skip material Complete and continue" at bounding box center [446, 603] width 807 height 36
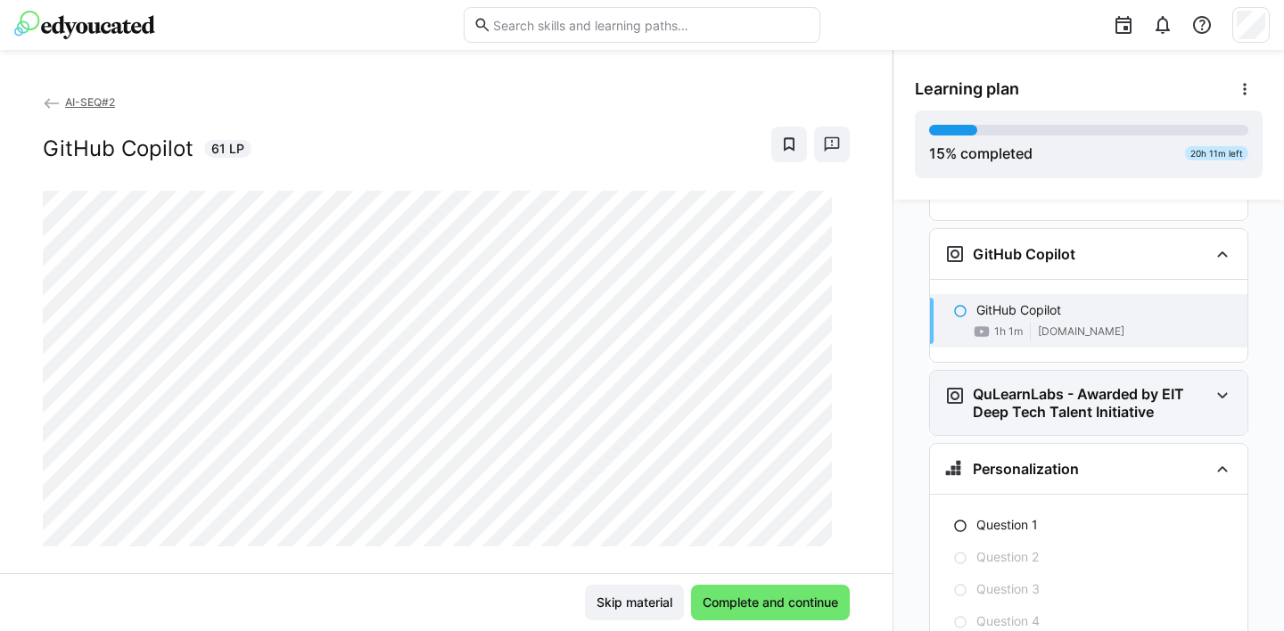
click at [1218, 385] on eds-icon at bounding box center [1222, 395] width 21 height 21
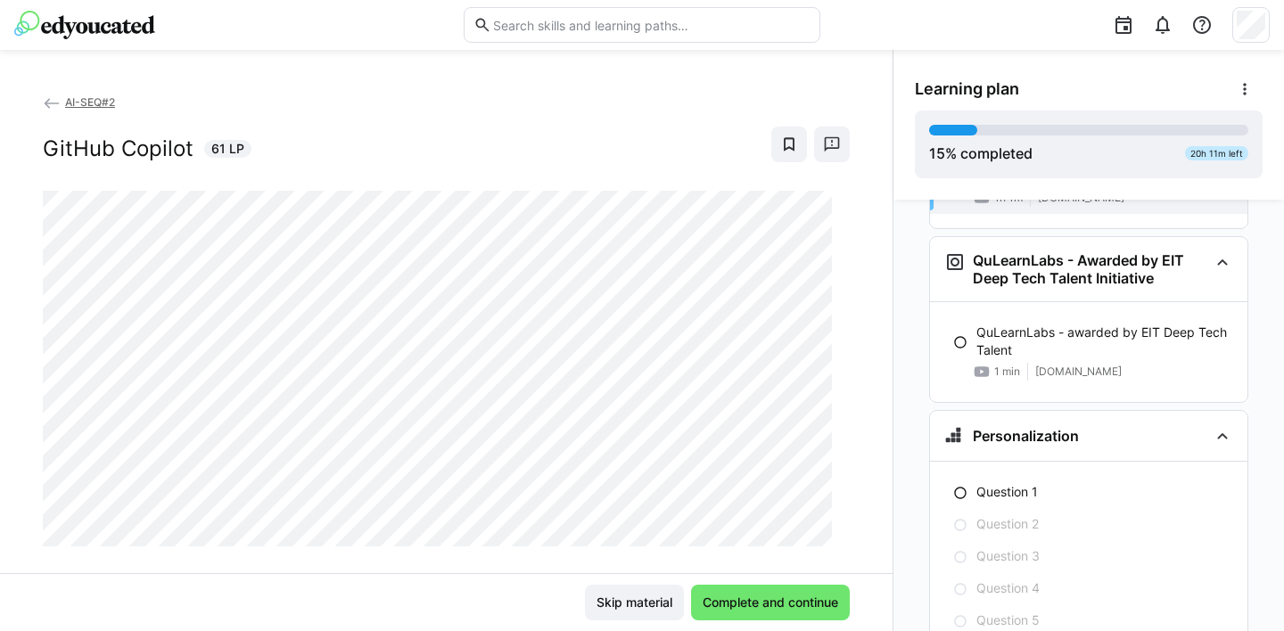
scroll to position [1069, 0]
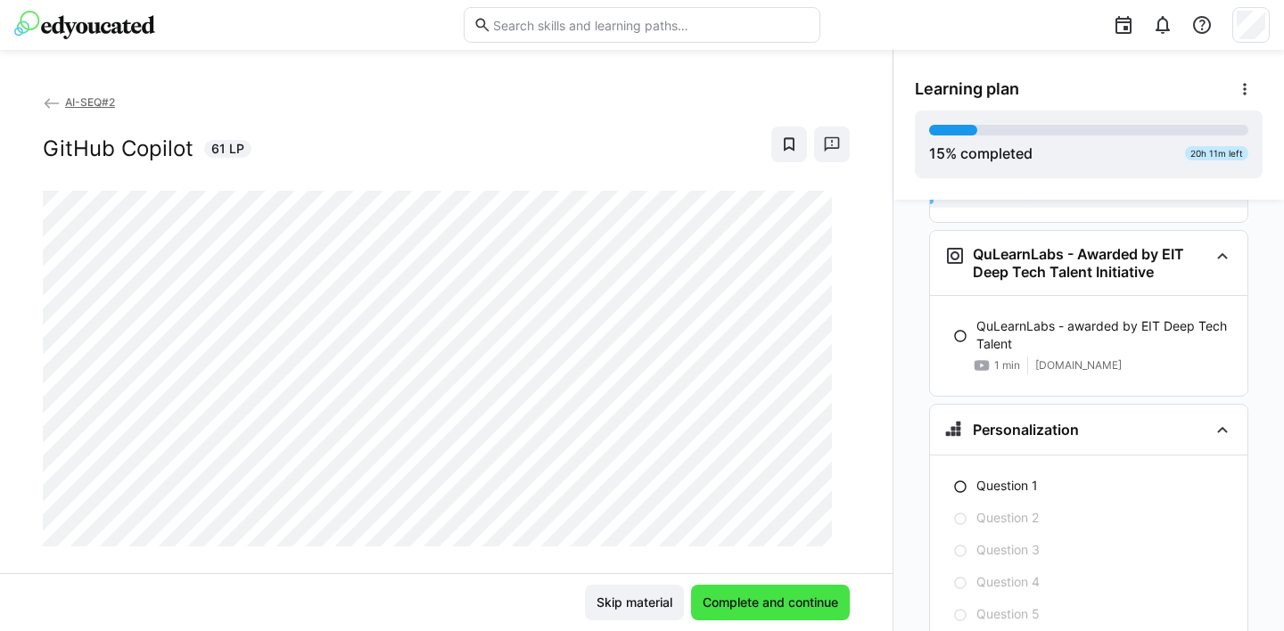
click at [785, 604] on span "Complete and continue" at bounding box center [770, 603] width 141 height 18
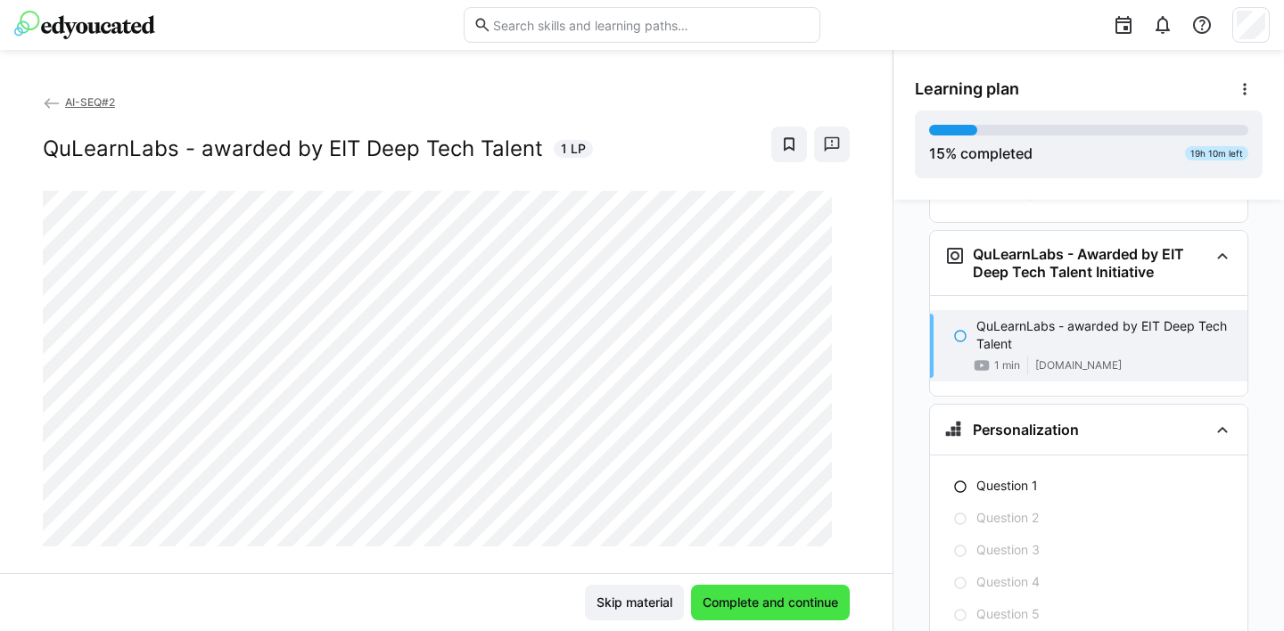
scroll to position [1071, 0]
click at [809, 602] on span "Complete and continue" at bounding box center [770, 603] width 141 height 18
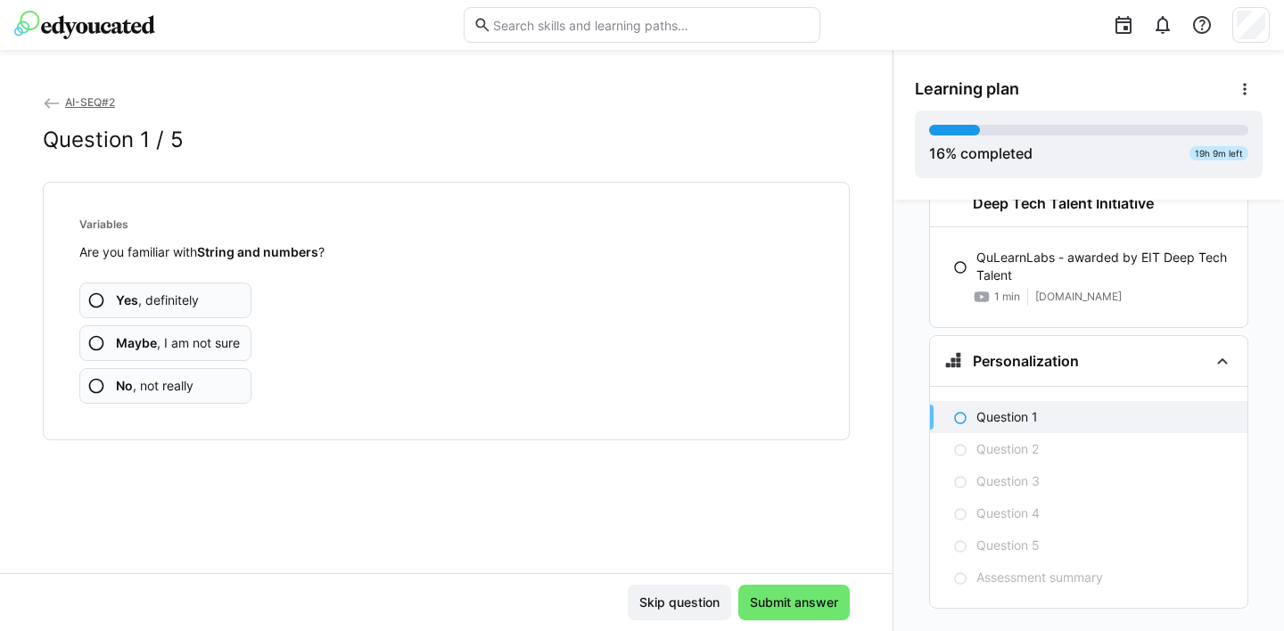
scroll to position [1142, 0]
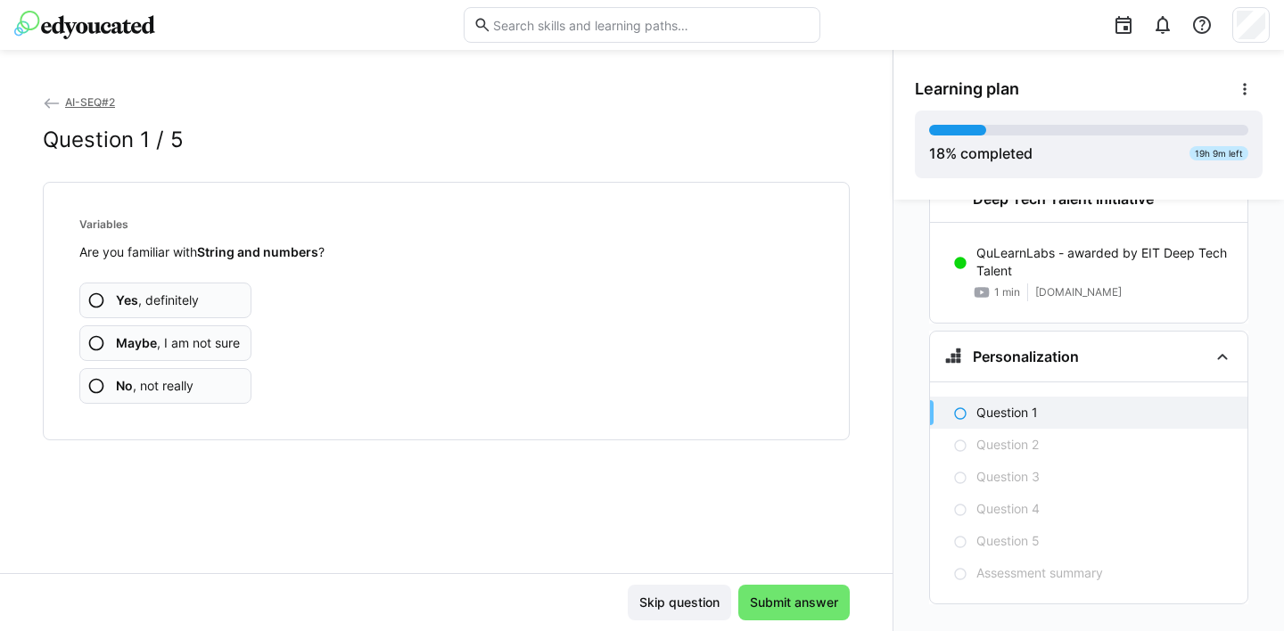
click at [96, 342] on eds-icon at bounding box center [96, 343] width 18 height 18
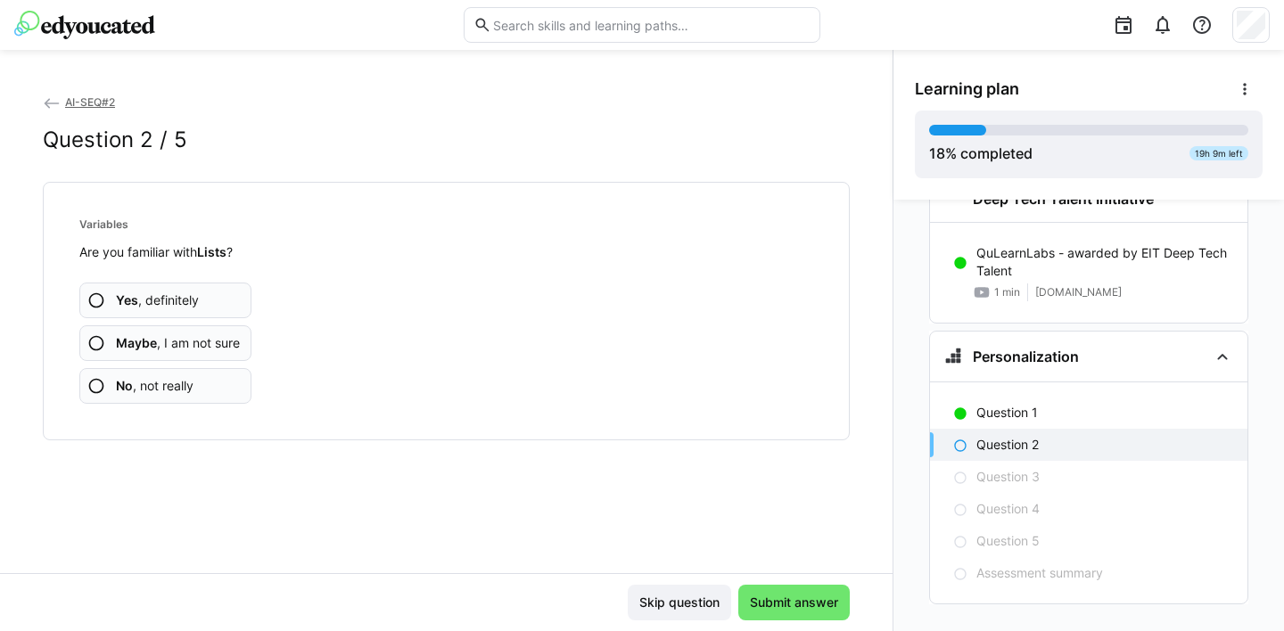
click at [96, 344] on eds-icon at bounding box center [96, 343] width 18 height 18
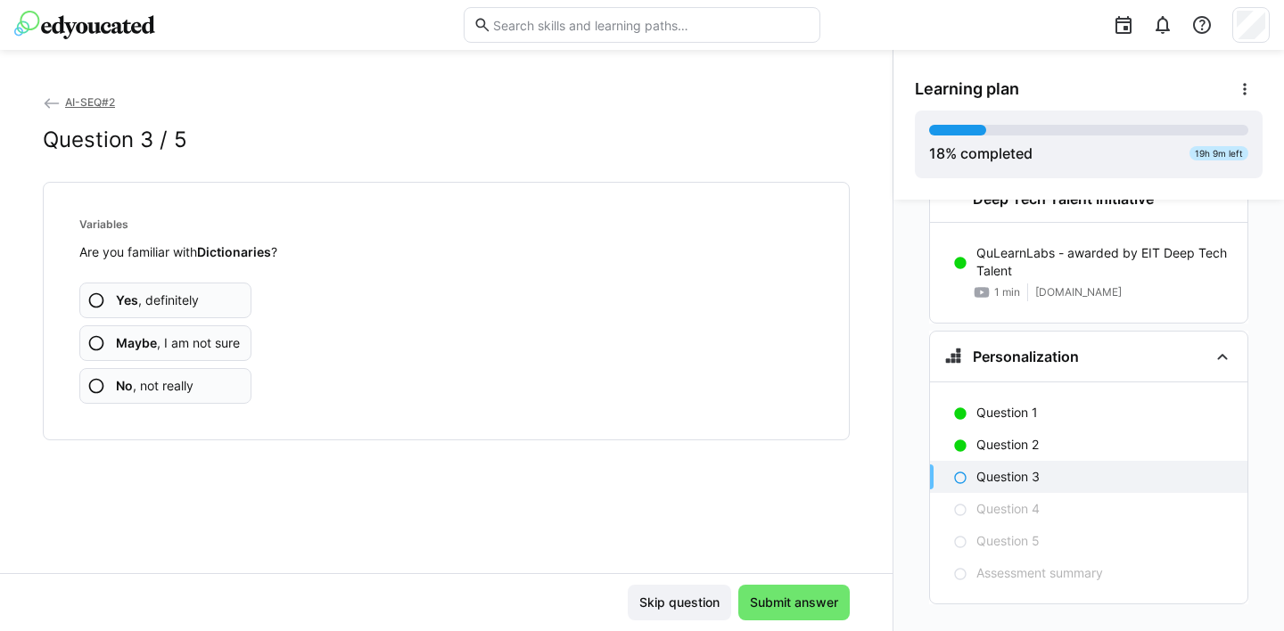
click at [95, 342] on eds-icon at bounding box center [96, 343] width 18 height 18
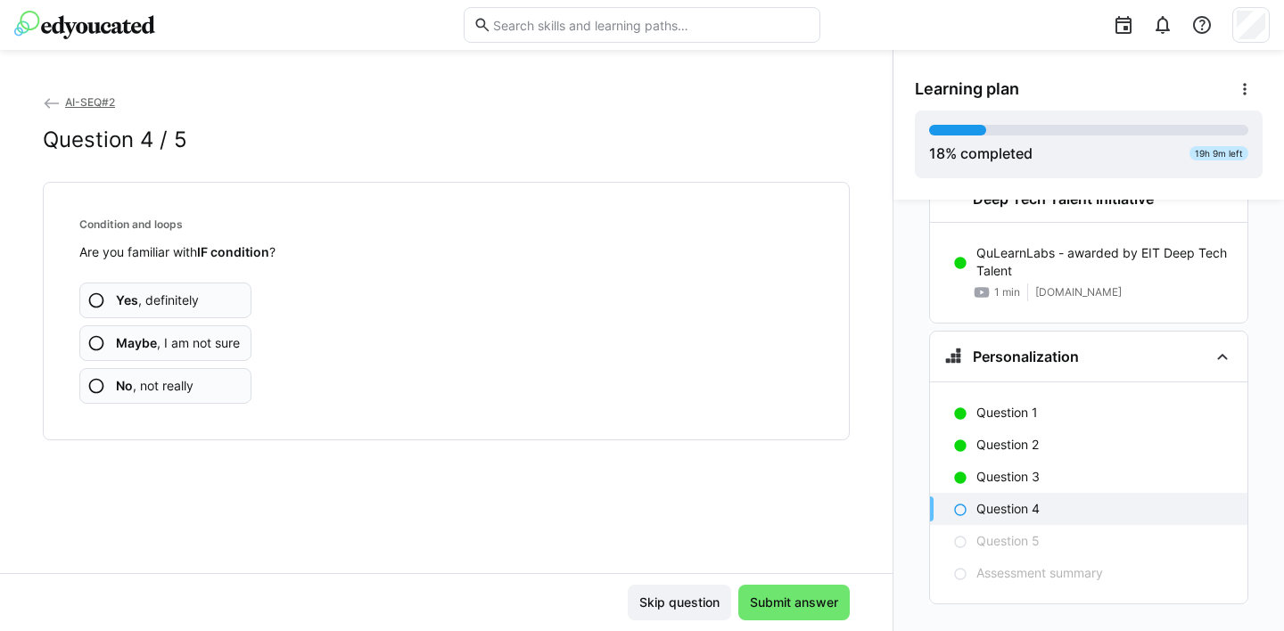
click at [98, 296] on eds-icon at bounding box center [96, 301] width 18 height 18
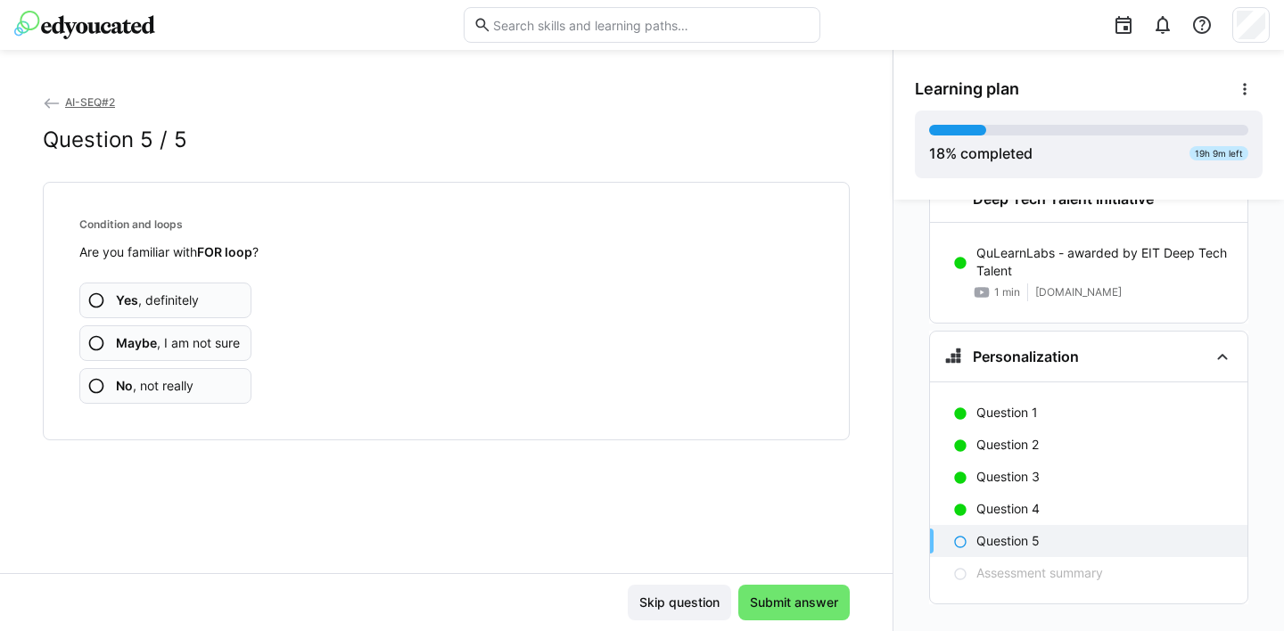
click at [96, 342] on eds-icon at bounding box center [96, 343] width 18 height 18
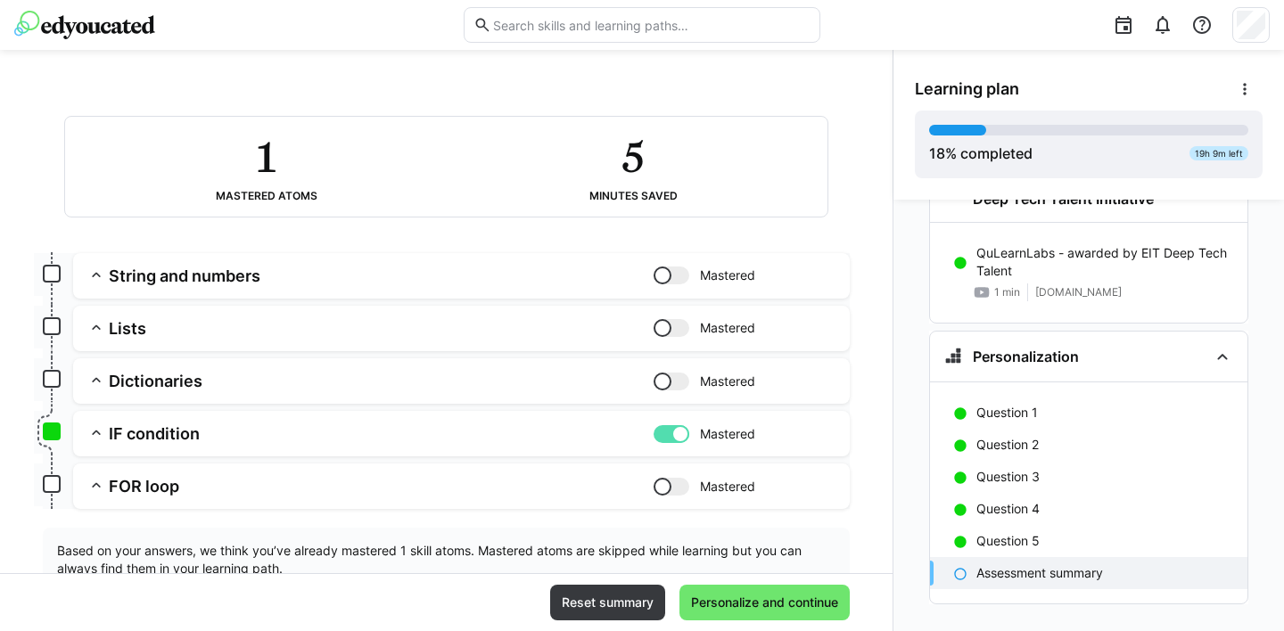
scroll to position [149, 0]
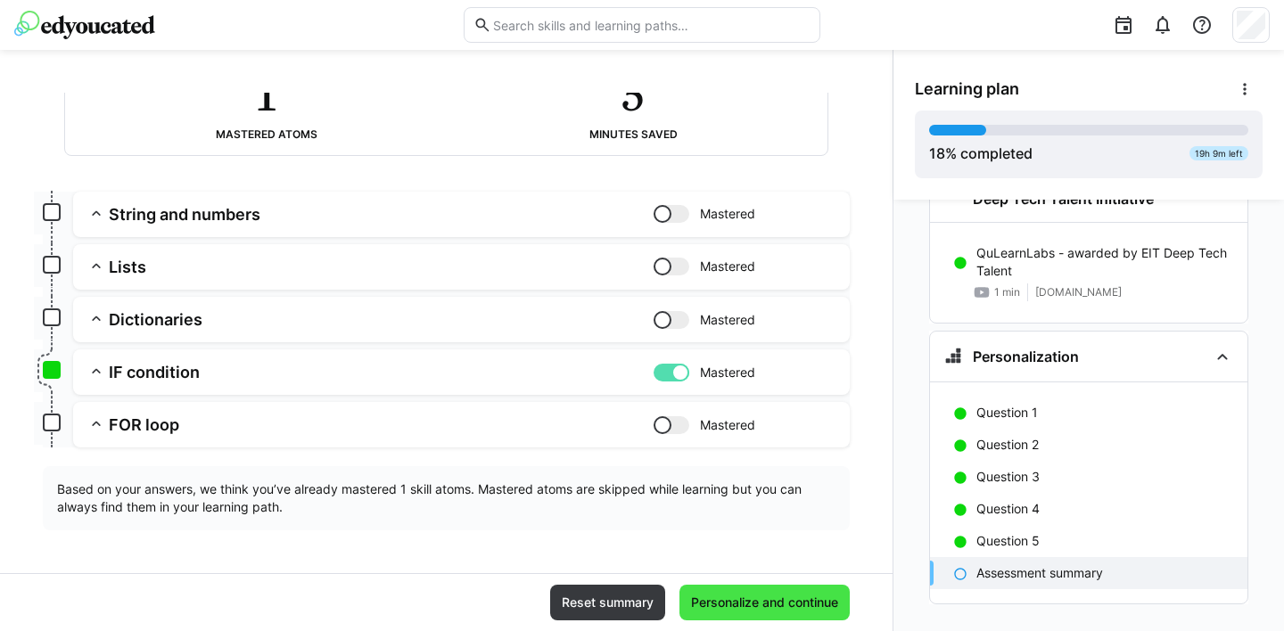
click at [771, 601] on span "Personalize and continue" at bounding box center [764, 603] width 152 height 18
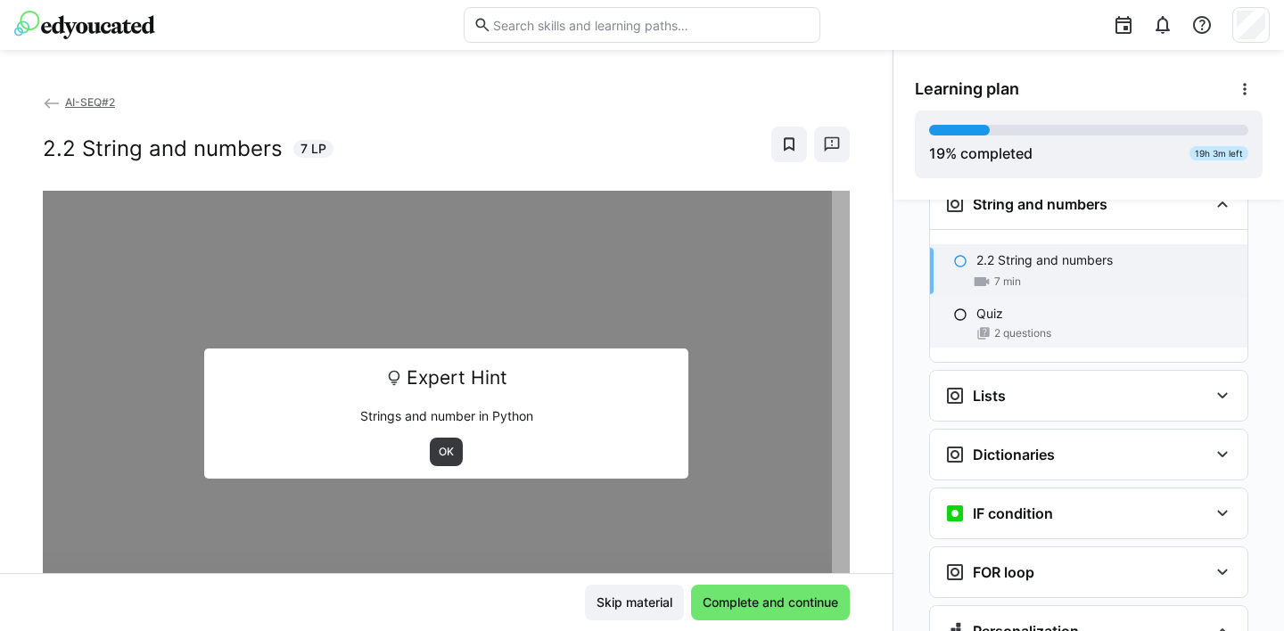
scroll to position [1357, 0]
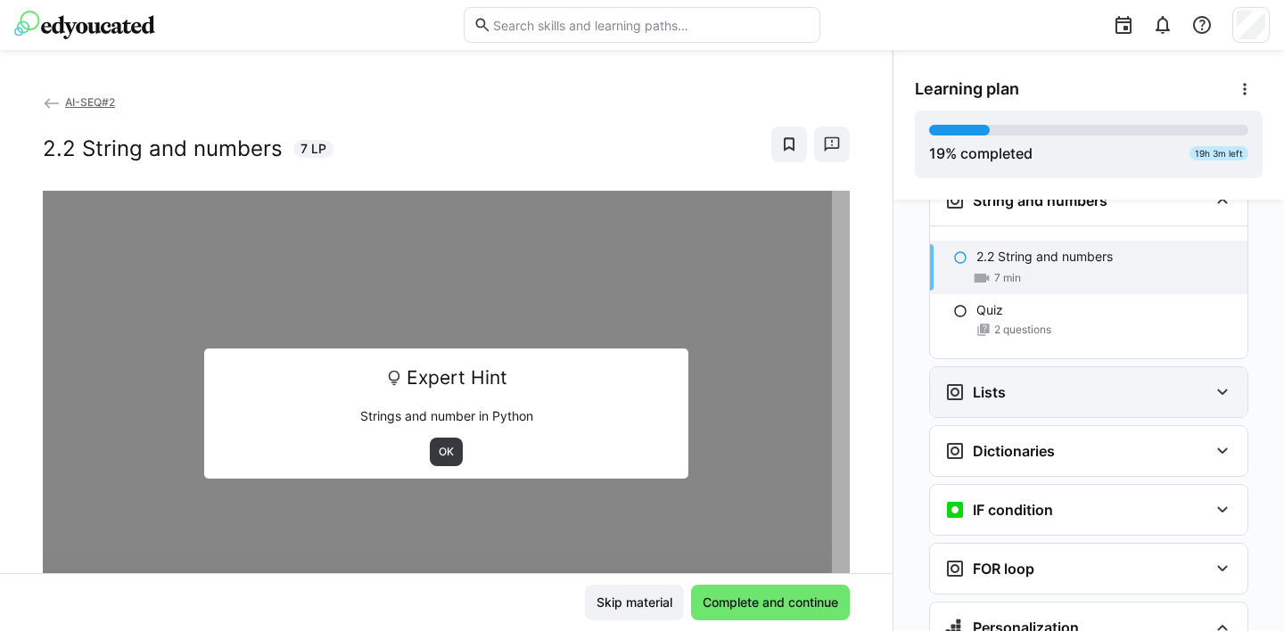
click at [1216, 382] on eds-icon at bounding box center [1222, 392] width 21 height 21
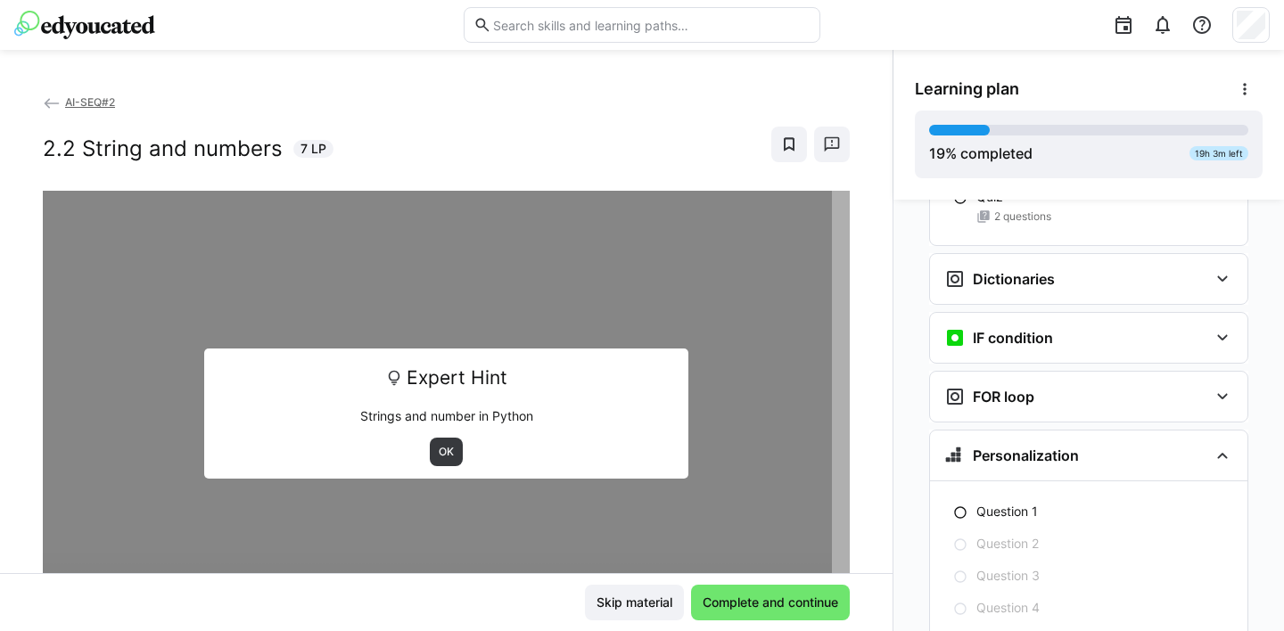
scroll to position [1664, 0]
click at [1216, 325] on eds-icon at bounding box center [1222, 335] width 21 height 21
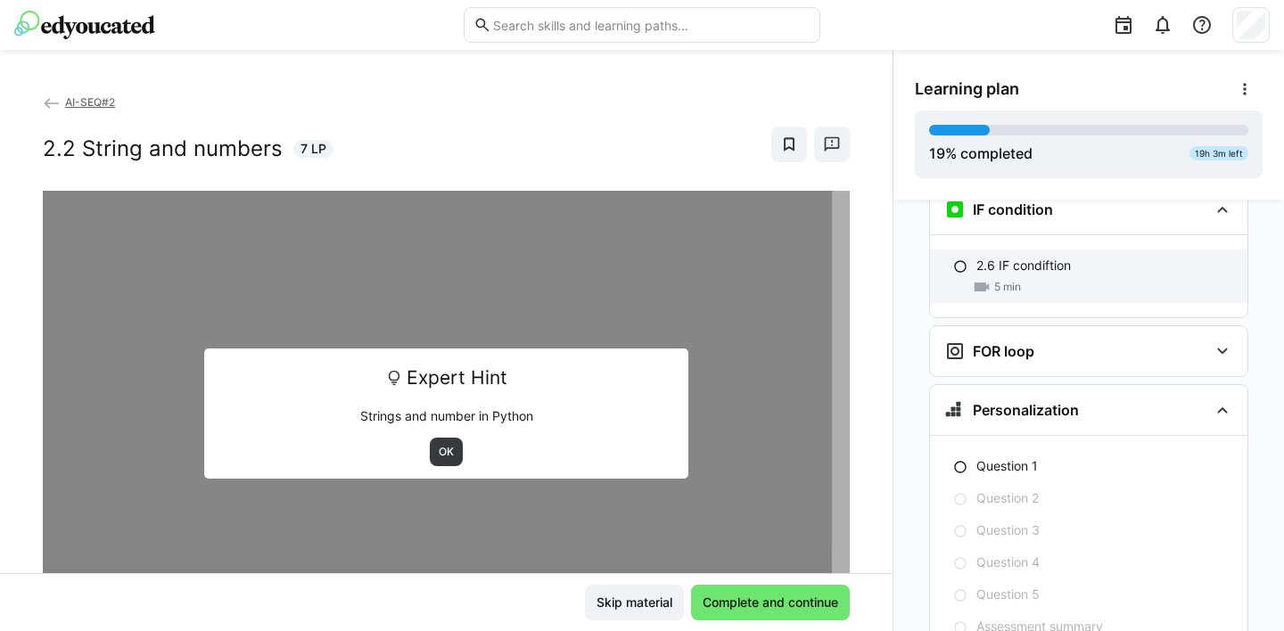
scroll to position [1844, 0]
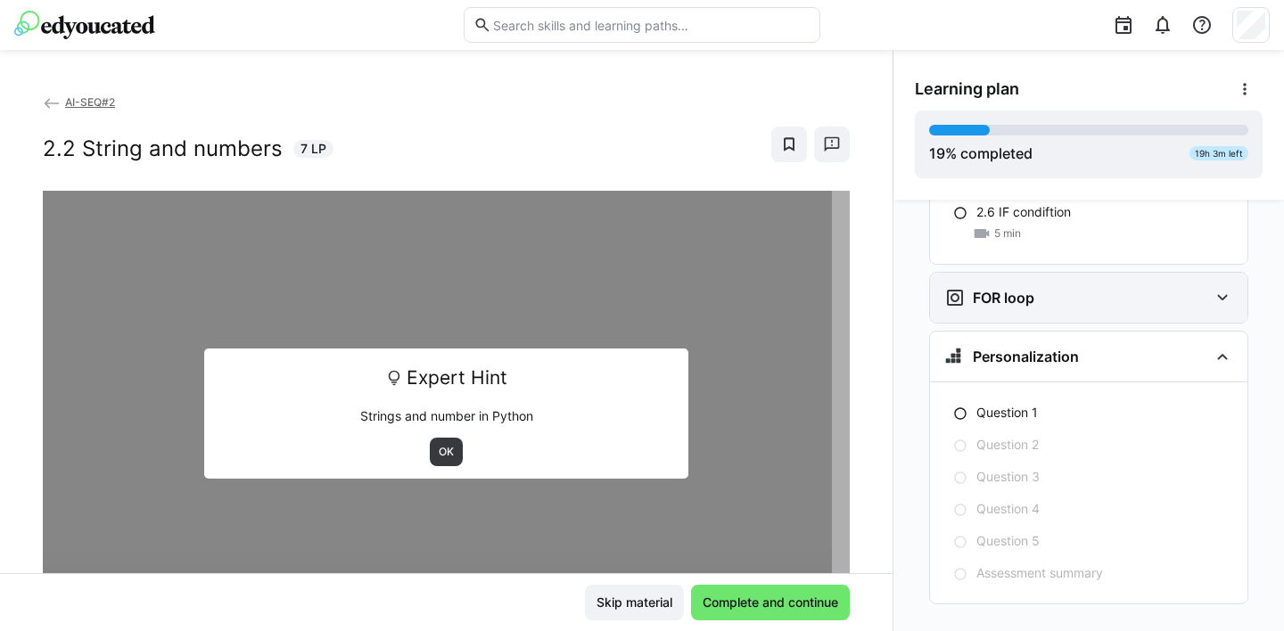
click at [1212, 287] on eds-icon at bounding box center [1222, 297] width 21 height 21
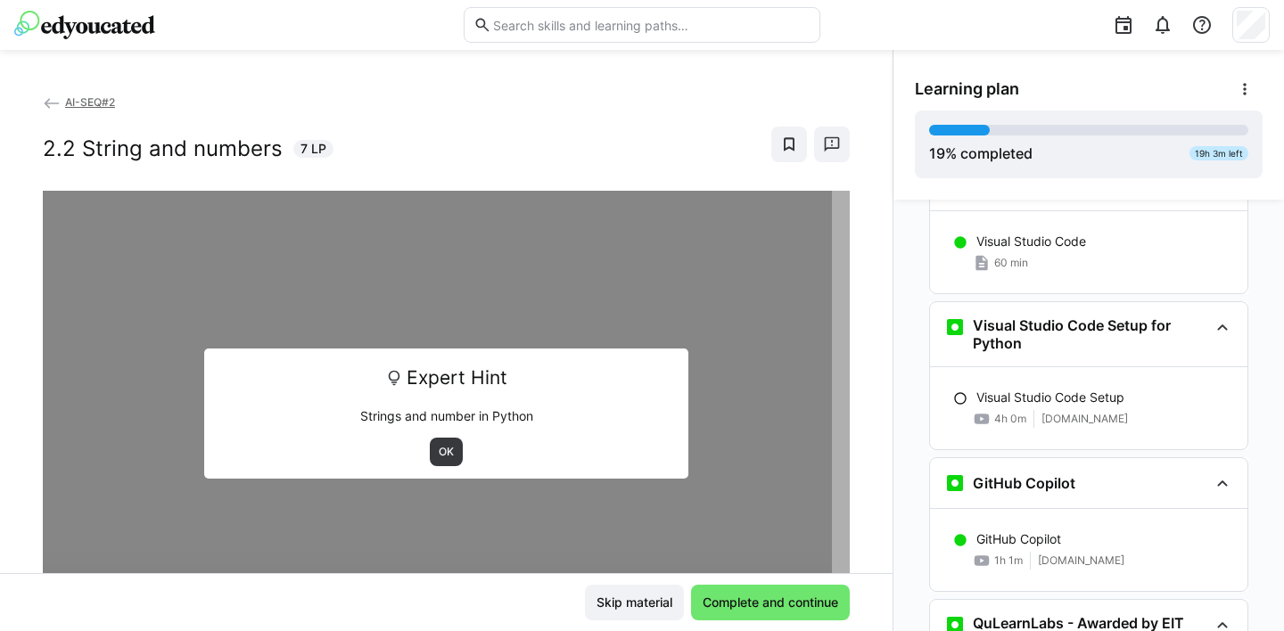
scroll to position [0, 0]
